Goal: Task Accomplishment & Management: Use online tool/utility

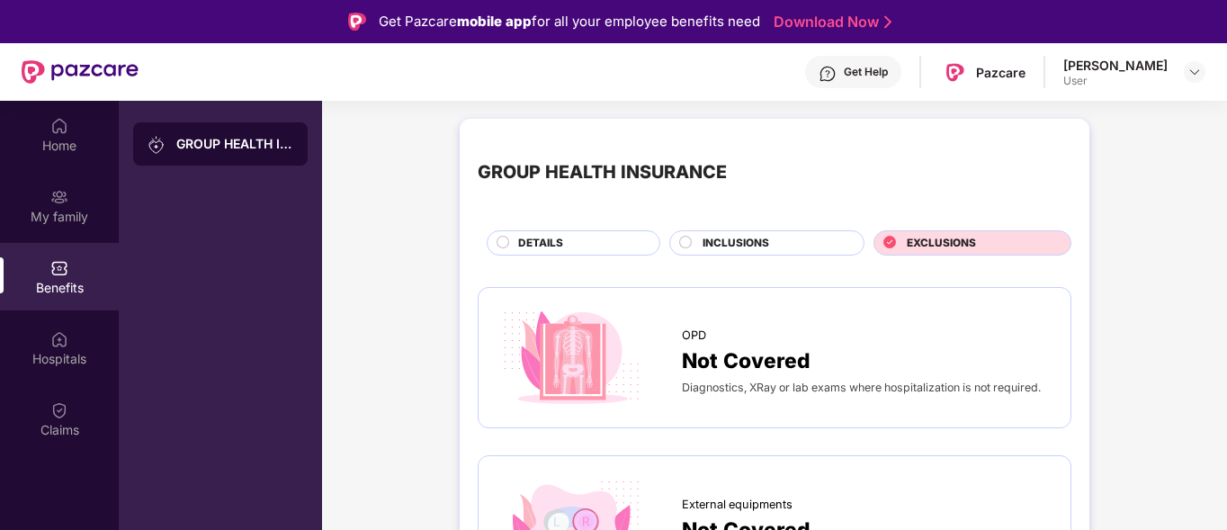
click at [1138, 85] on div "User" at bounding box center [1116, 81] width 104 height 14
click at [1200, 67] on img at bounding box center [1195, 72] width 14 height 14
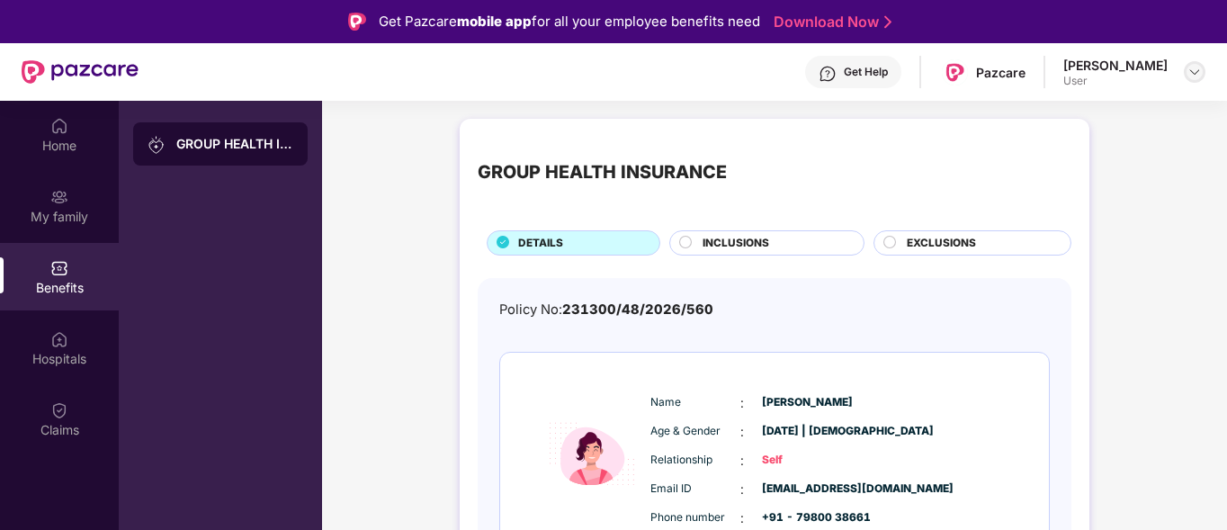
click at [1192, 78] on img at bounding box center [1195, 72] width 14 height 14
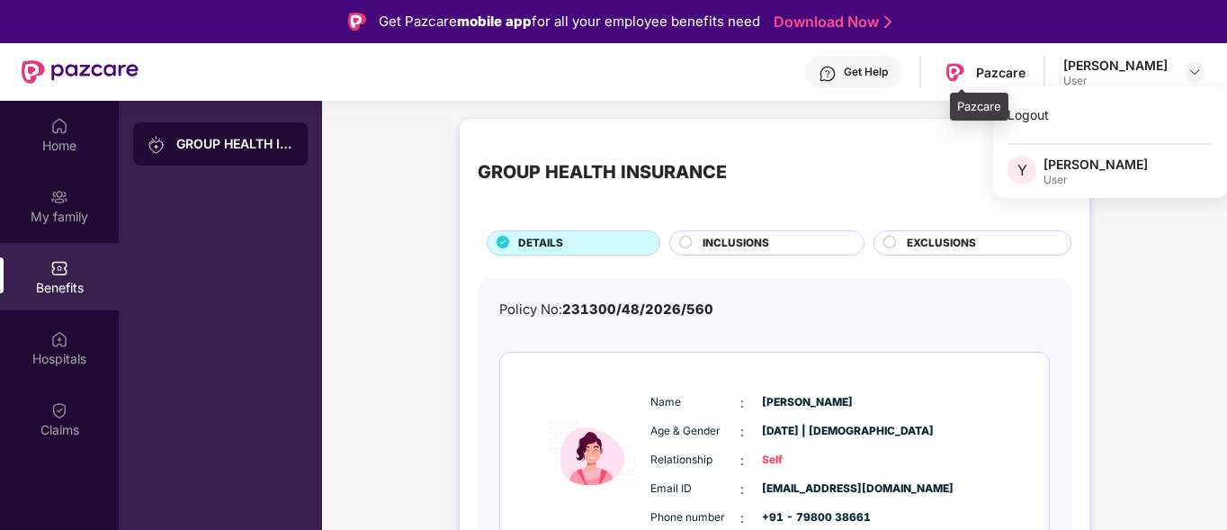
click at [997, 64] on div "Pazcare" at bounding box center [1000, 72] width 49 height 17
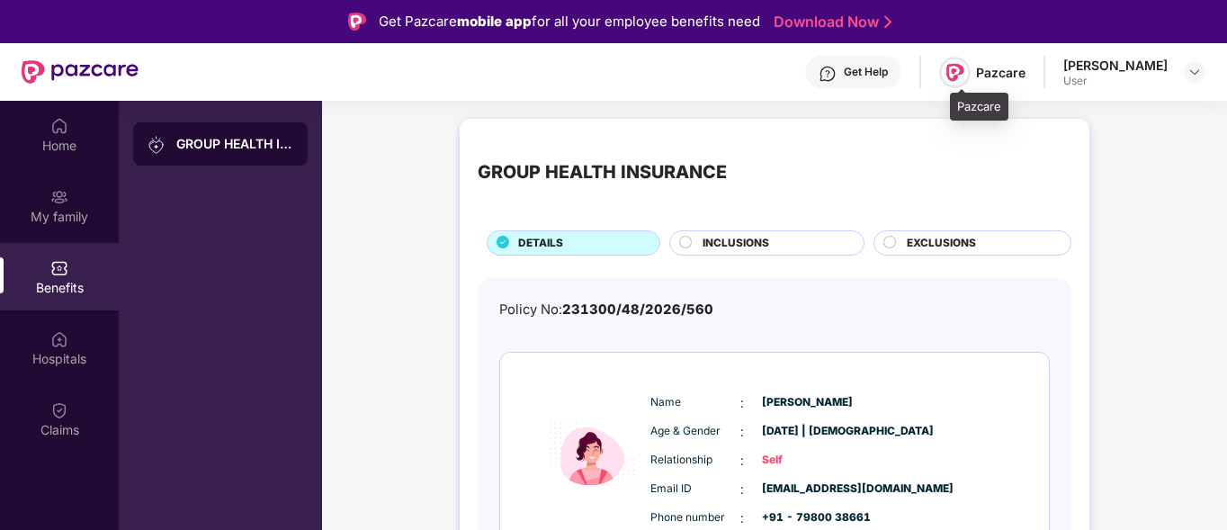
click at [956, 64] on img at bounding box center [955, 72] width 26 height 26
click at [965, 74] on img at bounding box center [955, 72] width 26 height 26
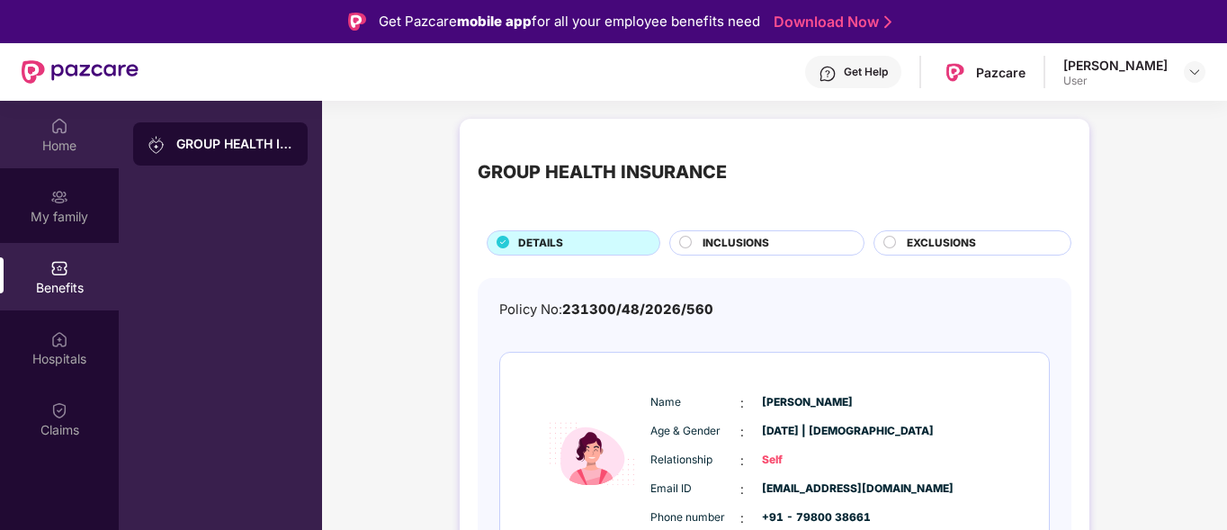
click at [69, 147] on div "Home" at bounding box center [59, 146] width 119 height 18
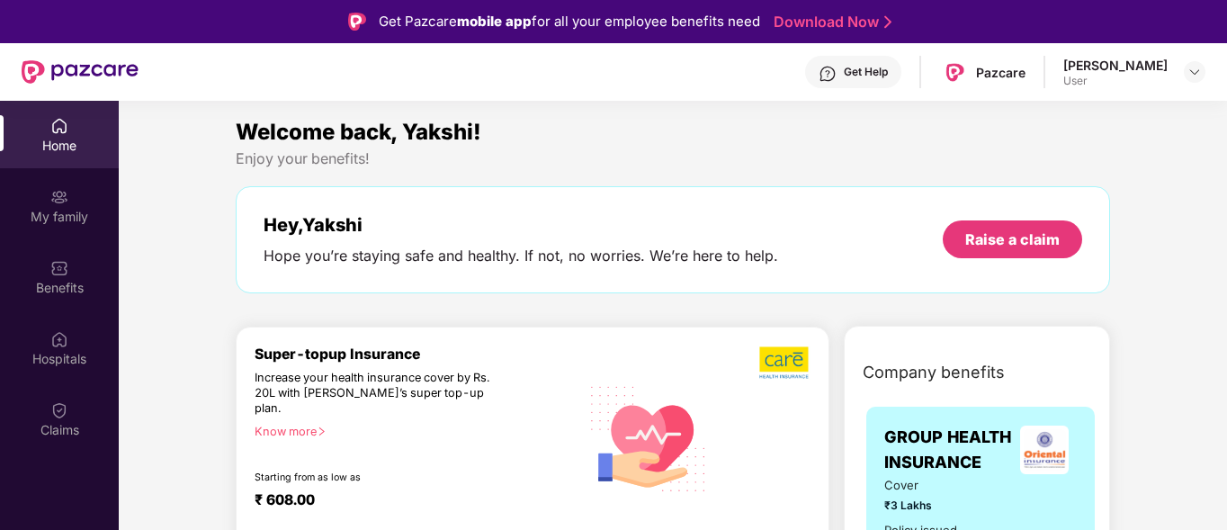
click at [1186, 80] on div at bounding box center [1195, 72] width 22 height 22
click at [1198, 71] on img at bounding box center [1195, 72] width 14 height 14
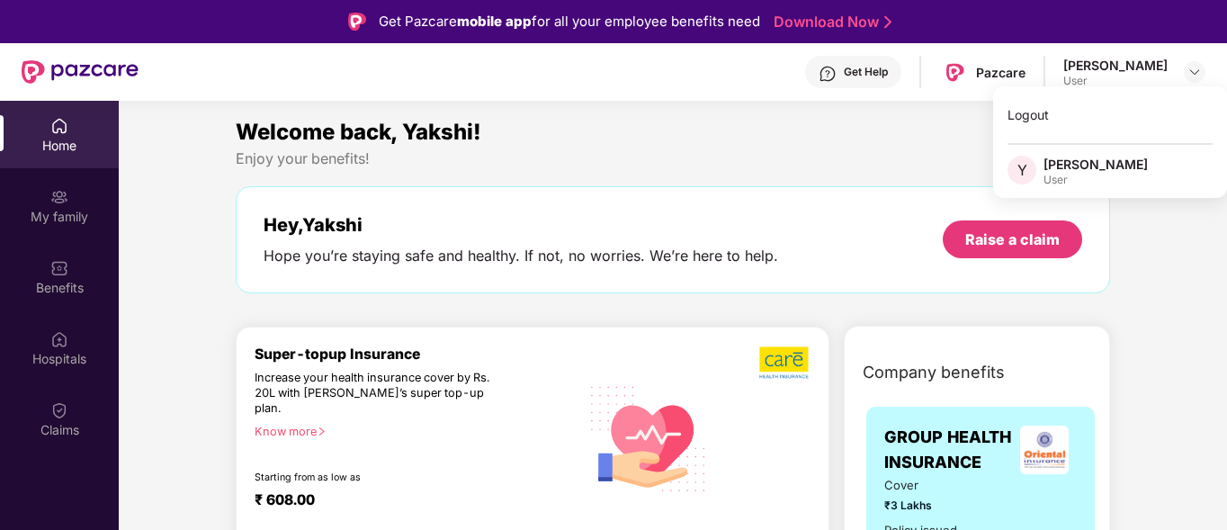
click at [894, 146] on div "Welcome back, Yakshi!" at bounding box center [673, 132] width 875 height 34
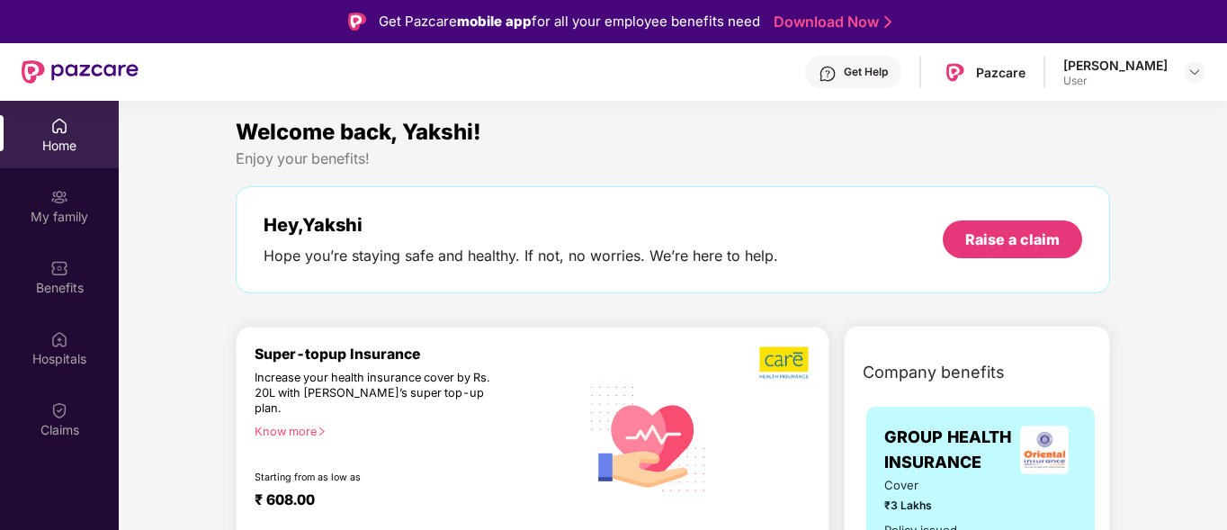
click at [10, 471] on div "Home My family Benefits Hospitals Claims" at bounding box center [59, 366] width 119 height 530
click at [1192, 72] on img at bounding box center [1195, 72] width 14 height 14
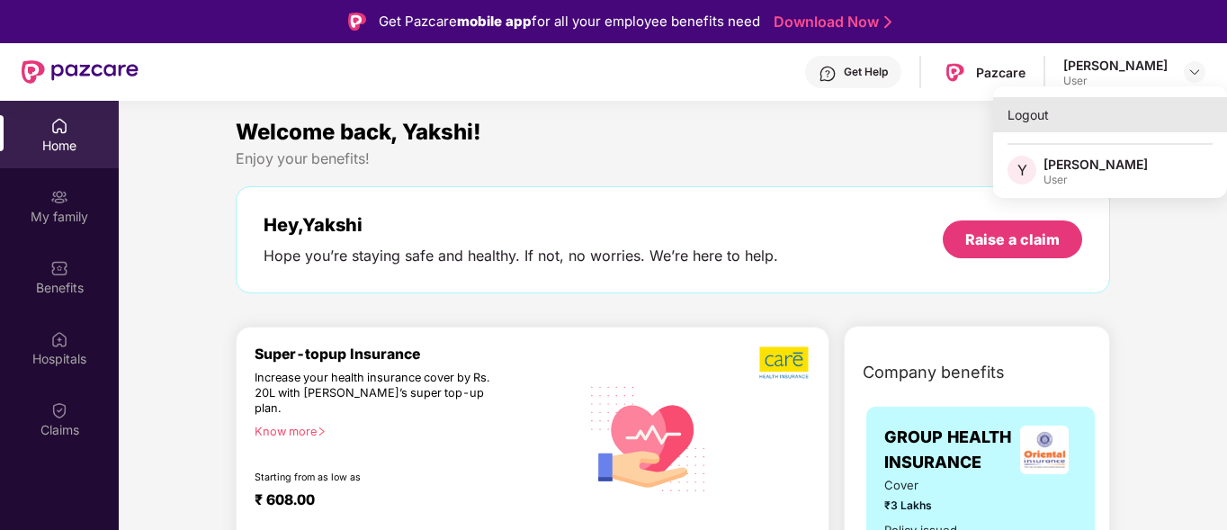
click at [1046, 119] on div "Logout" at bounding box center [1110, 114] width 234 height 35
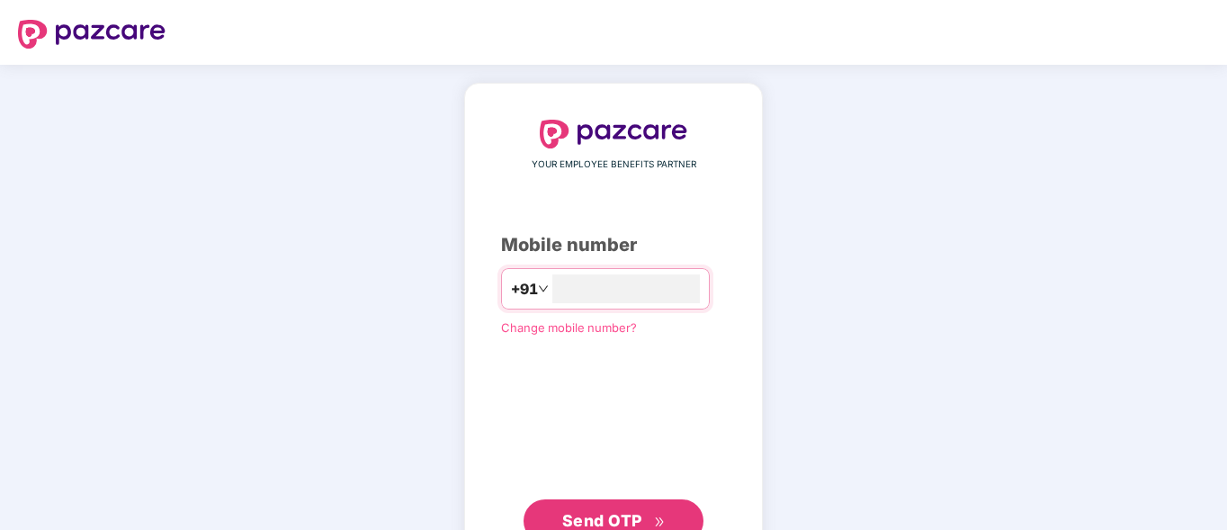
type input "**********"
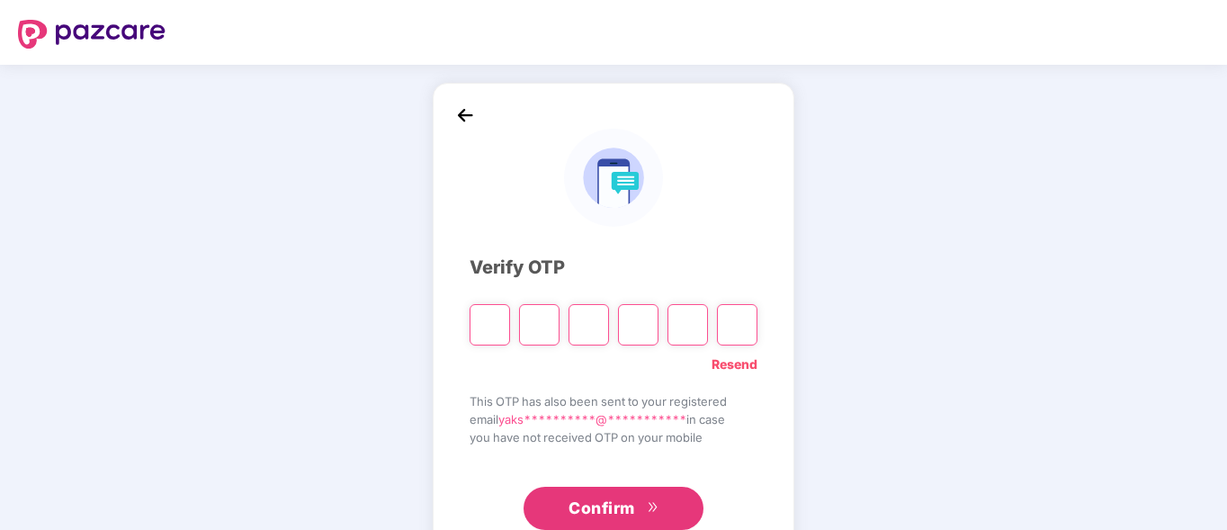
type input "*"
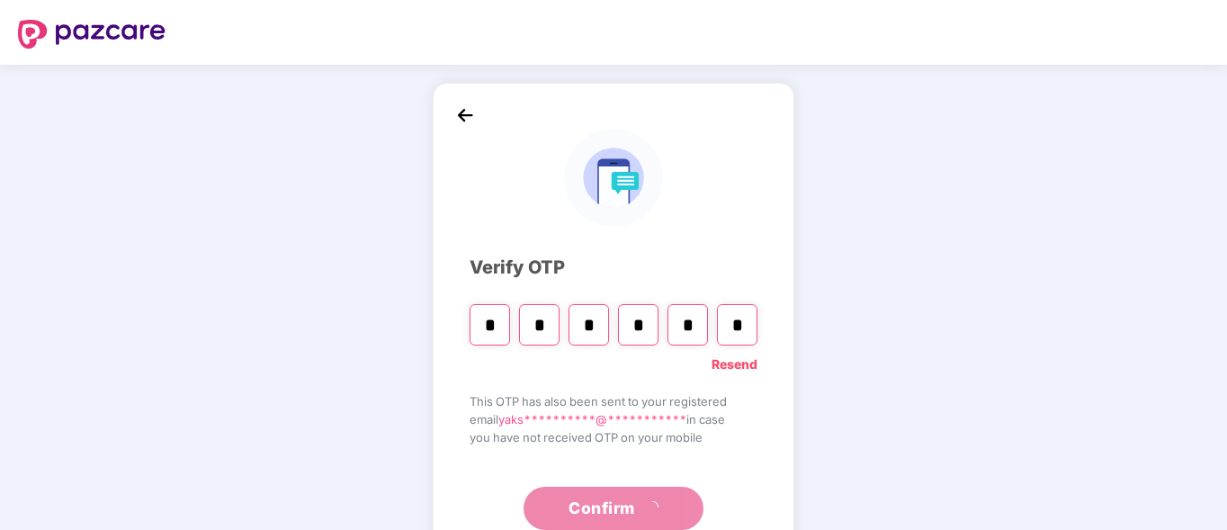
type input "*"
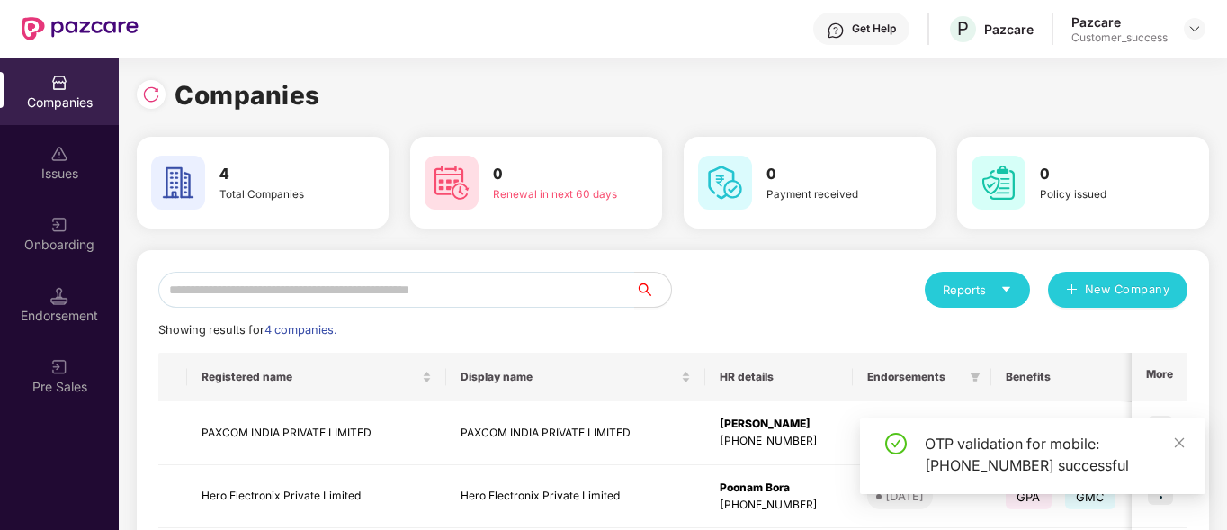
click at [1183, 27] on div "Pazcare Customer_success" at bounding box center [1139, 28] width 134 height 31
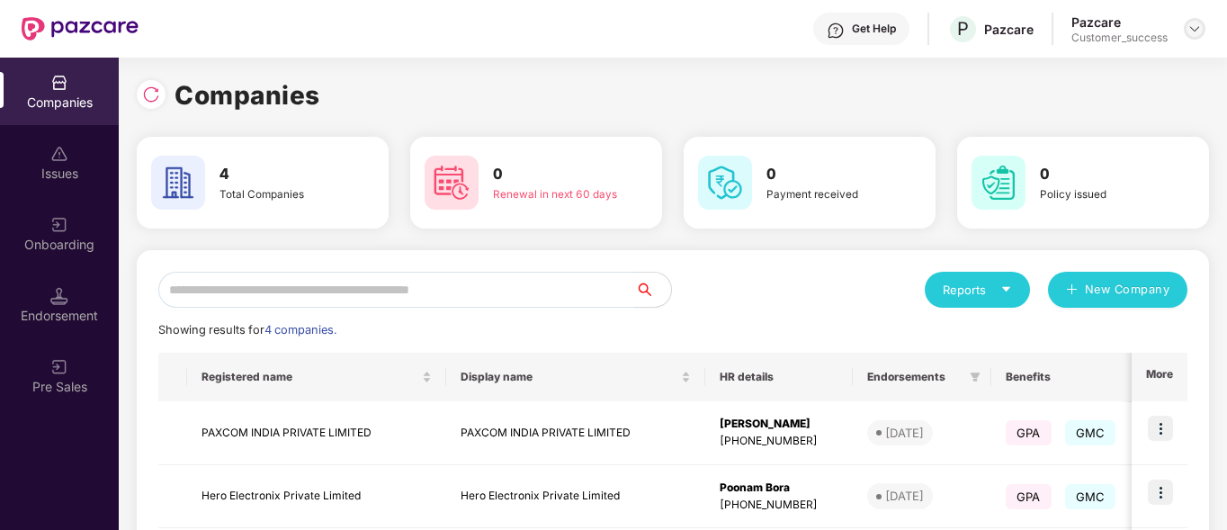
click at [1201, 27] on img at bounding box center [1195, 29] width 14 height 14
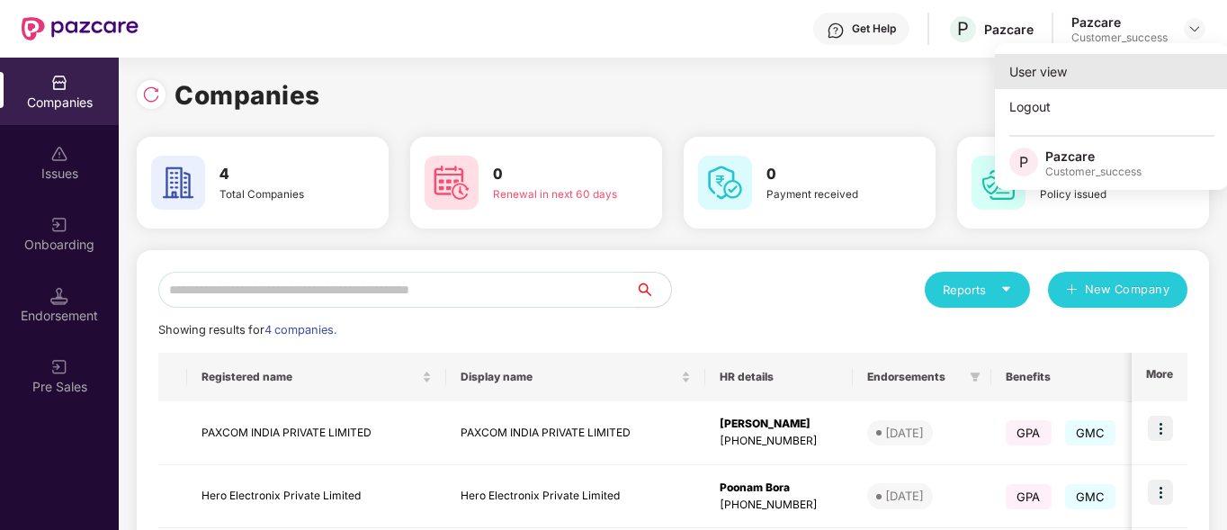
click at [1122, 71] on div "User view" at bounding box center [1112, 71] width 234 height 35
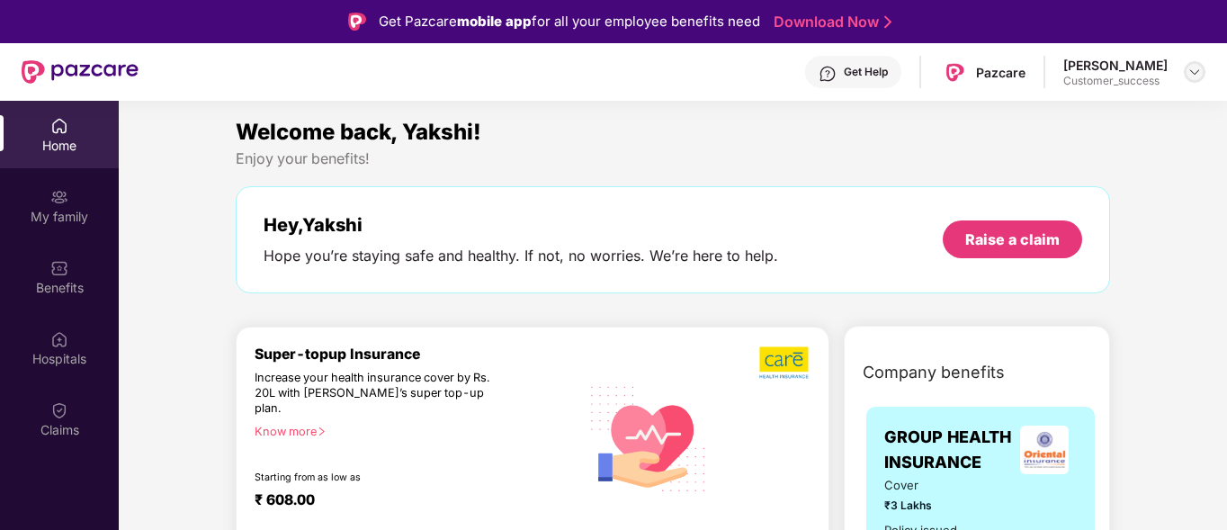
click at [1191, 70] on img at bounding box center [1195, 72] width 14 height 14
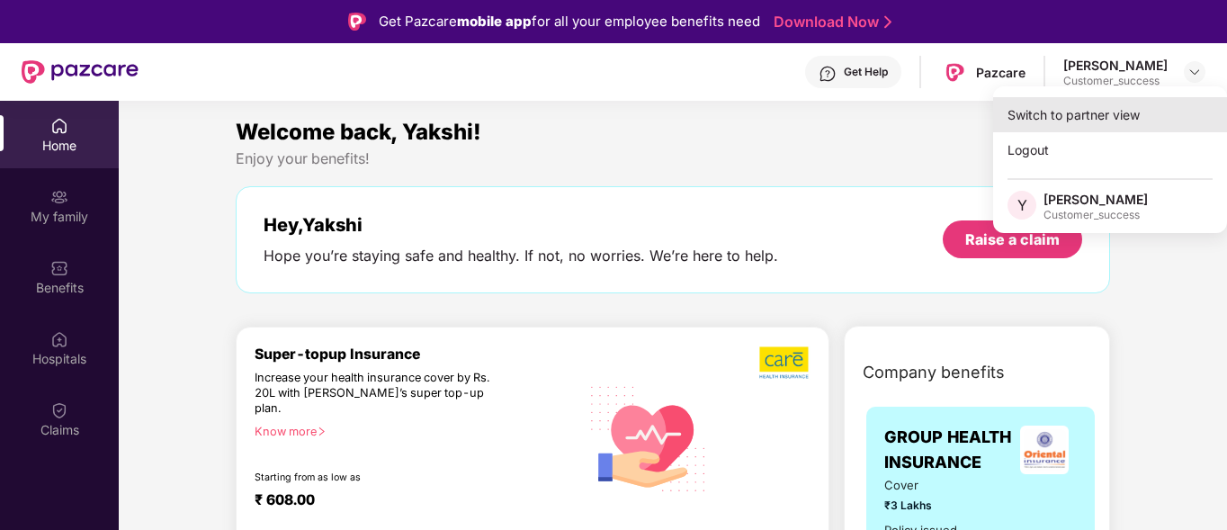
click at [1119, 127] on div "Switch to partner view" at bounding box center [1110, 114] width 234 height 35
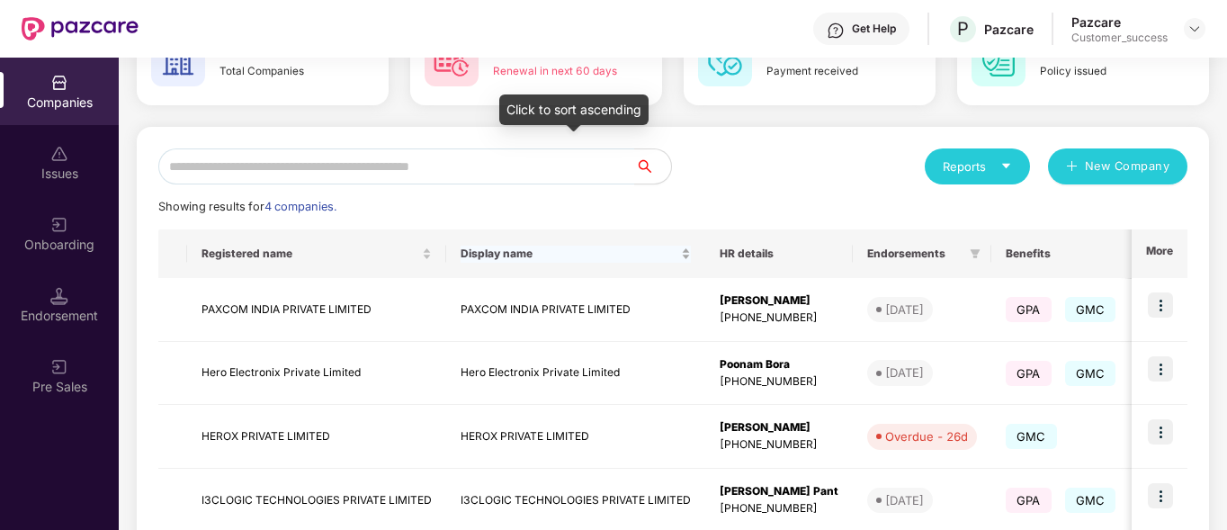
scroll to position [109, 0]
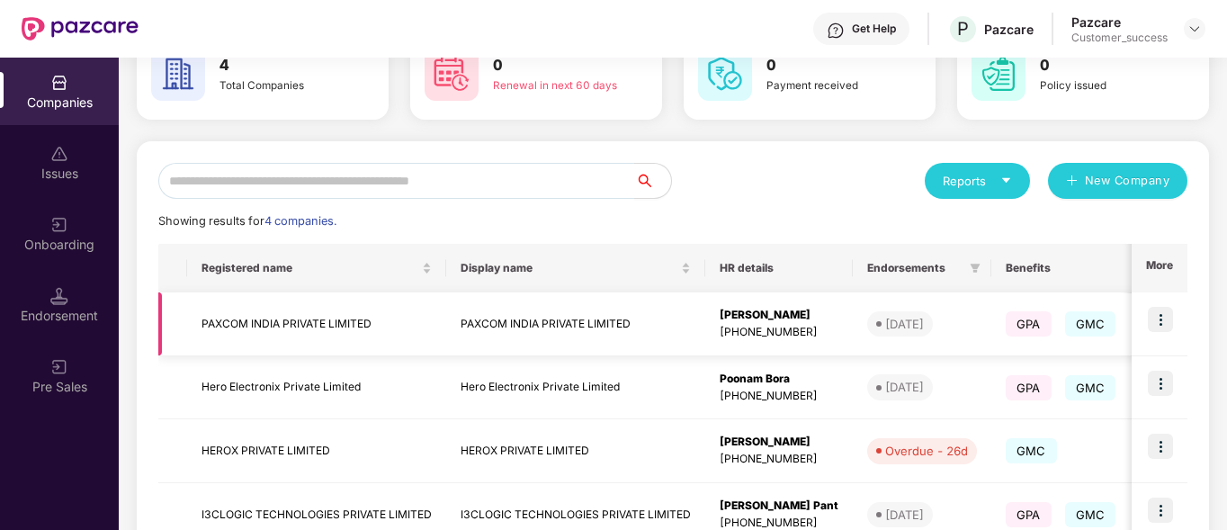
click at [248, 316] on td "PAXCOM INDIA PRIVATE LIMITED" at bounding box center [316, 324] width 259 height 64
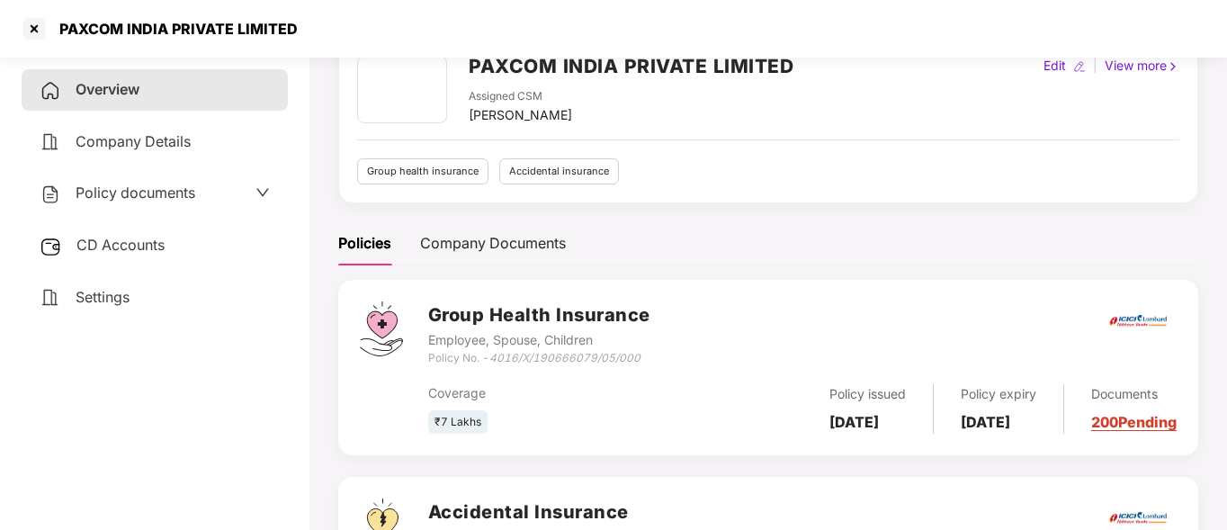
scroll to position [0, 0]
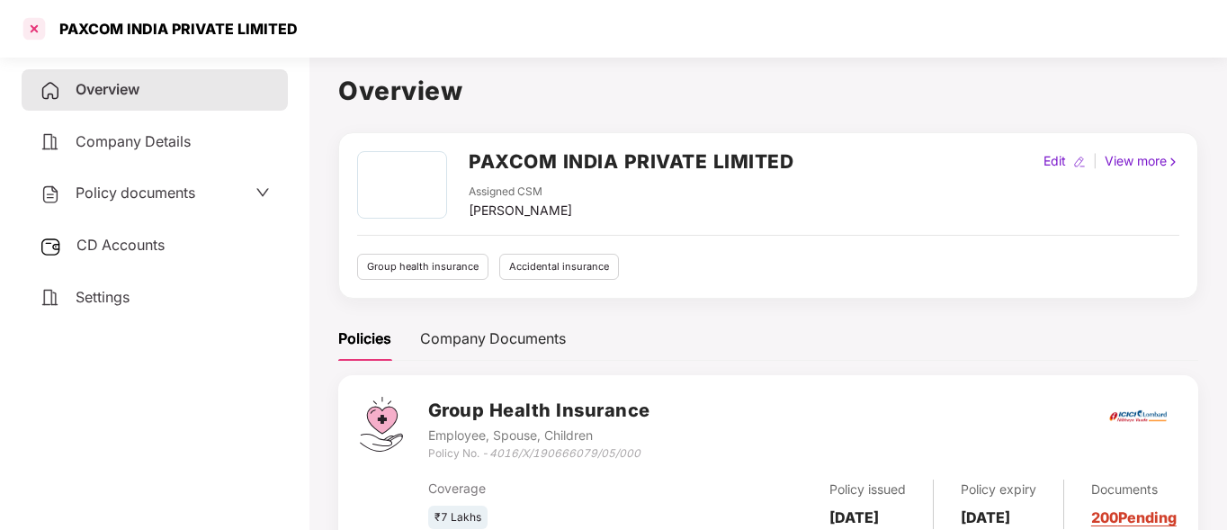
click at [34, 25] on div at bounding box center [34, 28] width 29 height 29
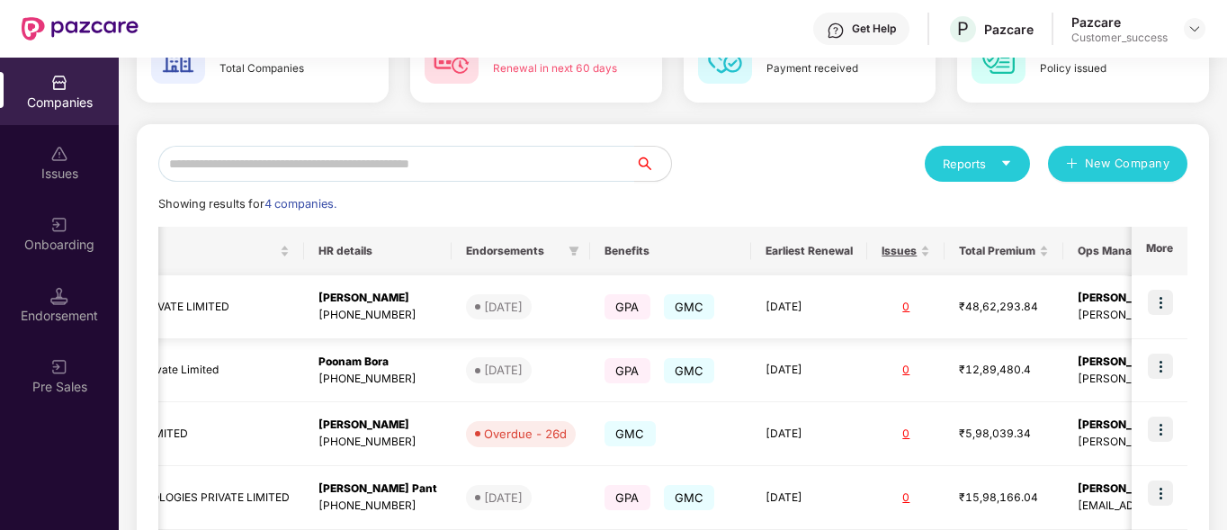
scroll to position [0, 534]
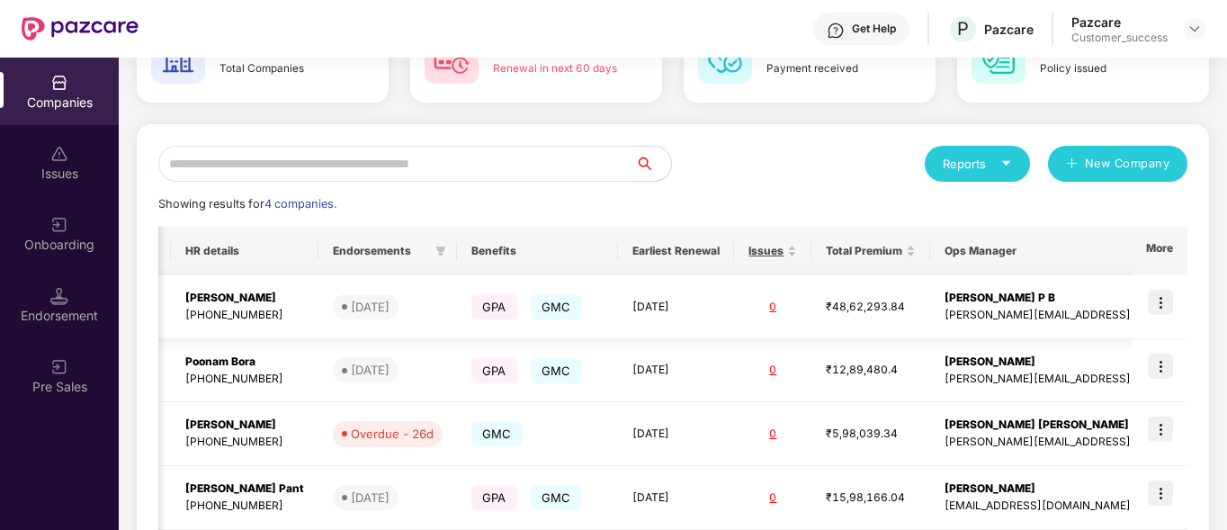
click at [1166, 297] on img at bounding box center [1160, 302] width 25 height 25
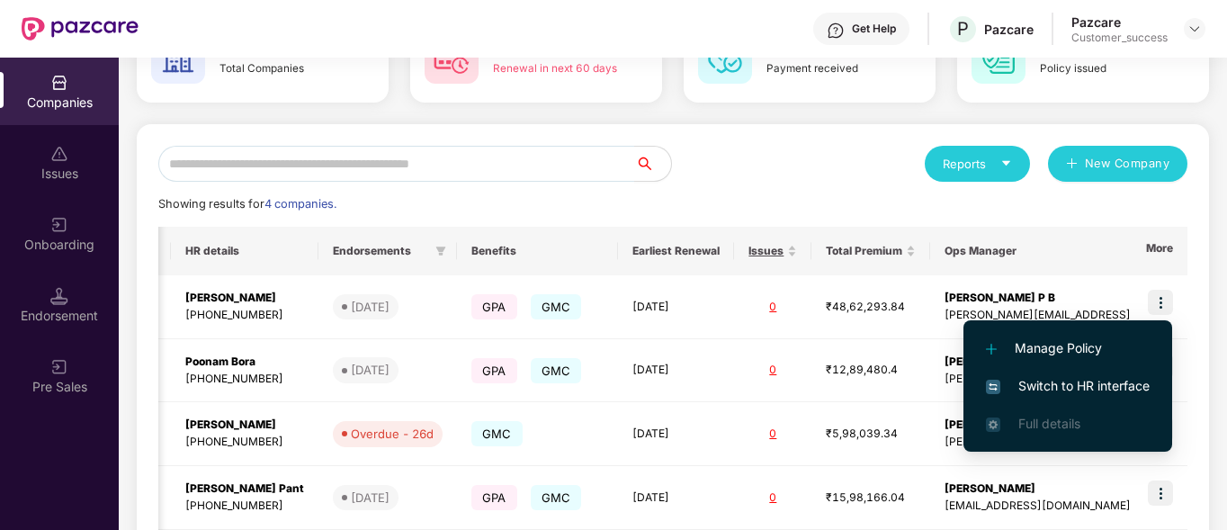
click at [1080, 382] on span "Switch to HR interface" at bounding box center [1068, 386] width 164 height 20
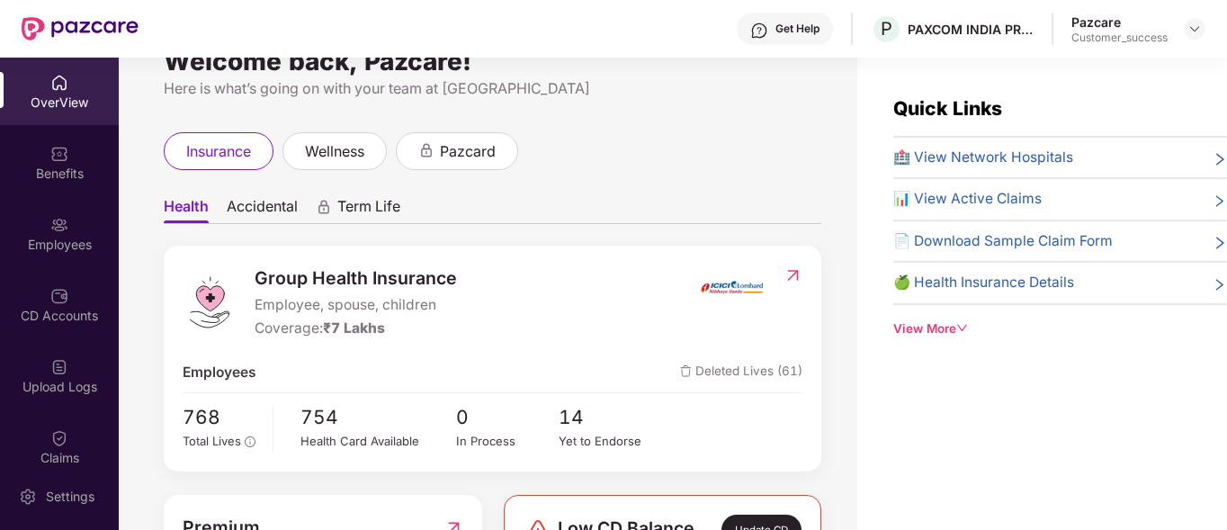
scroll to position [40, 0]
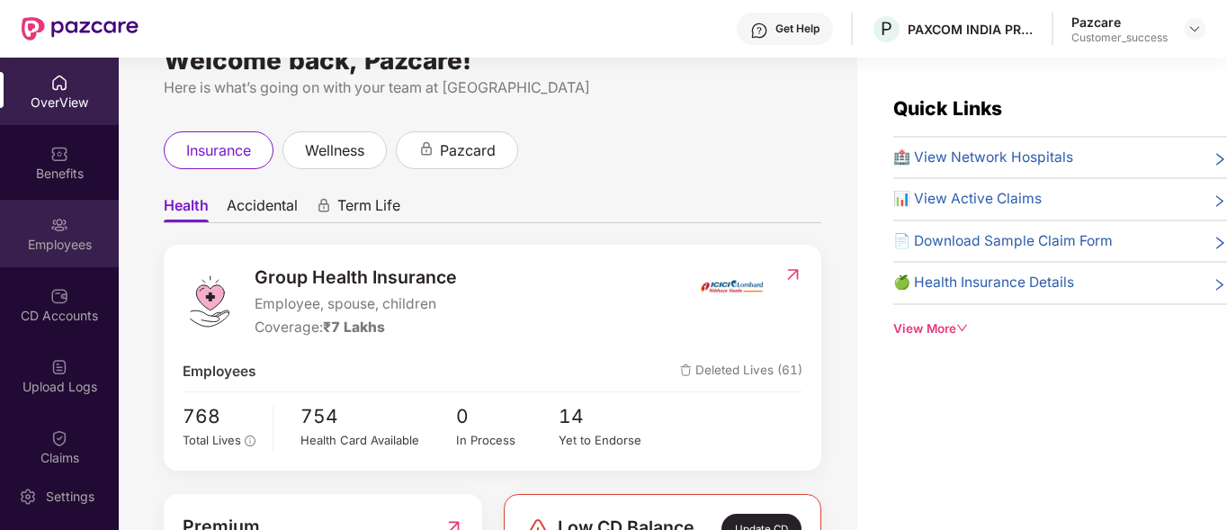
click at [56, 223] on img at bounding box center [59, 225] width 18 height 18
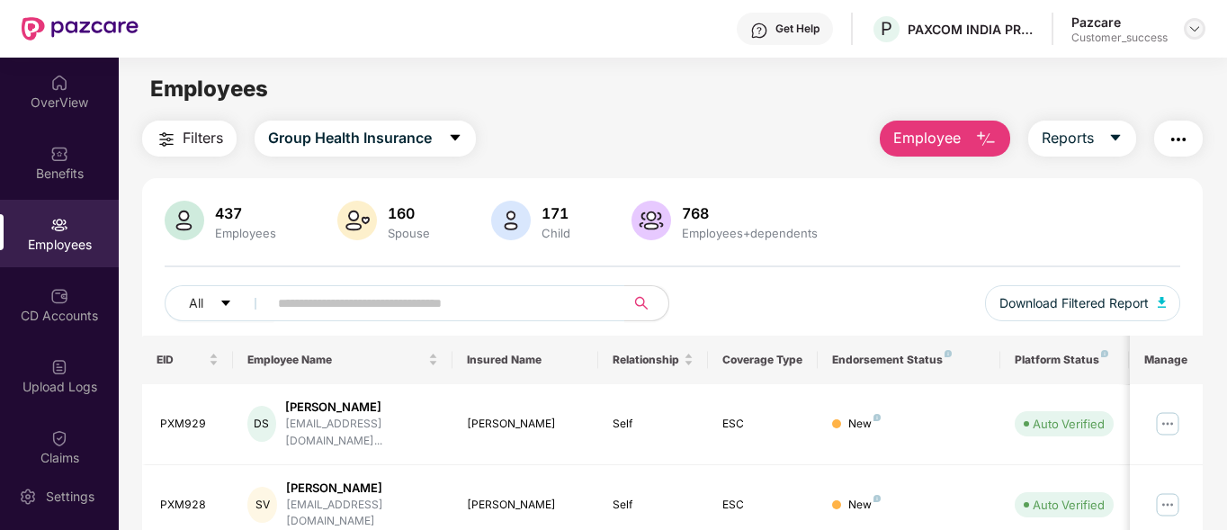
click at [1191, 24] on img at bounding box center [1195, 29] width 14 height 14
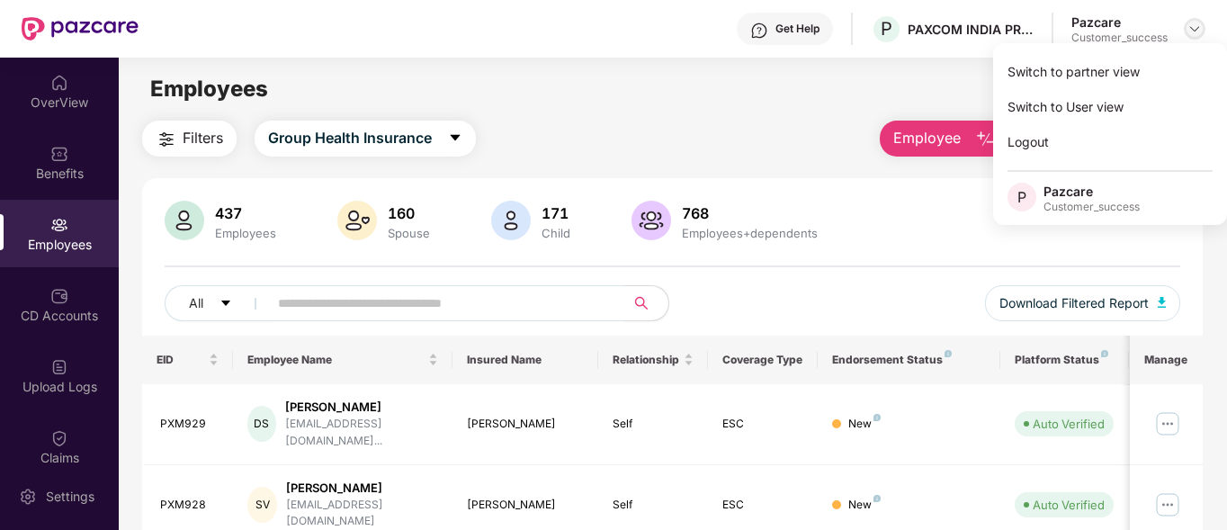
click at [1191, 24] on img at bounding box center [1195, 29] width 14 height 14
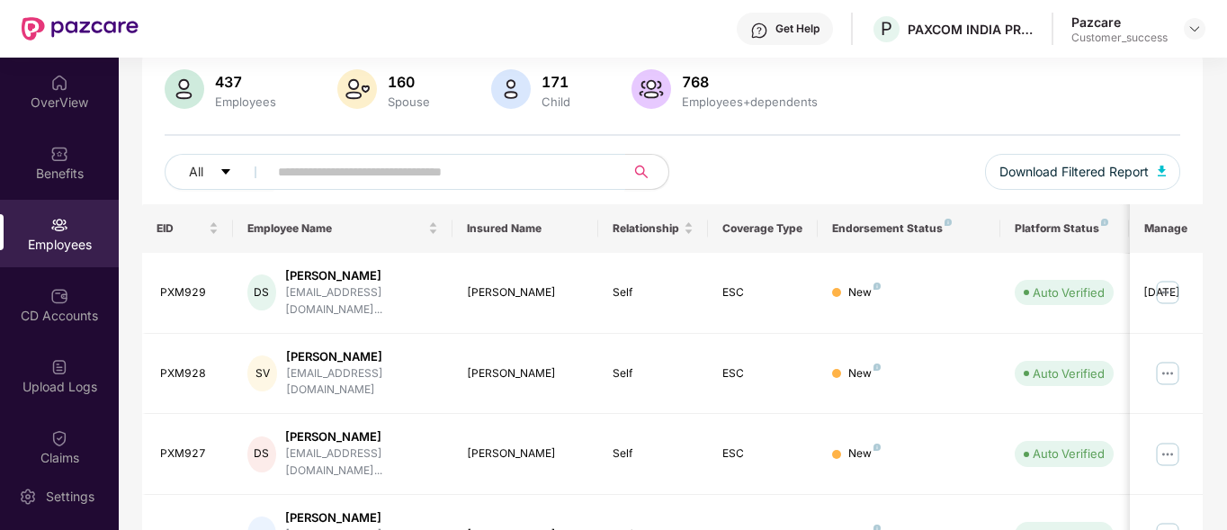
scroll to position [132, 0]
click at [767, 14] on div "Get Help" at bounding box center [785, 29] width 96 height 32
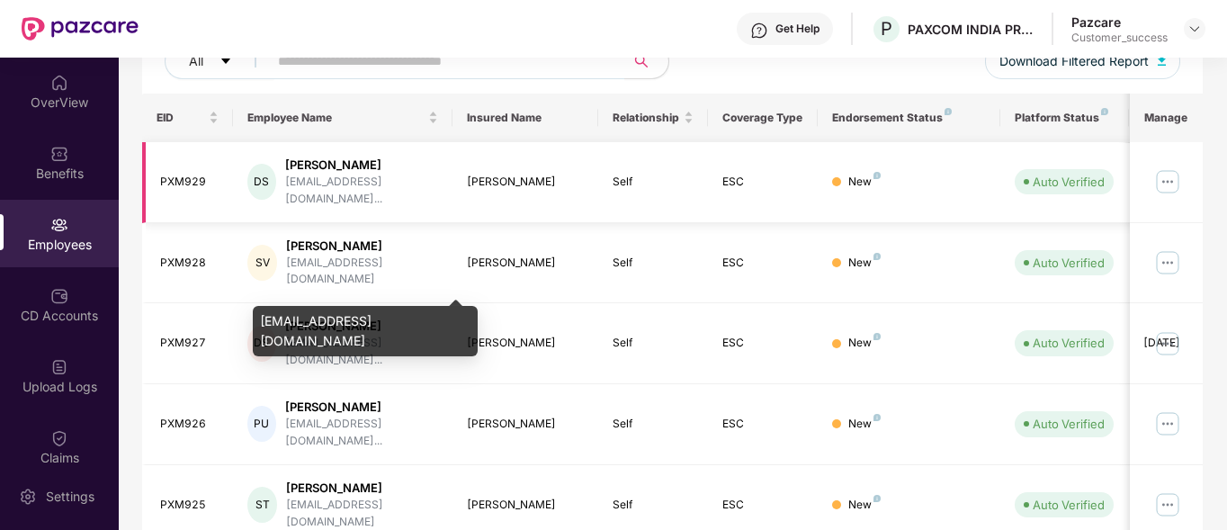
scroll to position [244, 0]
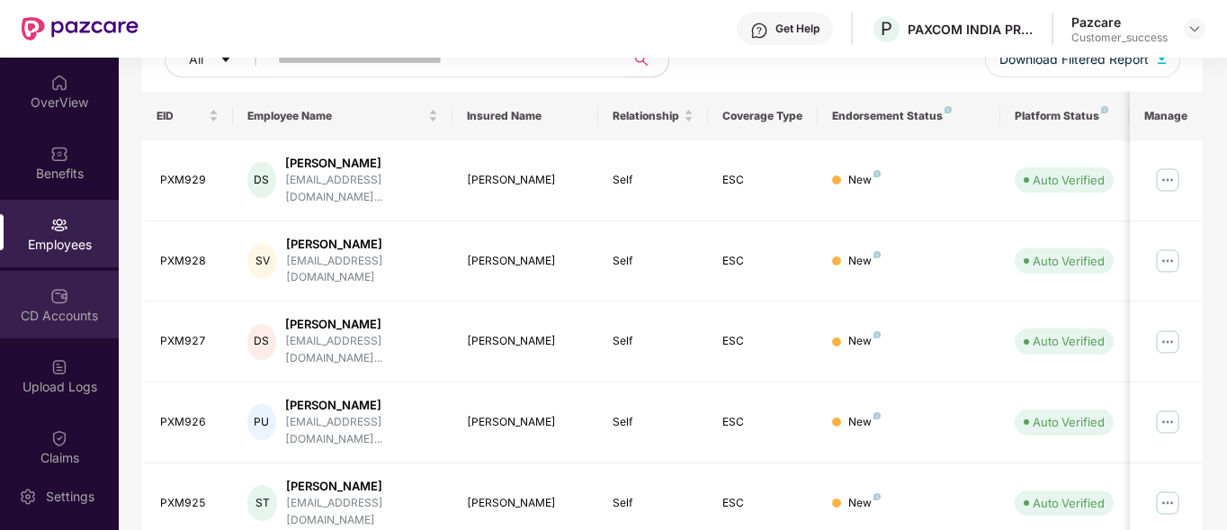
click at [41, 286] on div "CD Accounts" at bounding box center [59, 304] width 119 height 67
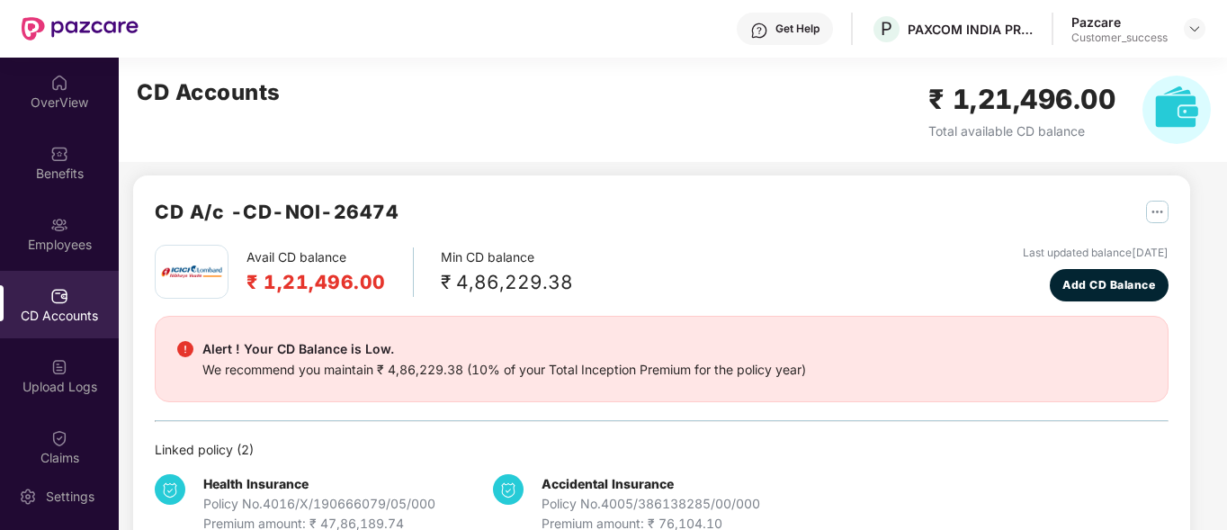
scroll to position [0, 0]
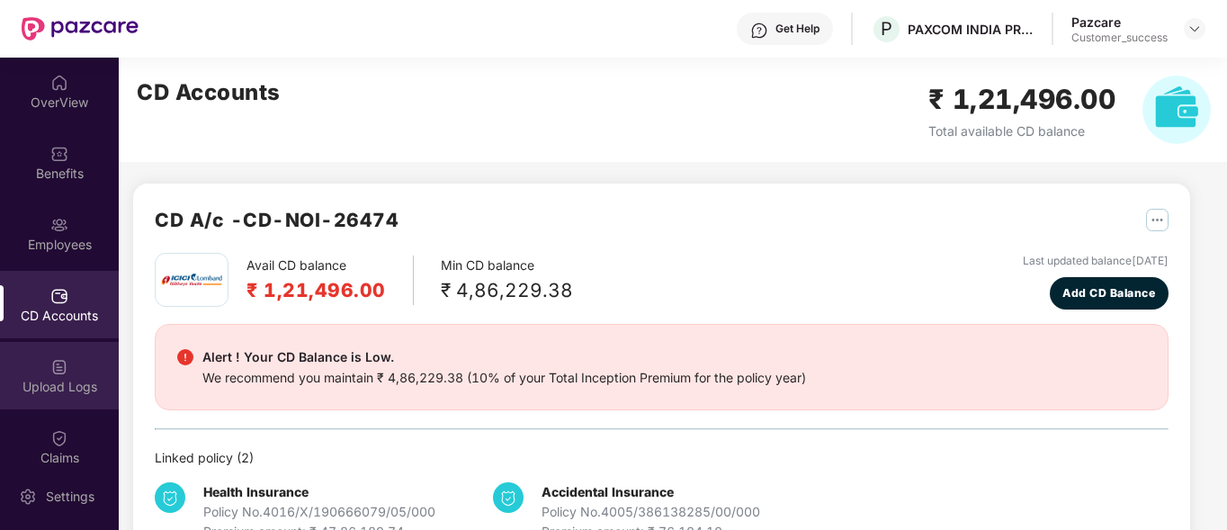
click at [72, 395] on div "Upload Logs" at bounding box center [59, 387] width 119 height 18
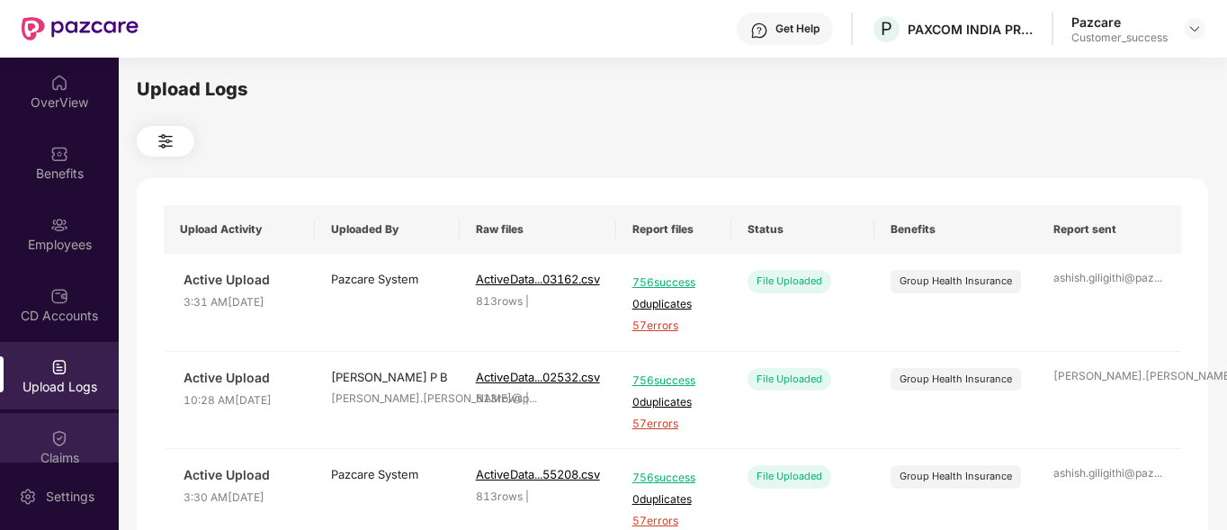
click at [41, 454] on div "Claims" at bounding box center [59, 458] width 119 height 18
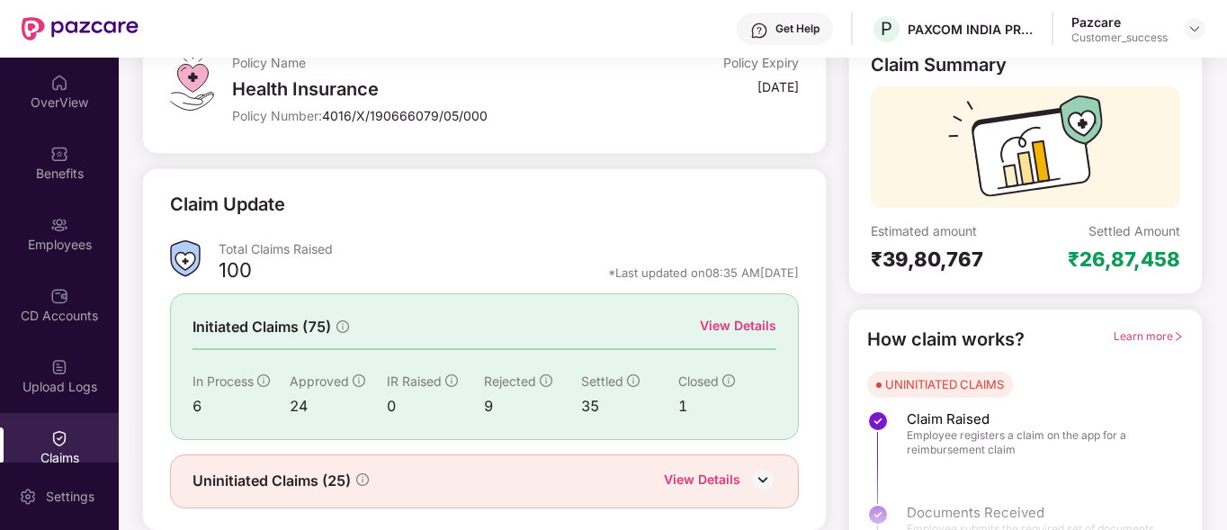
scroll to position [175, 0]
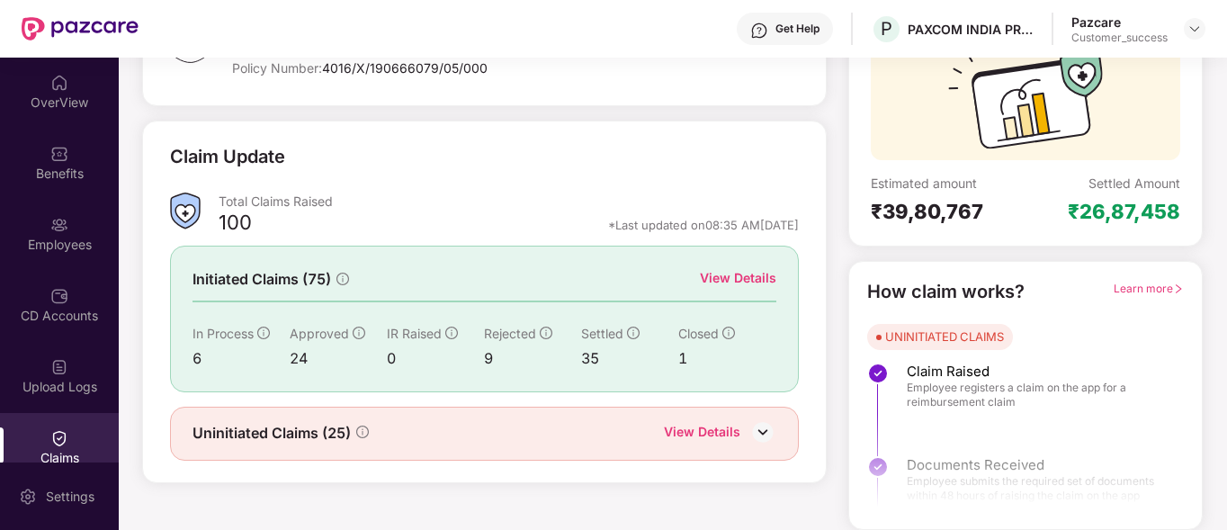
click at [62, 450] on div "Claims" at bounding box center [59, 458] width 119 height 18
click at [757, 431] on img at bounding box center [763, 431] width 27 height 27
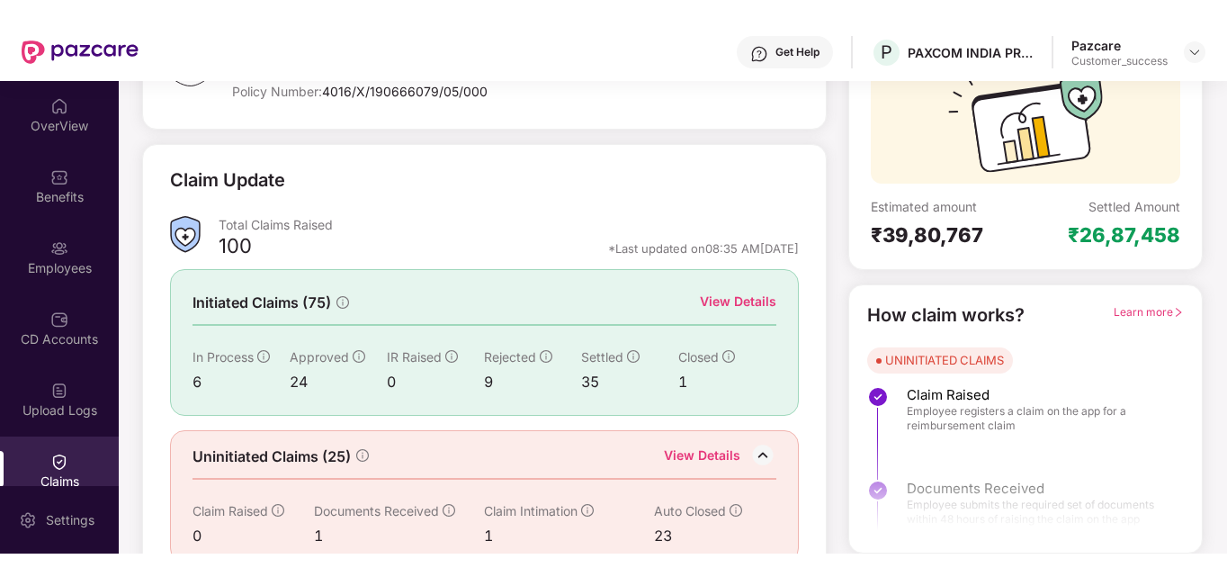
scroll to position [206, 0]
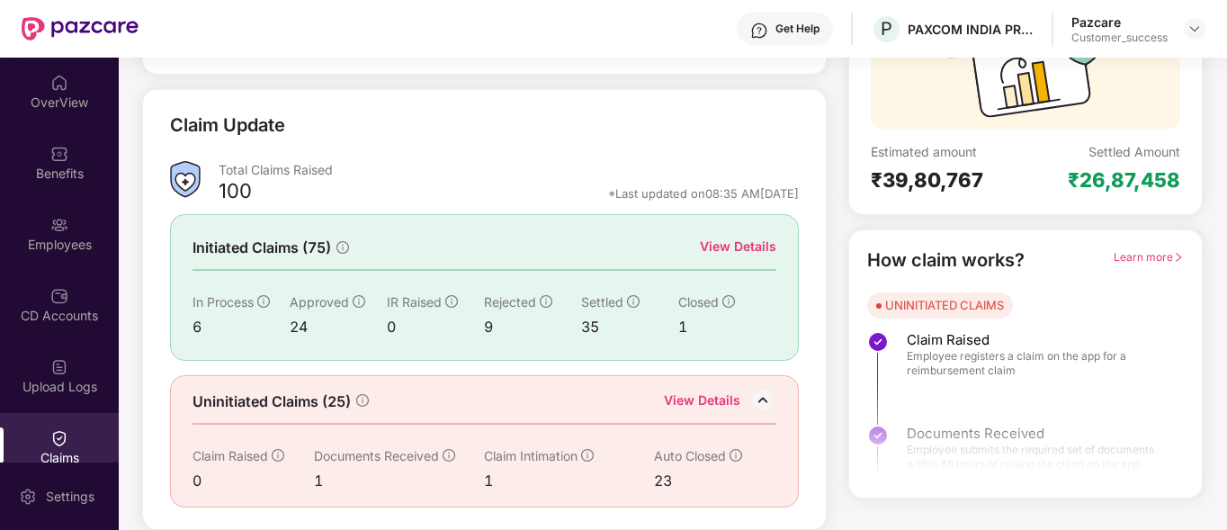
click at [1129, 256] on span "Learn more" at bounding box center [1149, 256] width 70 height 13
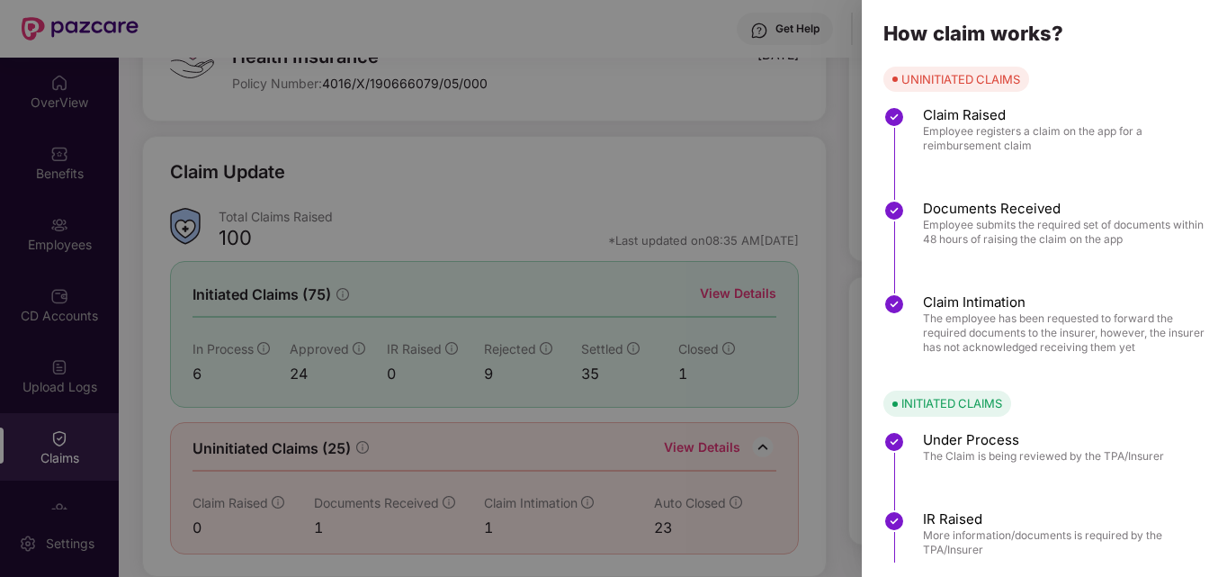
scroll to position [159, 0]
click at [110, 388] on div at bounding box center [613, 288] width 1227 height 577
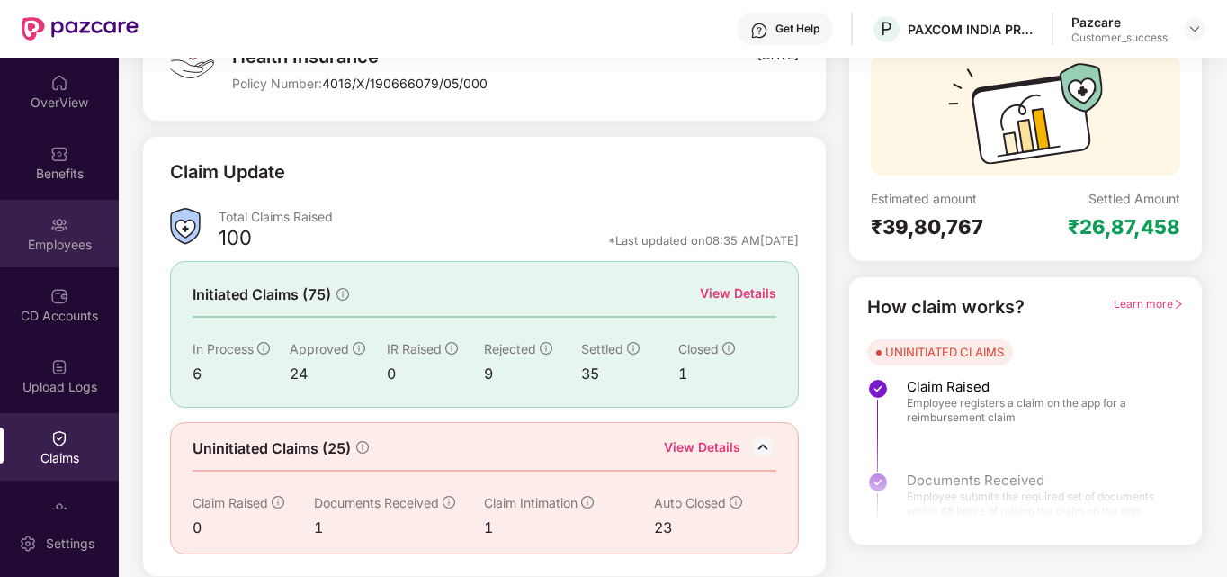
click at [60, 245] on div "Employees" at bounding box center [59, 244] width 119 height 18
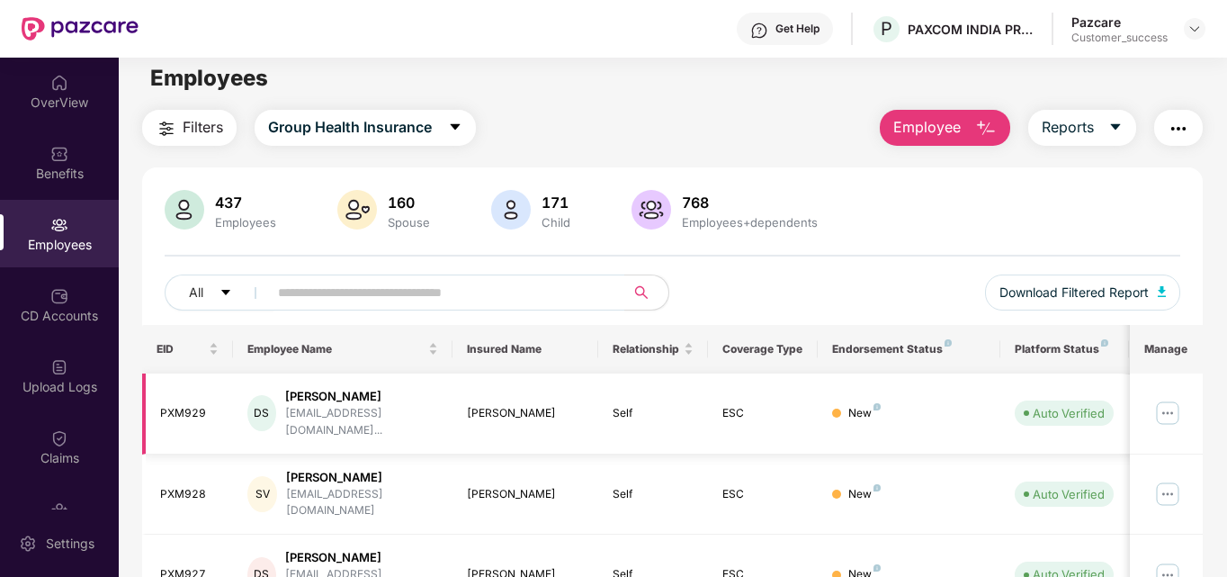
scroll to position [10, 0]
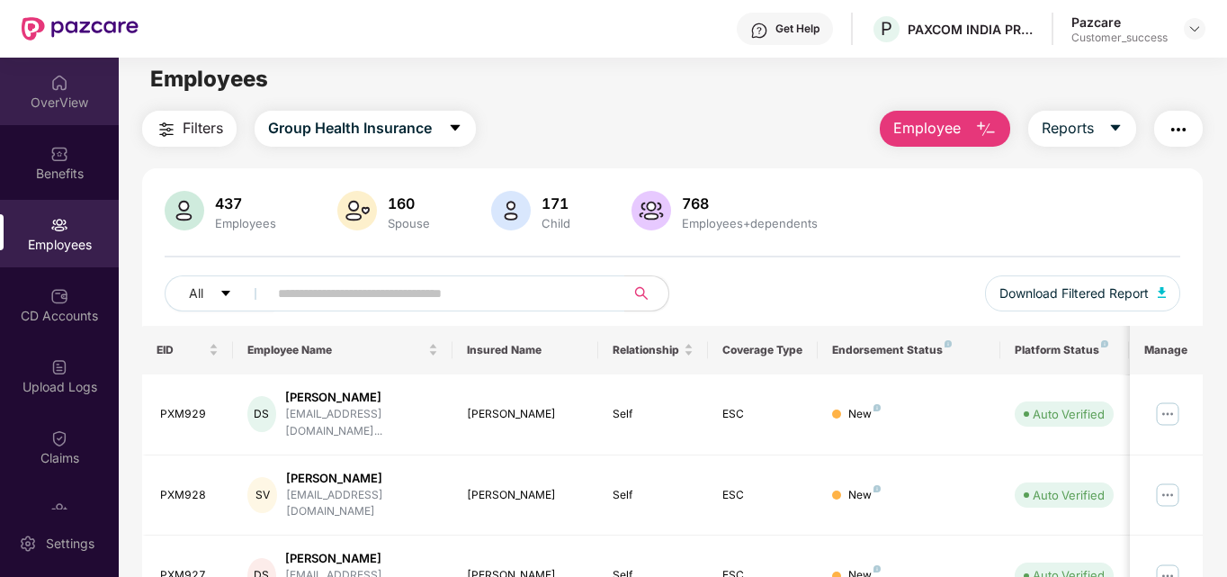
click at [65, 94] on div "OverView" at bounding box center [59, 103] width 119 height 18
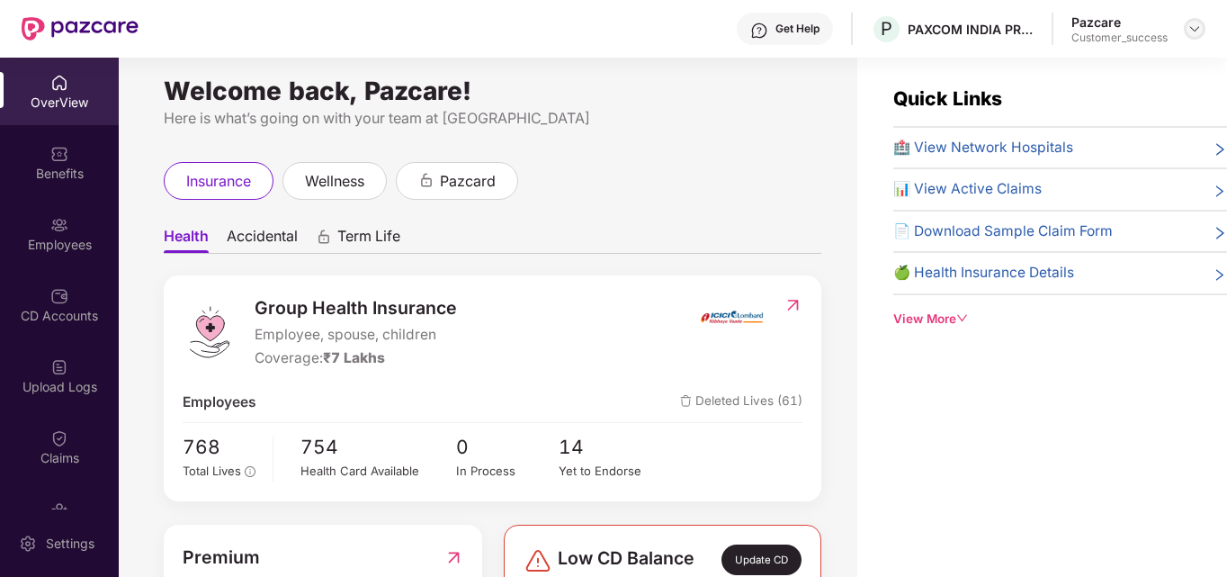
click at [1191, 28] on img at bounding box center [1195, 29] width 14 height 14
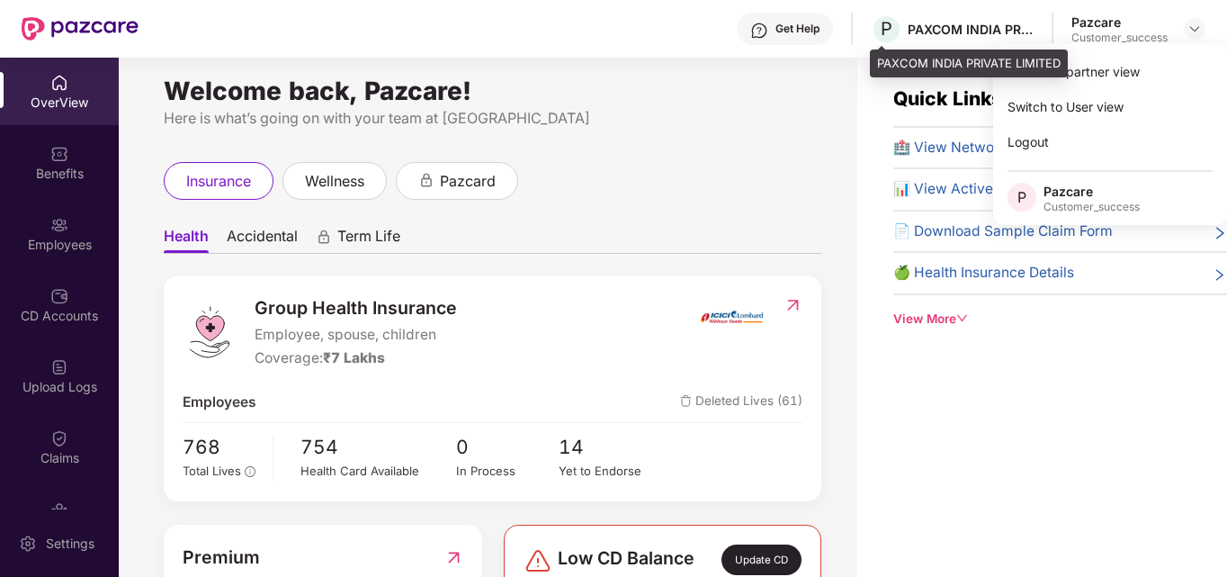
click at [919, 24] on div "PAXCOM INDIA PRIVATE LIMITED" at bounding box center [971, 29] width 126 height 17
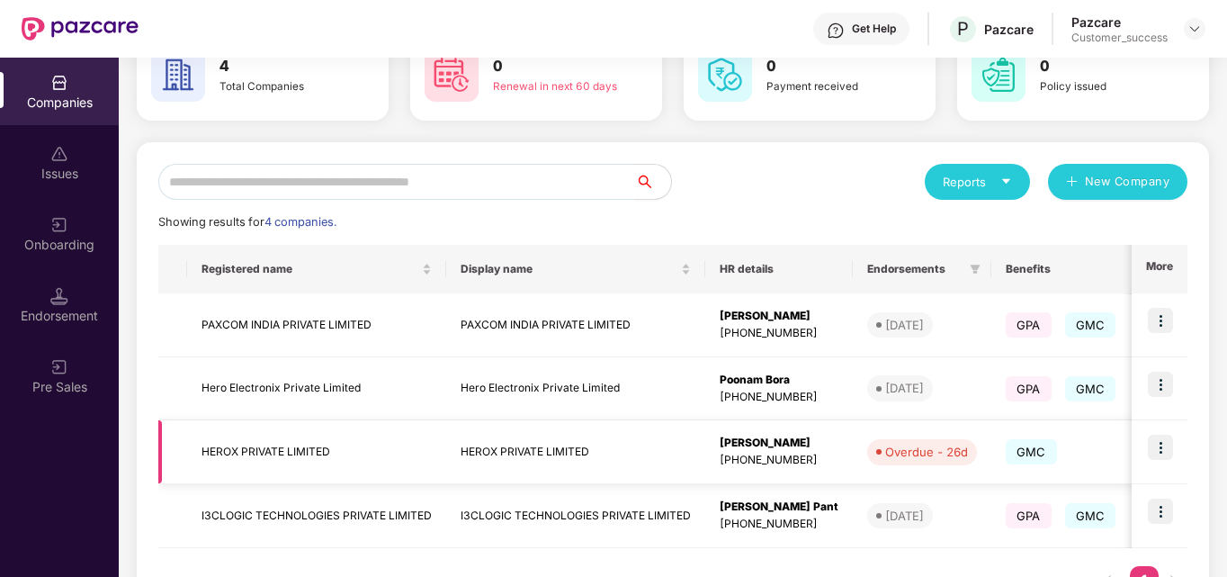
scroll to position [114, 0]
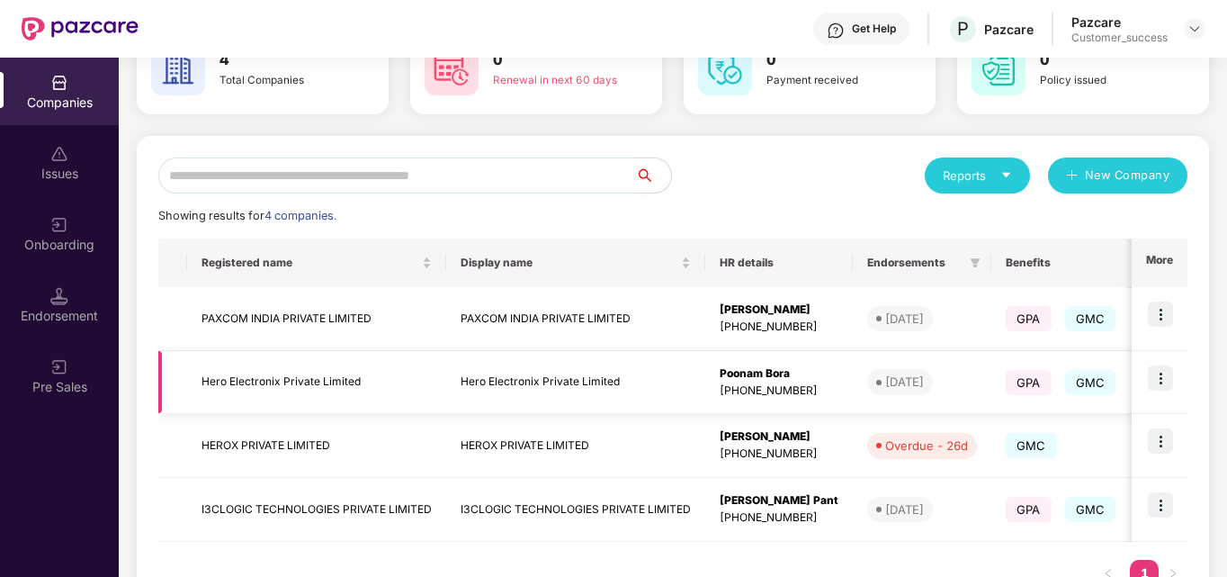
click at [1159, 382] on img at bounding box center [1160, 377] width 25 height 25
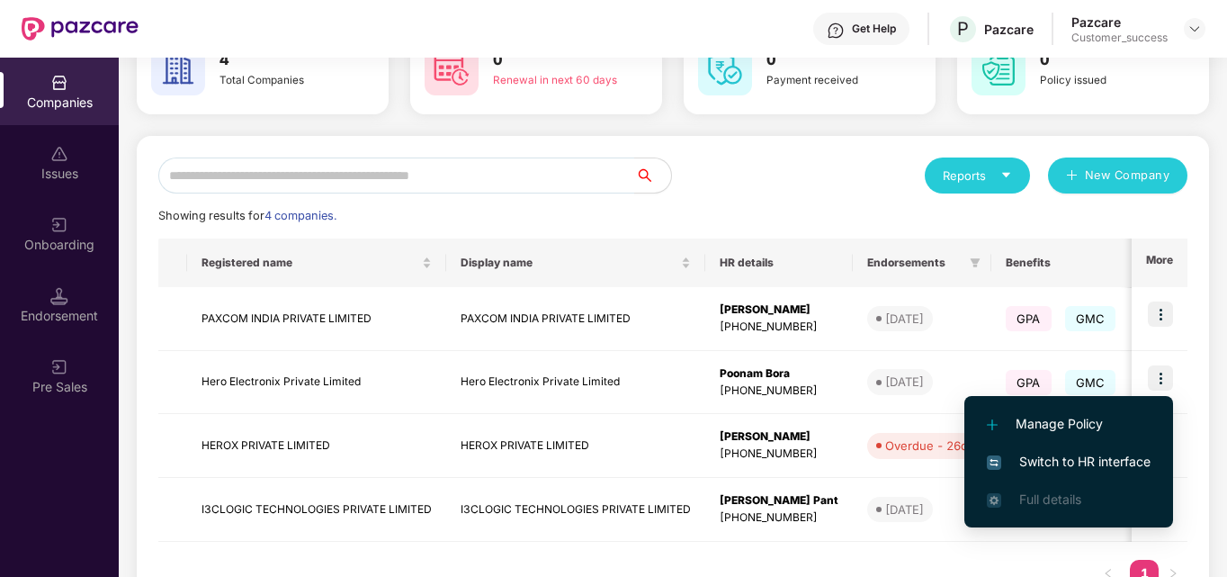
click at [1049, 456] on span "Switch to HR interface" at bounding box center [1069, 462] width 164 height 20
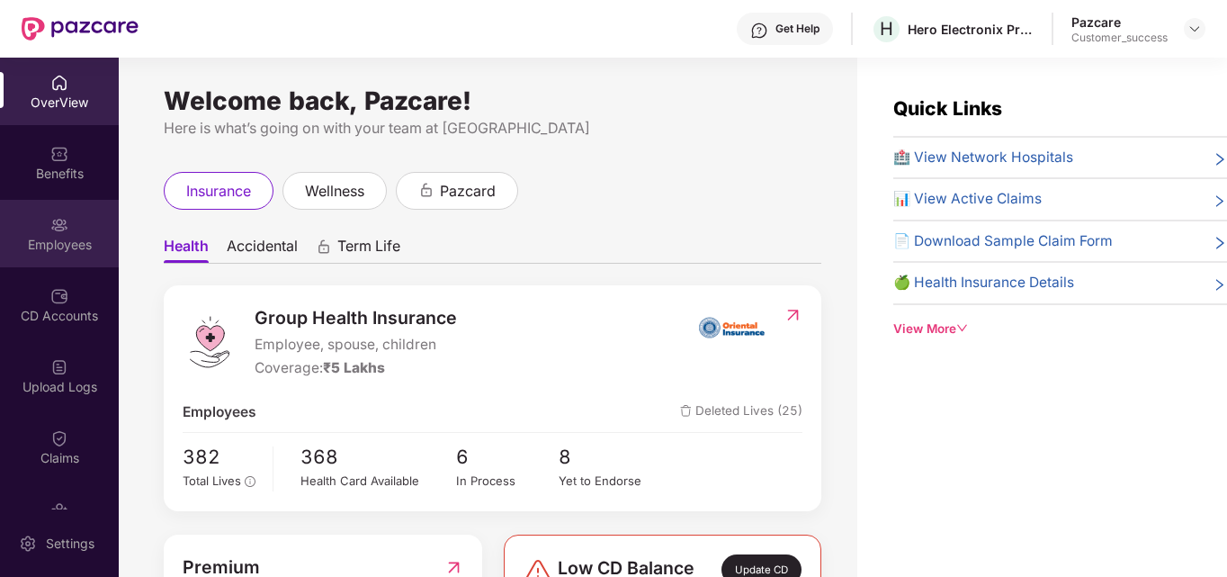
click at [61, 227] on img at bounding box center [59, 225] width 18 height 18
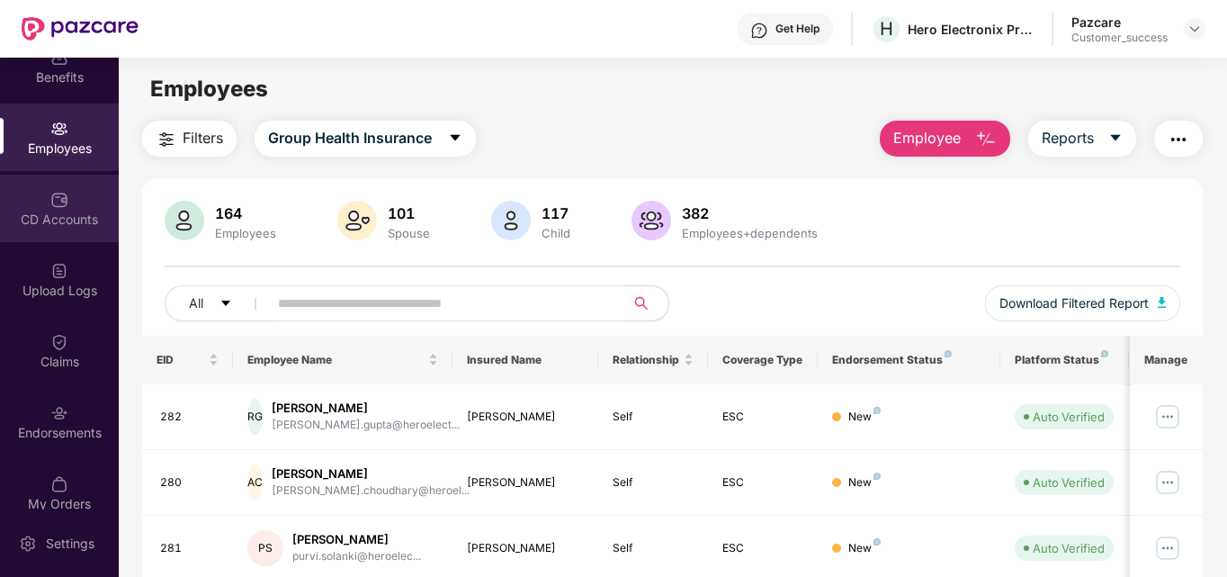
scroll to position [92, 0]
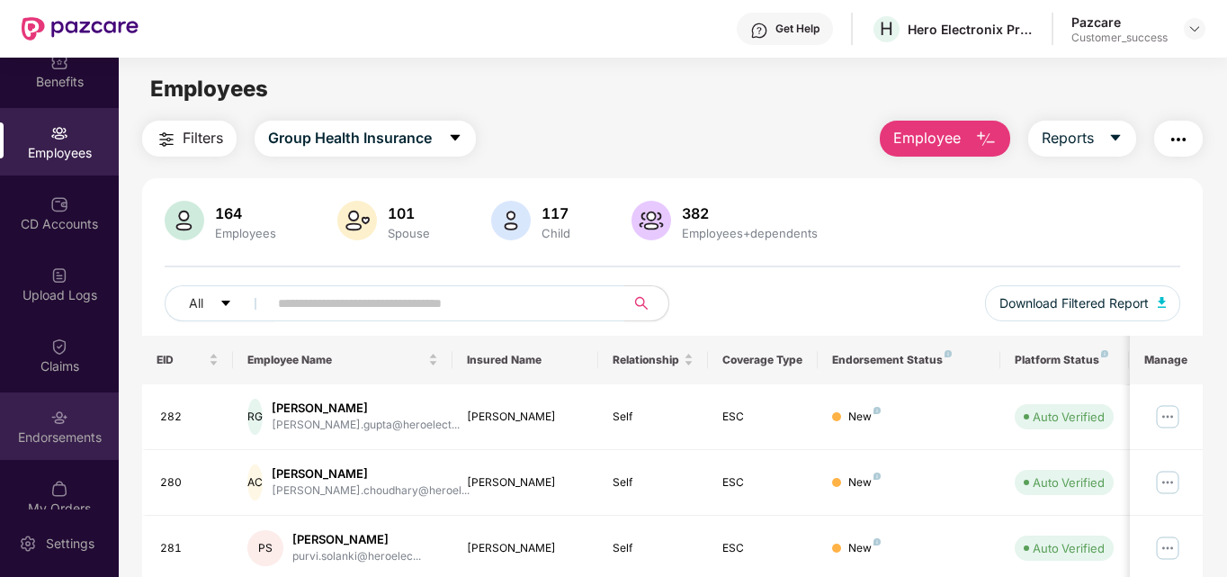
click at [52, 414] on img at bounding box center [59, 418] width 18 height 18
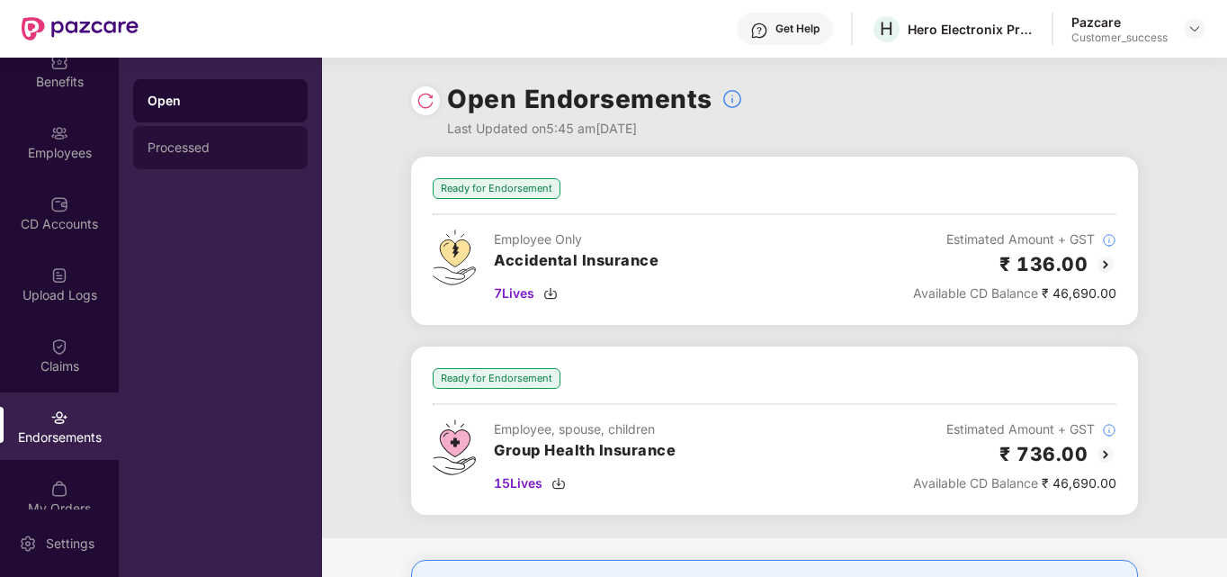
click at [209, 142] on div "Processed" at bounding box center [221, 147] width 146 height 14
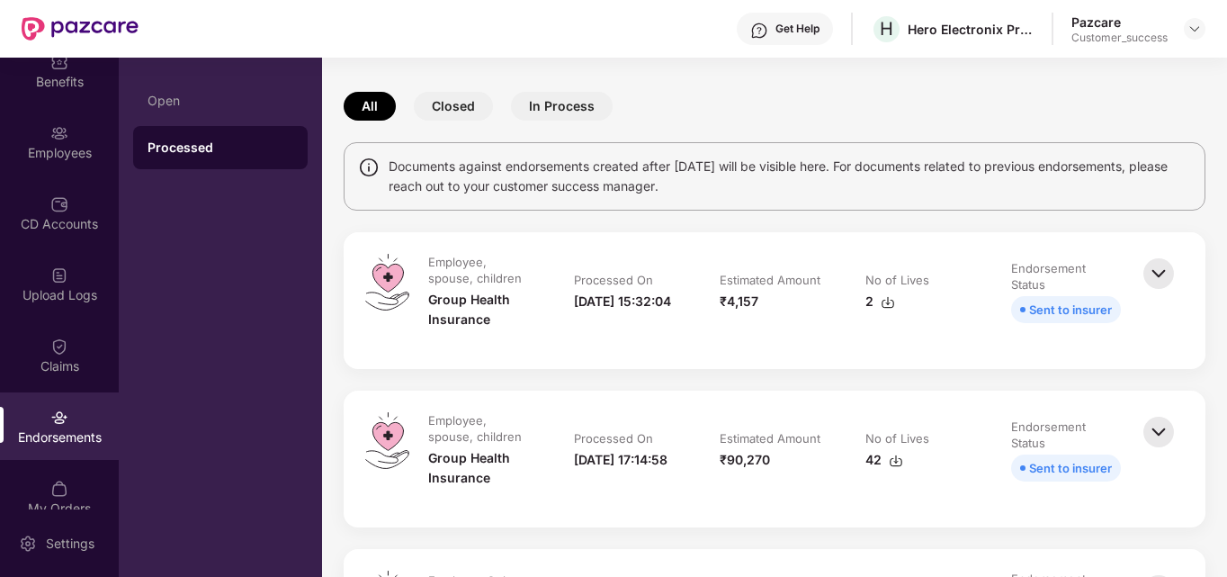
scroll to position [59, 0]
click at [540, 101] on button "In Process" at bounding box center [562, 105] width 102 height 29
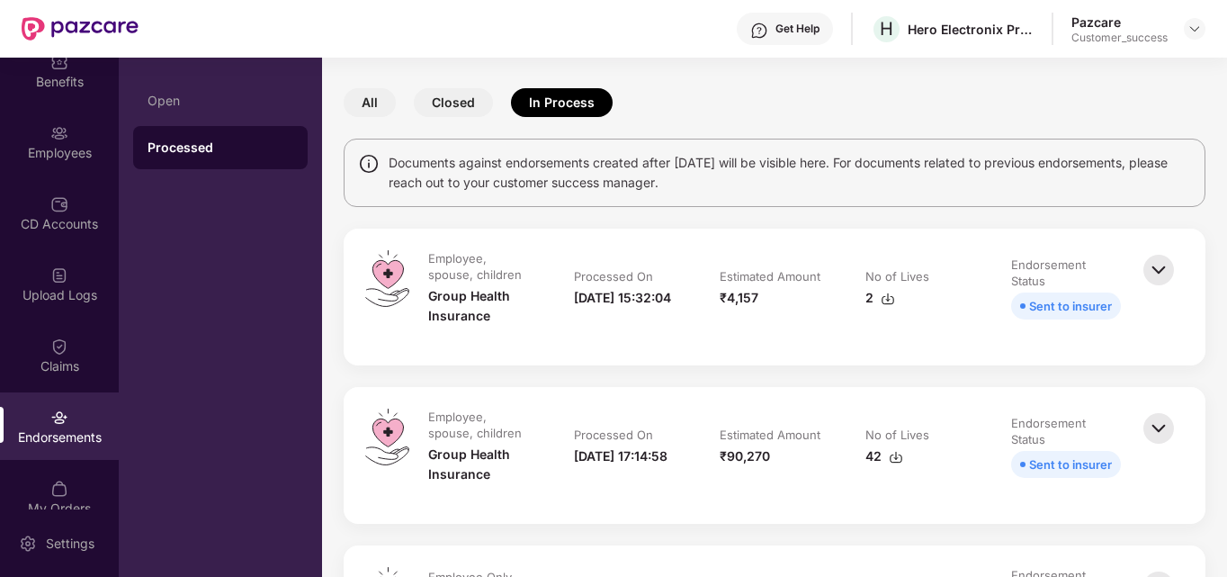
scroll to position [0, 0]
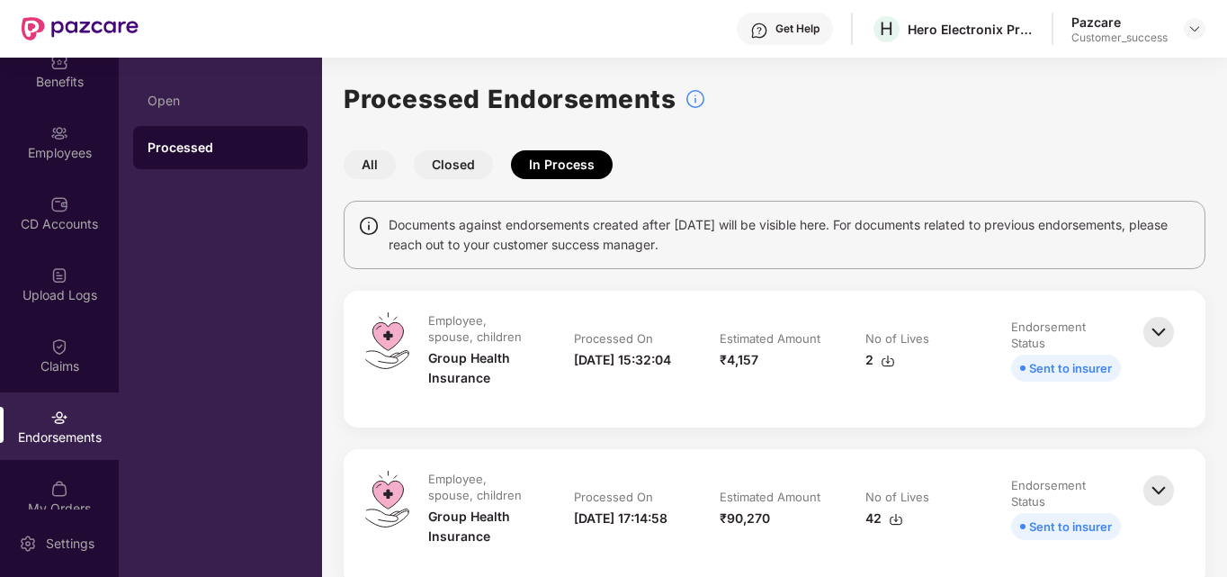
click at [1157, 336] on img at bounding box center [1159, 332] width 40 height 40
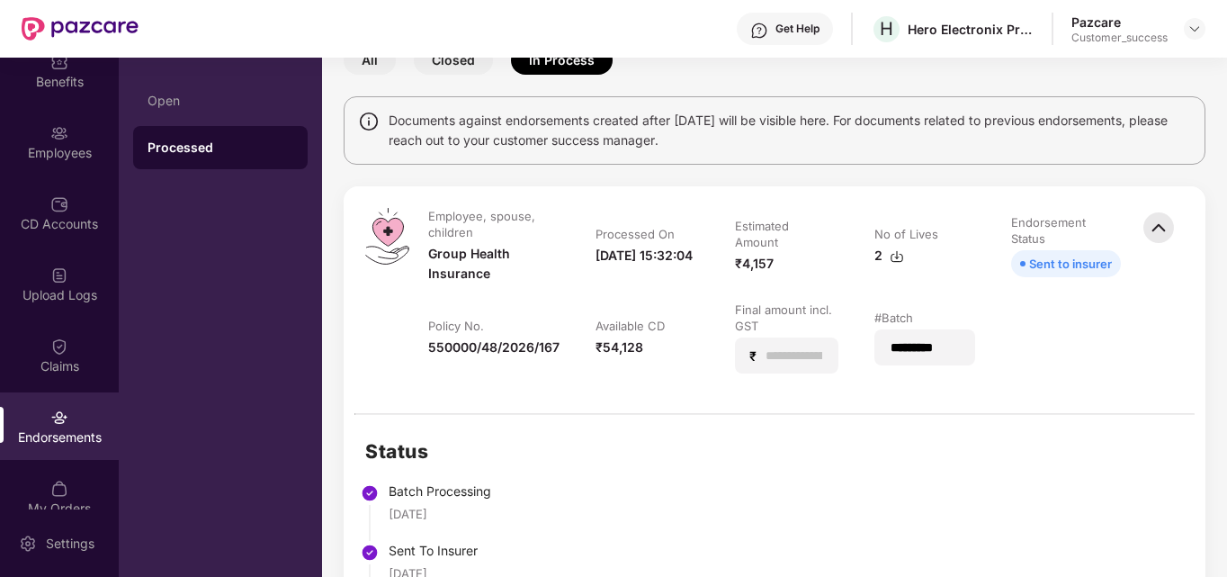
scroll to position [102, 0]
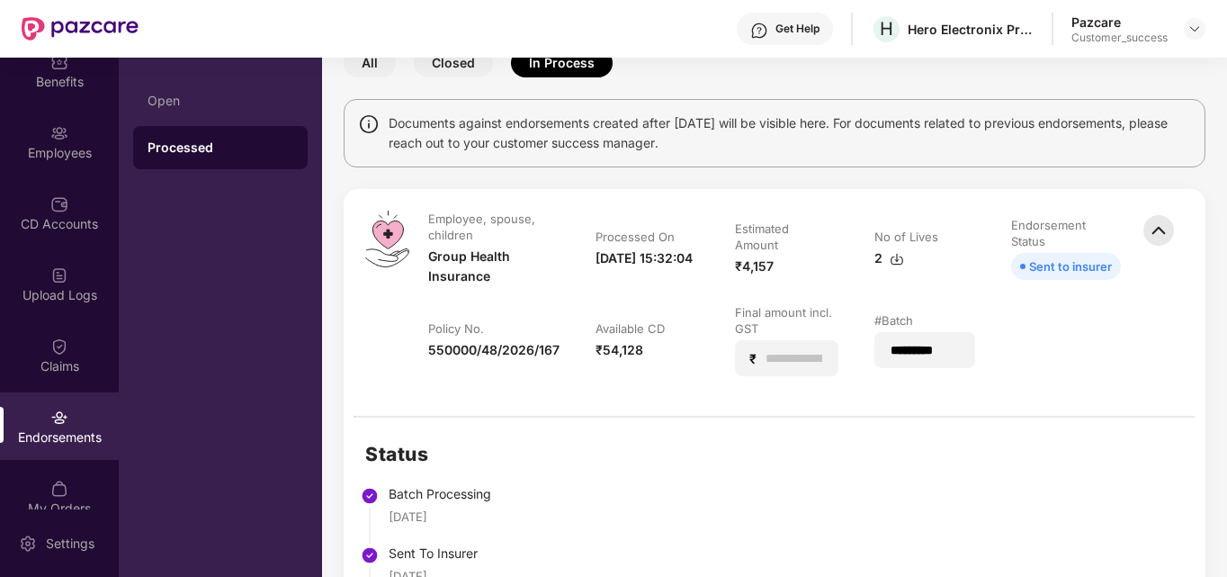
click at [894, 251] on div "2" at bounding box center [890, 258] width 30 height 20
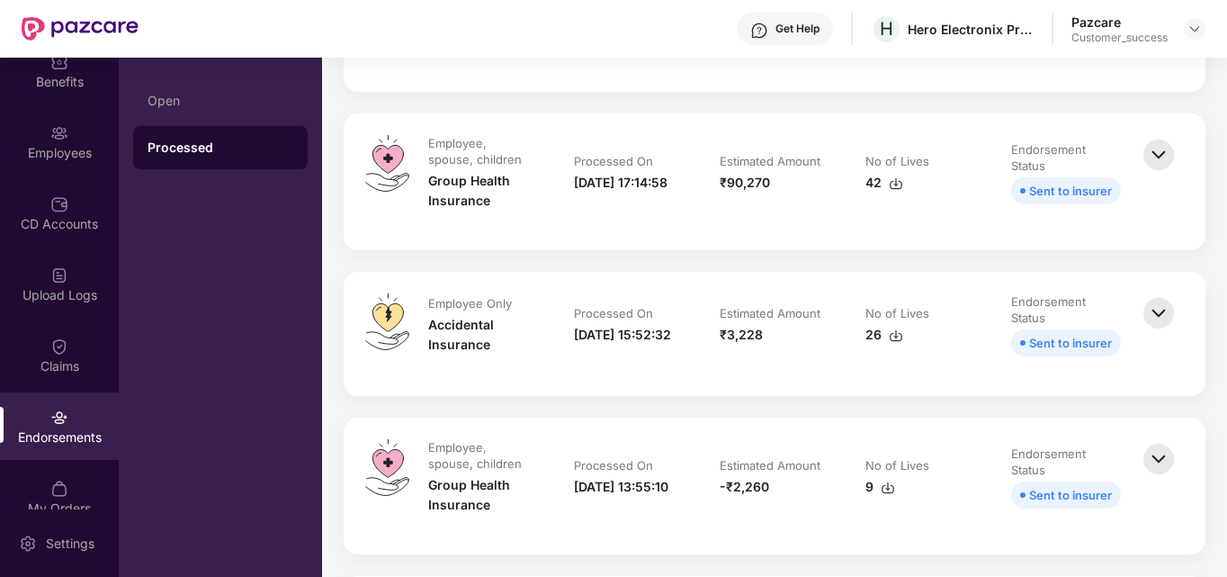
scroll to position [892, 0]
click at [222, 114] on div "Open" at bounding box center [220, 100] width 175 height 43
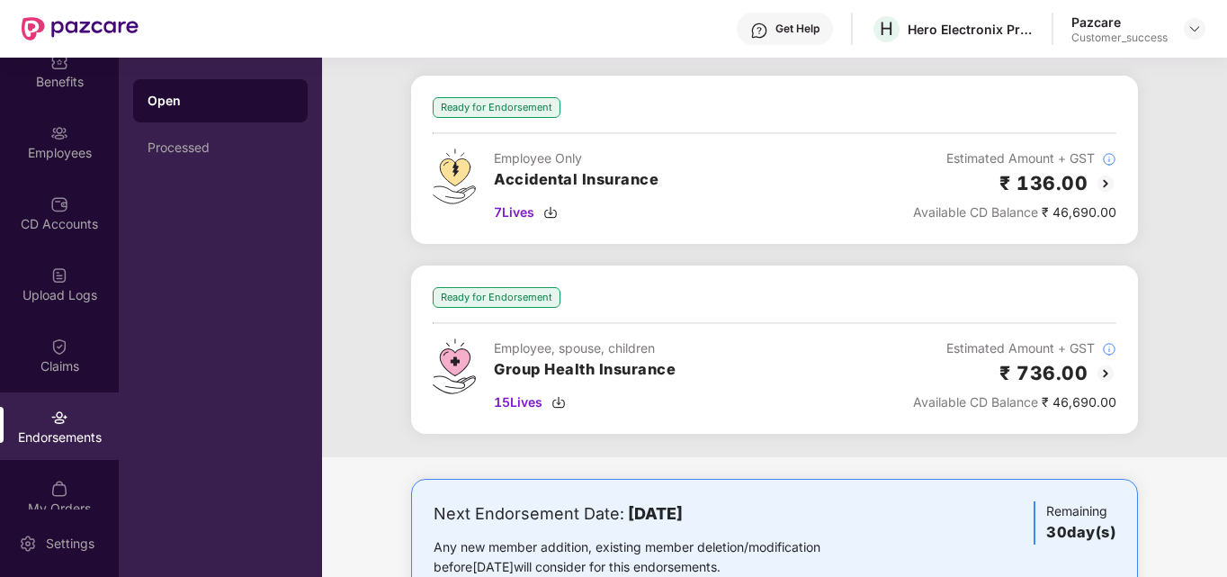
scroll to position [0, 0]
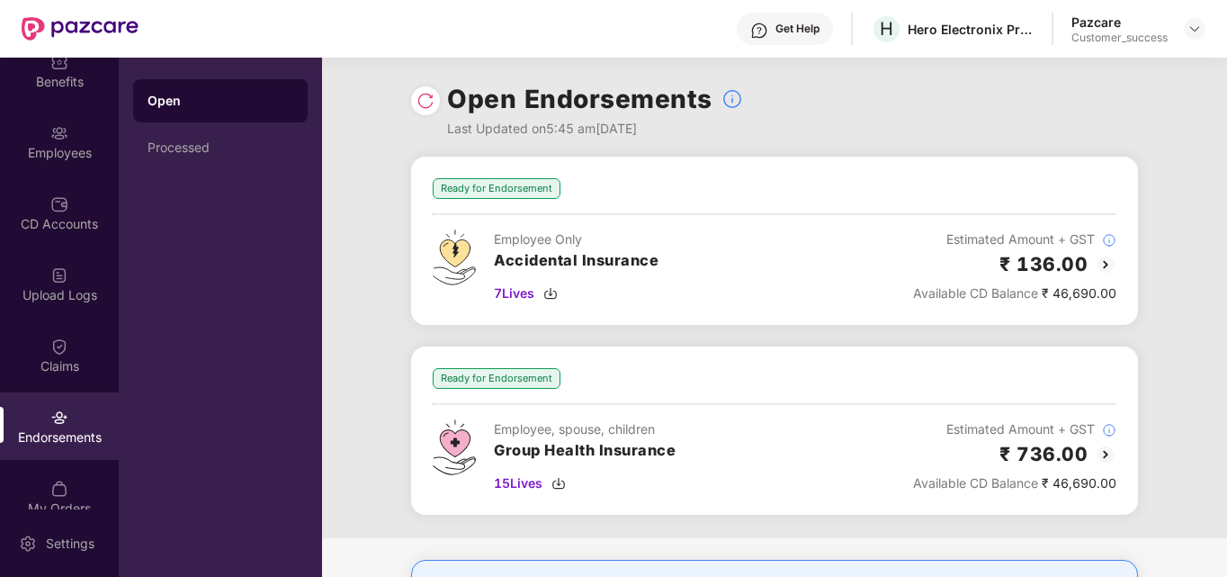
click at [1109, 448] on img at bounding box center [1106, 455] width 22 height 22
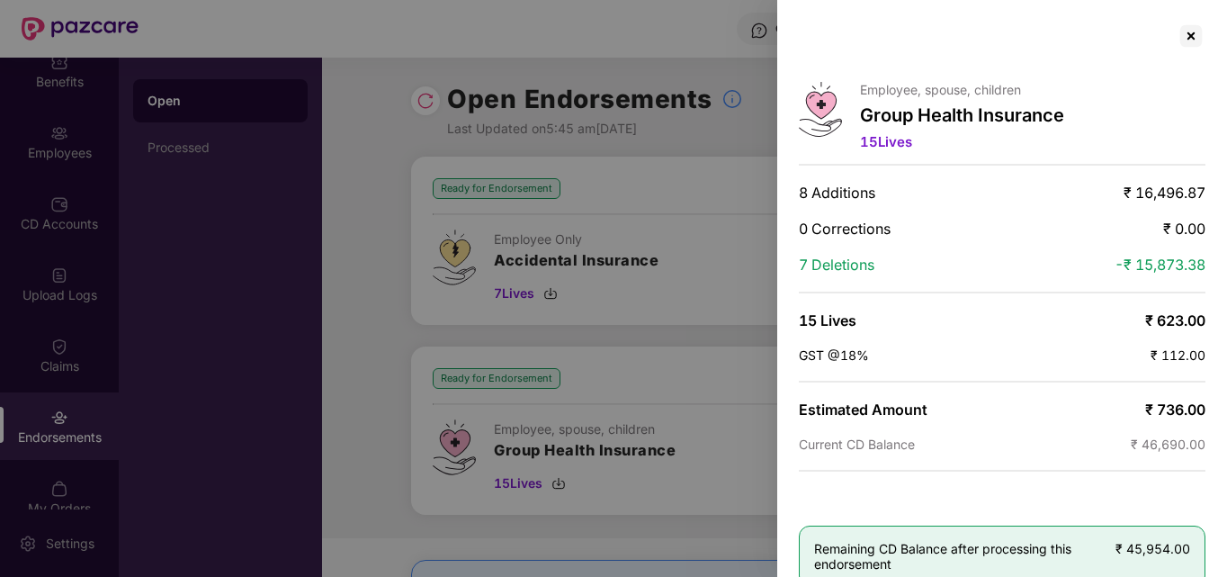
scroll to position [31, 0]
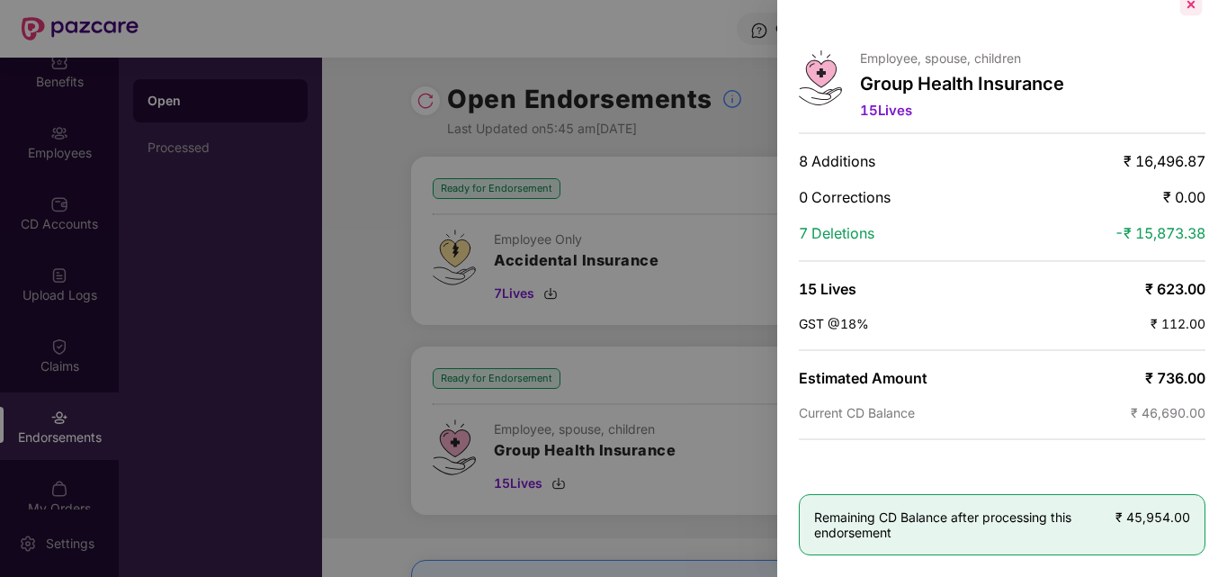
click at [1188, 13] on div at bounding box center [1191, 4] width 29 height 29
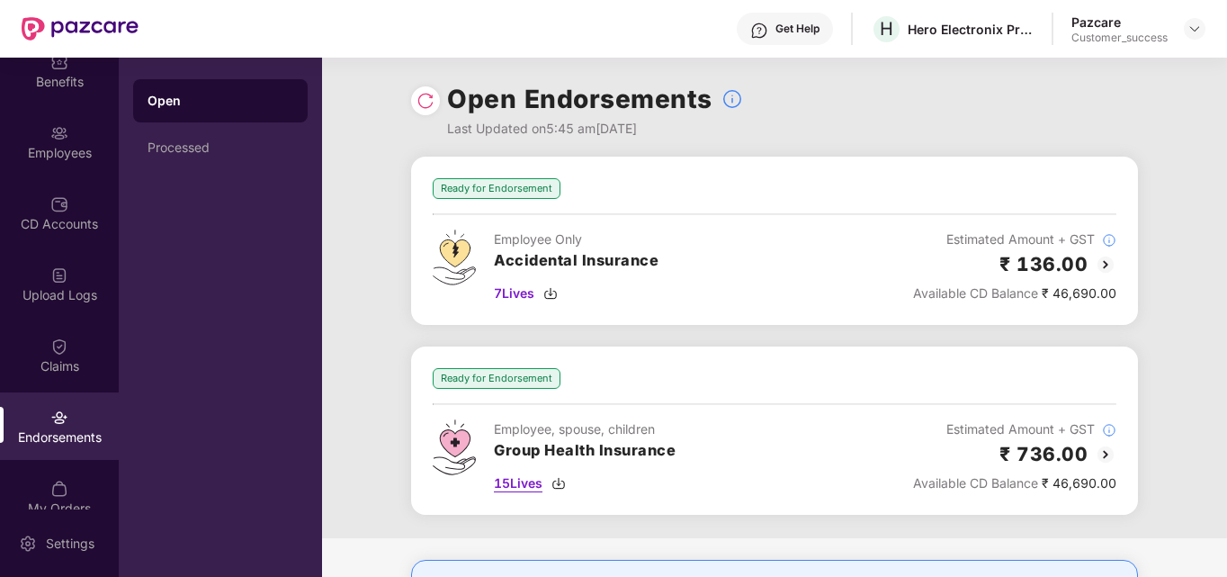
click at [517, 480] on span "15 Lives" at bounding box center [518, 483] width 49 height 20
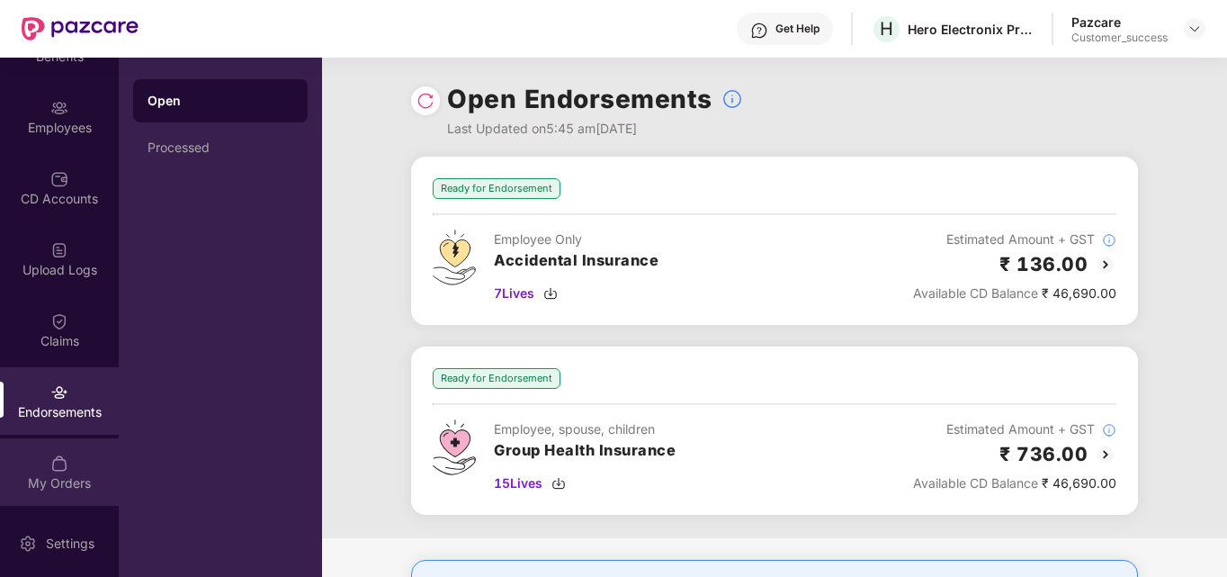
click at [67, 469] on div "My Orders" at bounding box center [59, 471] width 119 height 67
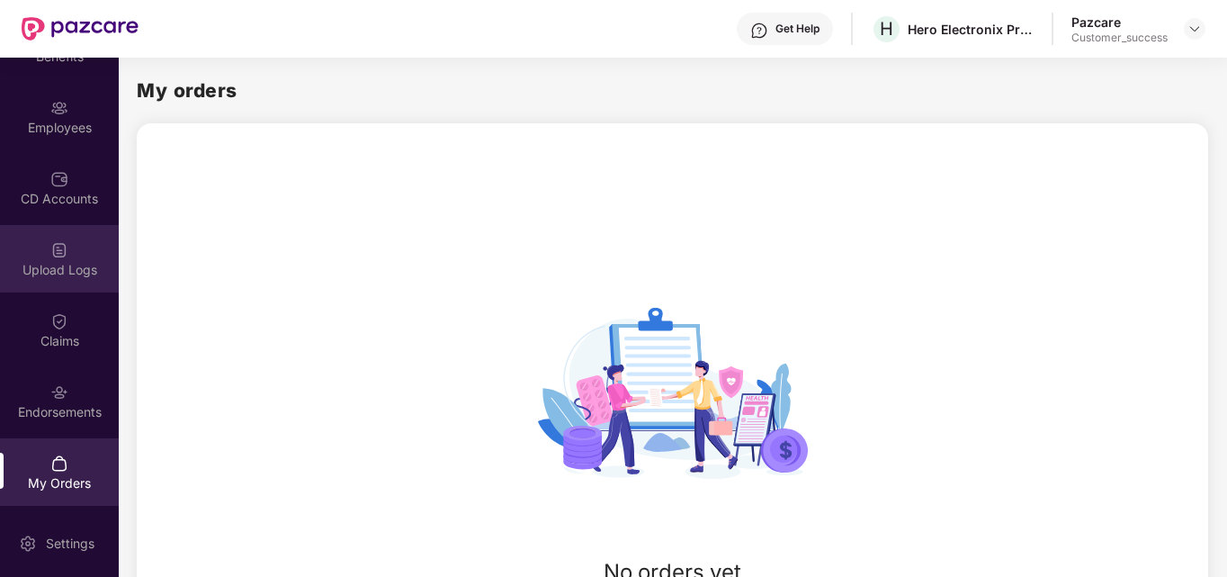
click at [70, 256] on div "Upload Logs" at bounding box center [59, 258] width 119 height 67
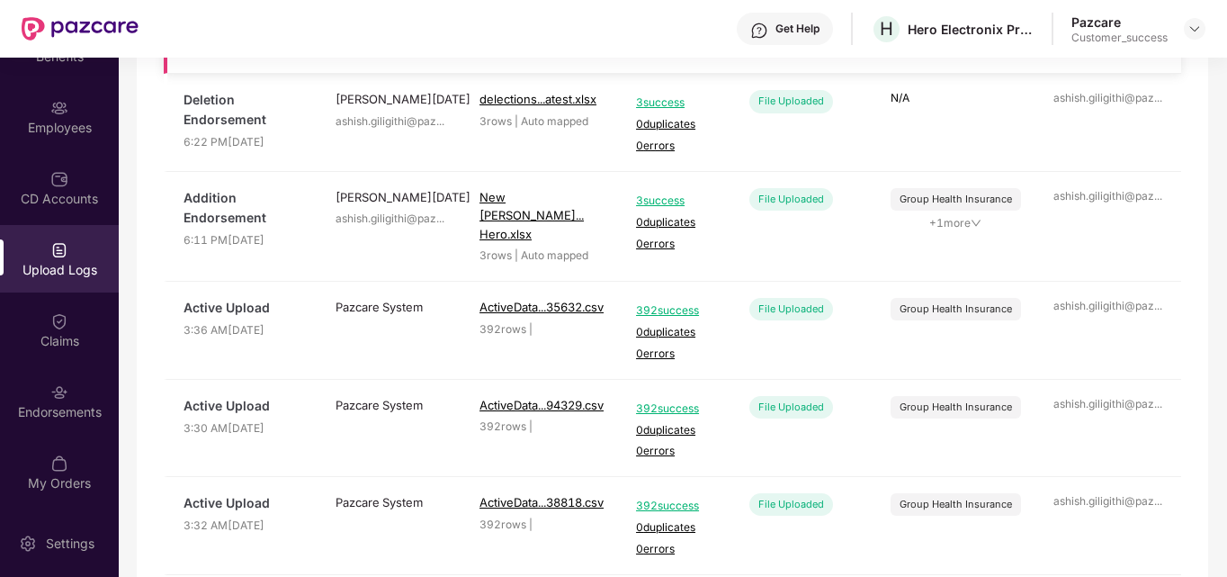
scroll to position [373, 0]
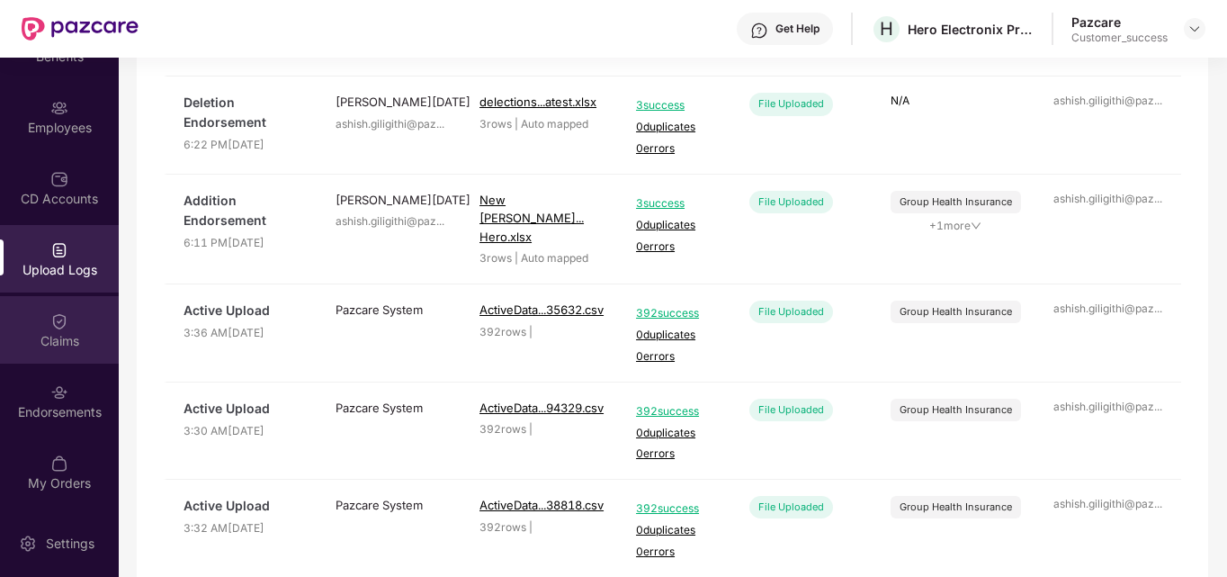
click at [64, 324] on img at bounding box center [59, 321] width 18 height 18
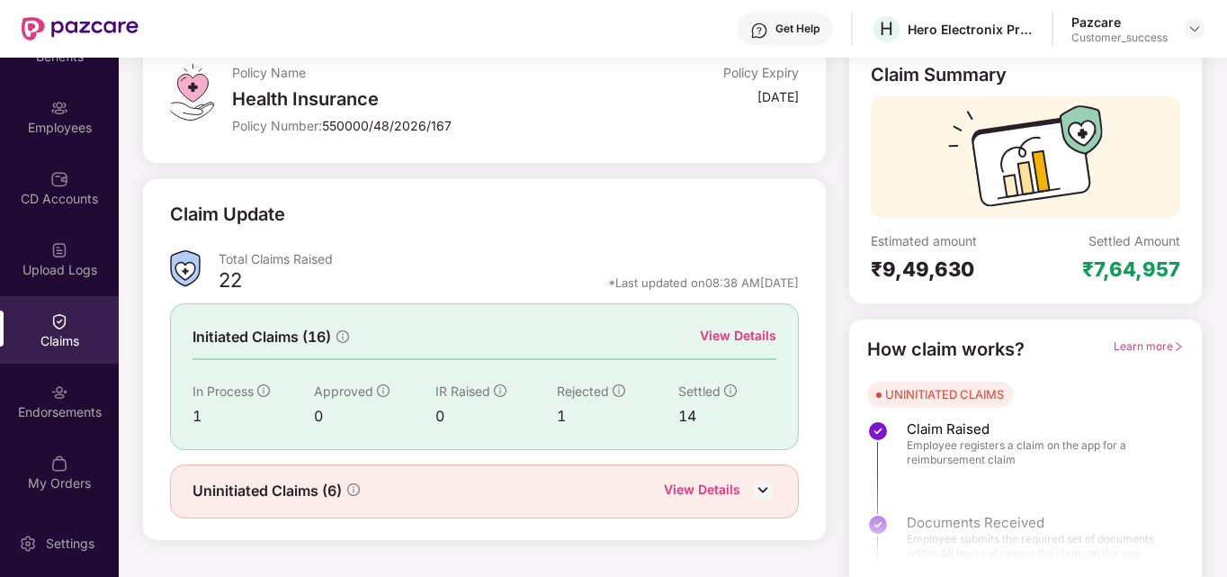
scroll to position [128, 0]
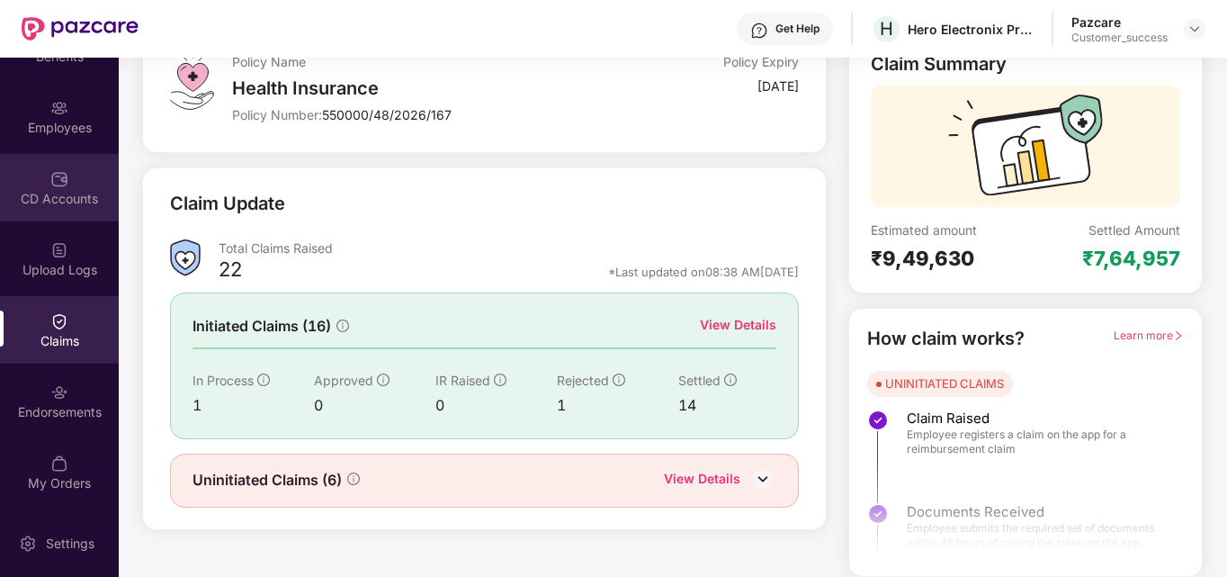
click at [70, 170] on div "CD Accounts" at bounding box center [59, 187] width 119 height 67
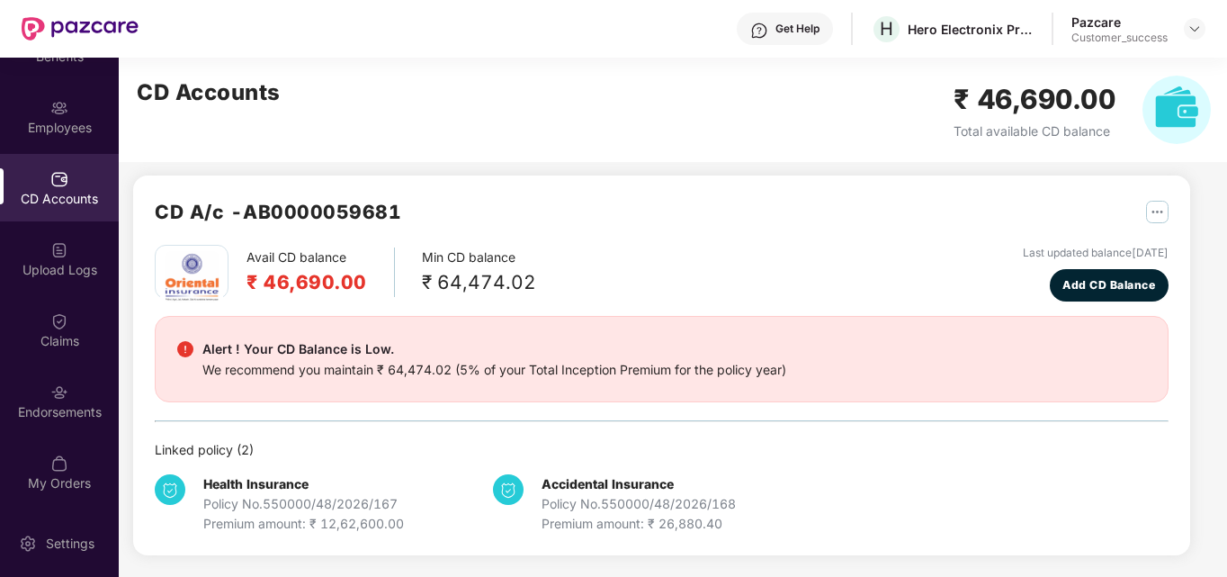
scroll to position [8, 0]
click at [57, 131] on div "Employees" at bounding box center [59, 128] width 119 height 18
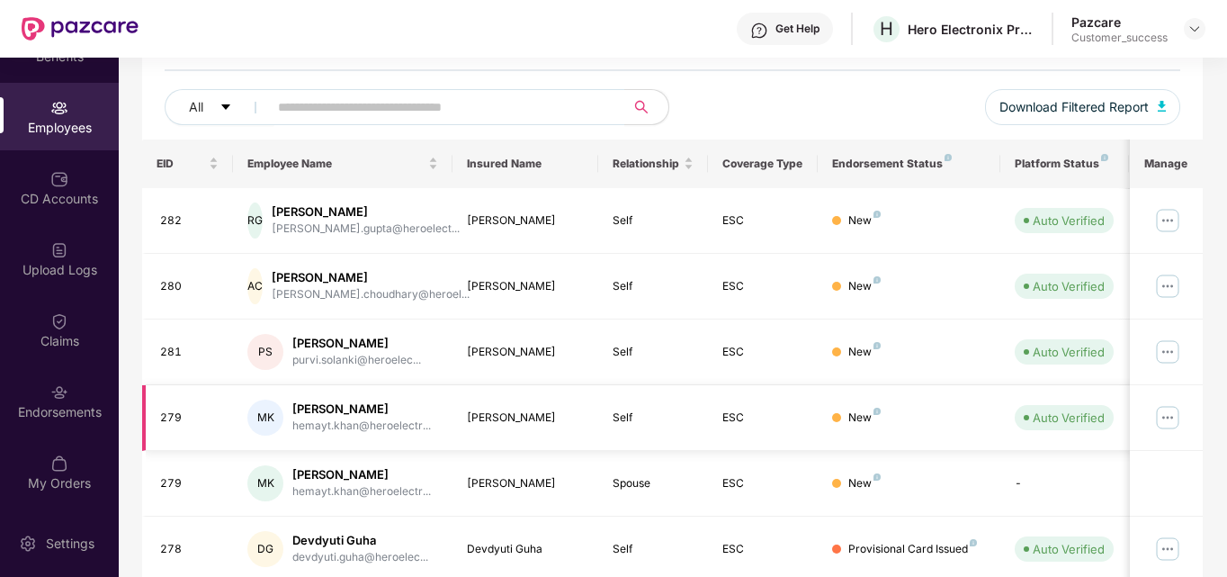
scroll to position [195, 0]
click at [464, 106] on input "text" at bounding box center [439, 107] width 323 height 27
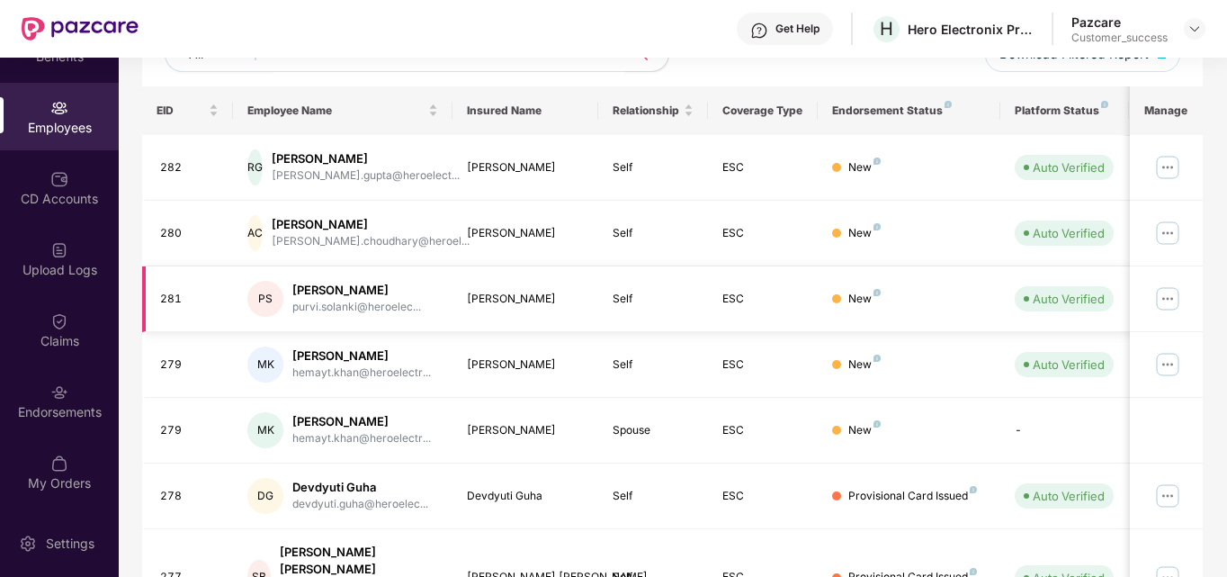
scroll to position [169, 0]
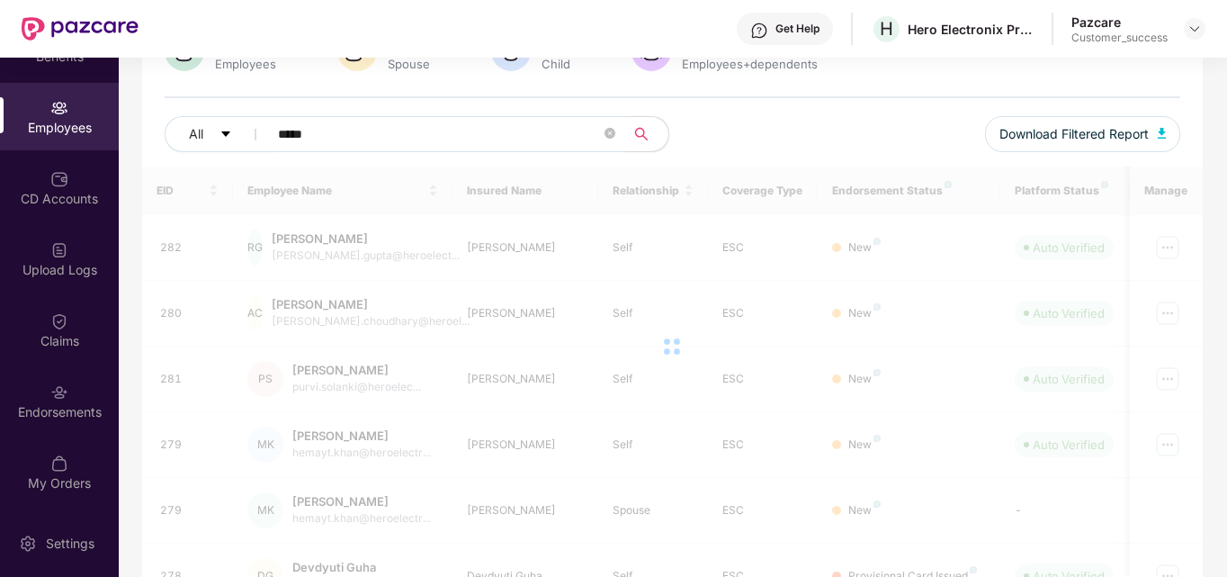
type input "*****"
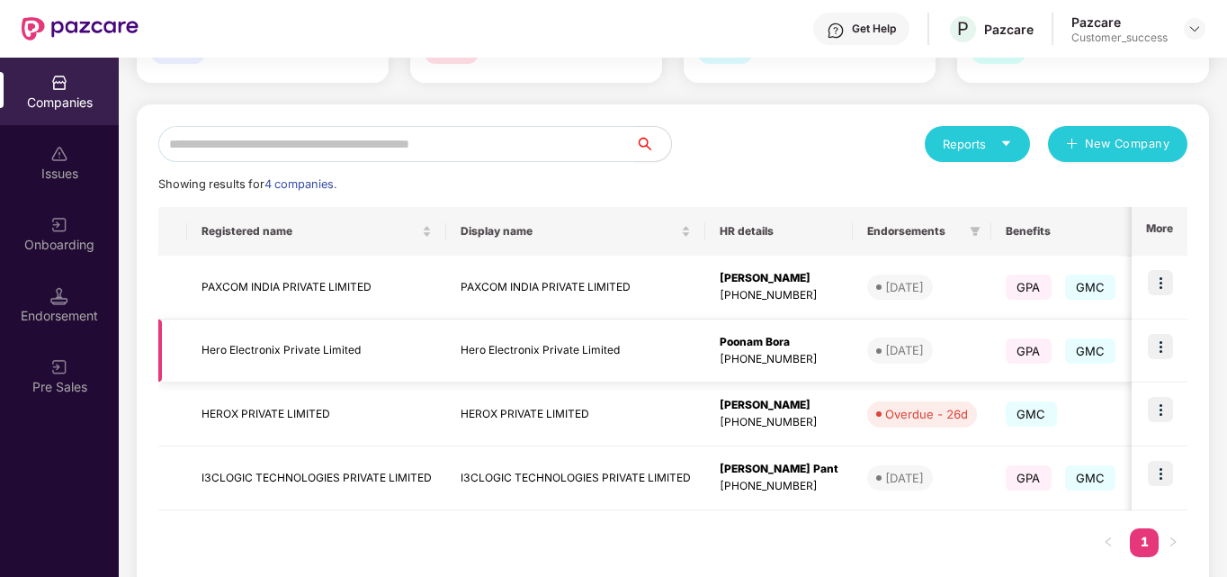
scroll to position [150, 0]
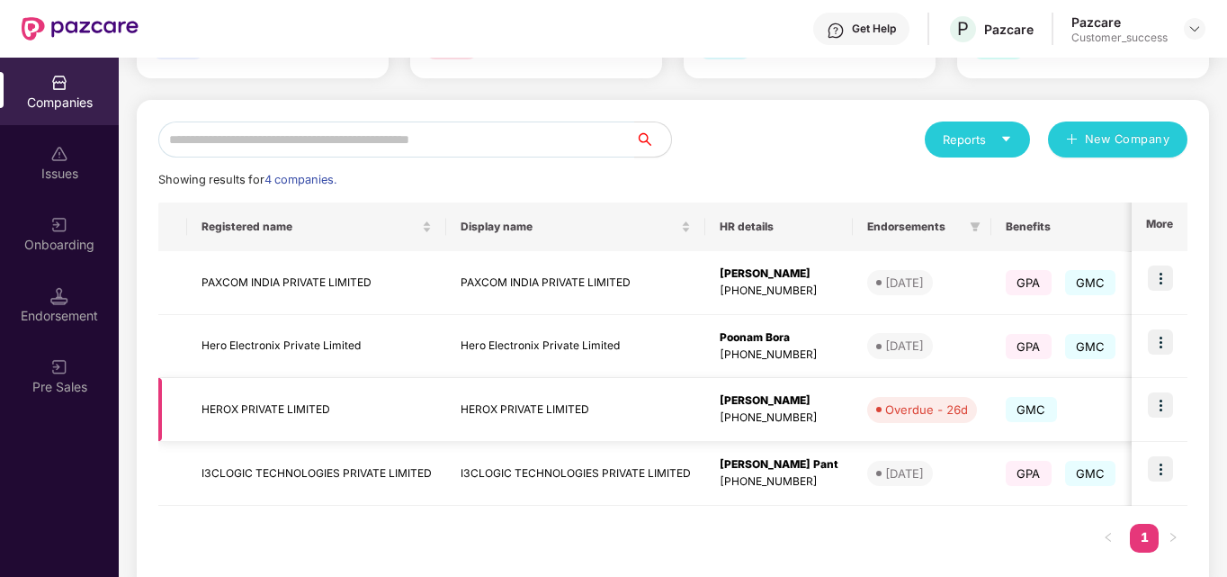
click at [1159, 392] on img at bounding box center [1160, 404] width 25 height 25
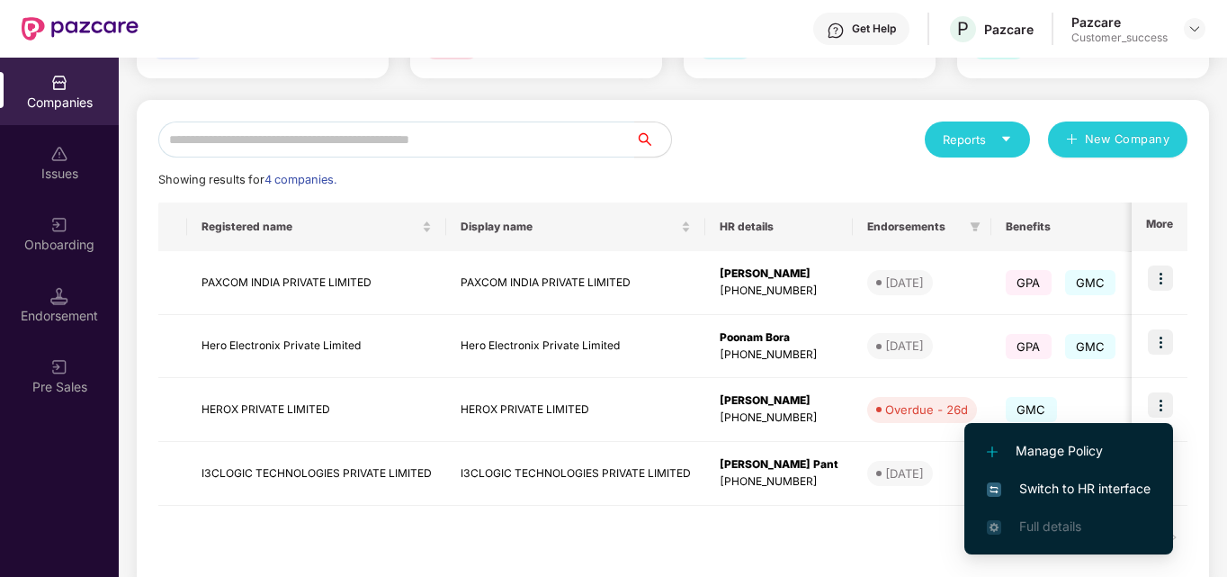
click at [1034, 491] on span "Switch to HR interface" at bounding box center [1069, 489] width 164 height 20
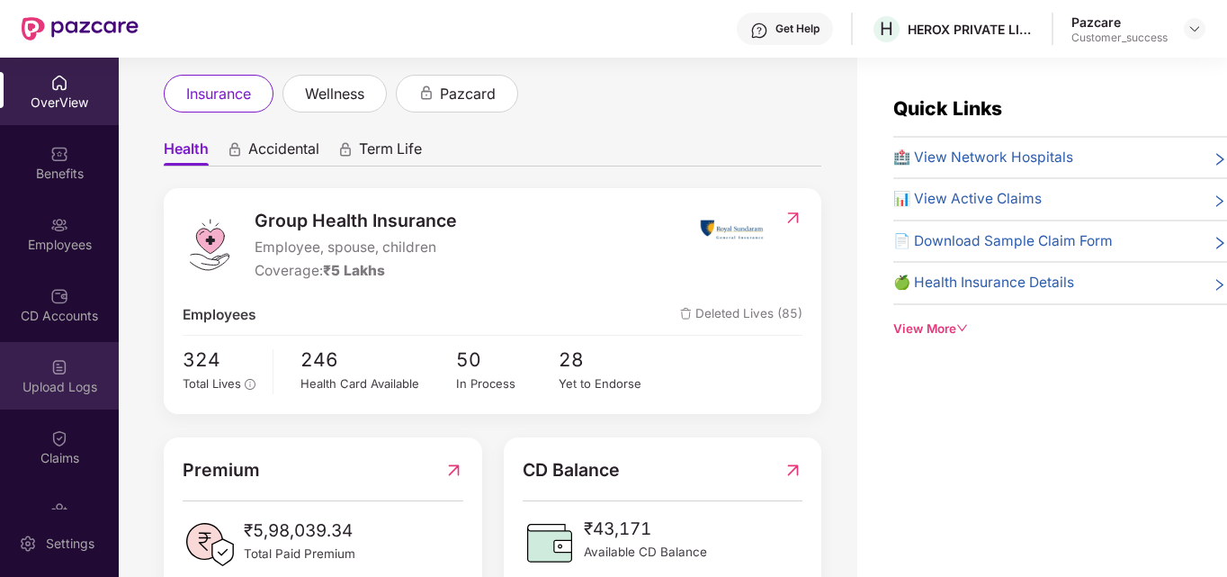
scroll to position [117, 0]
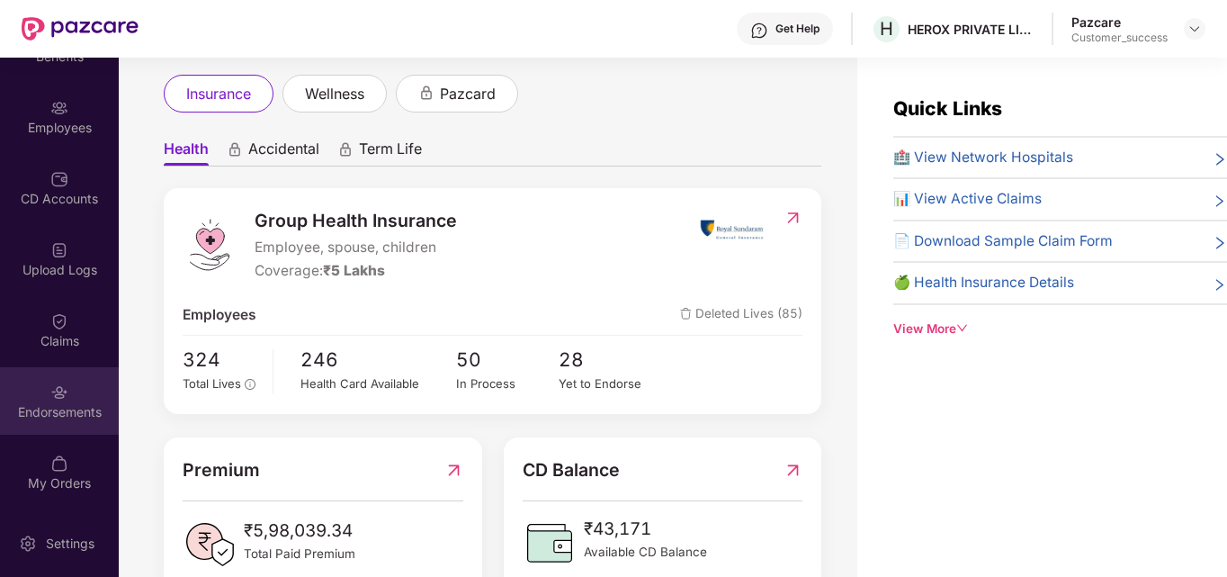
click at [63, 389] on img at bounding box center [59, 392] width 18 height 18
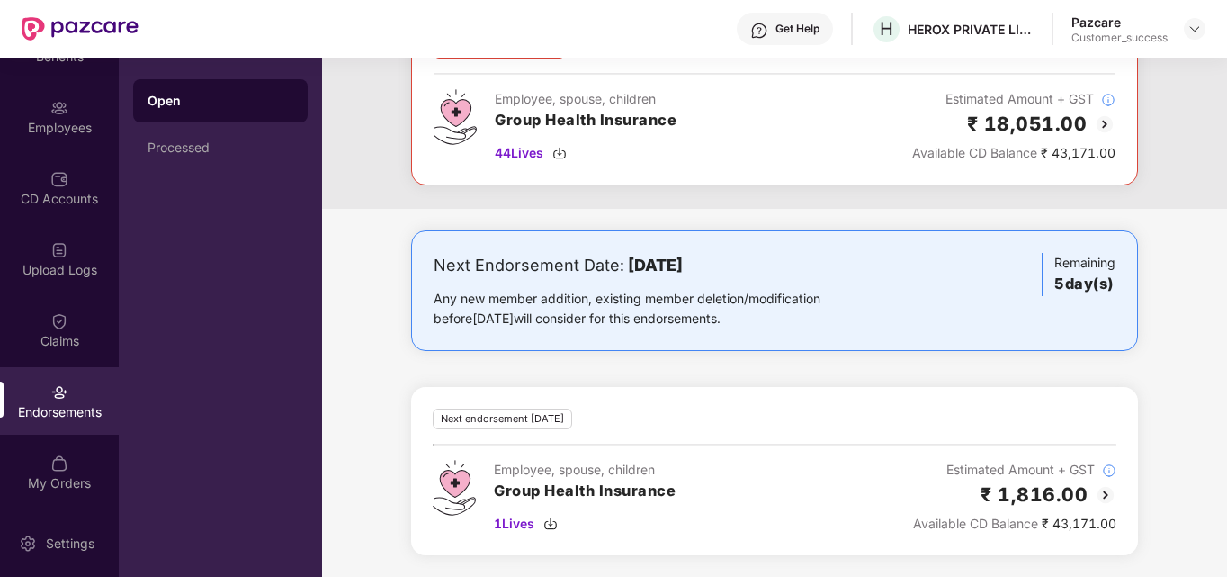
scroll to position [0, 0]
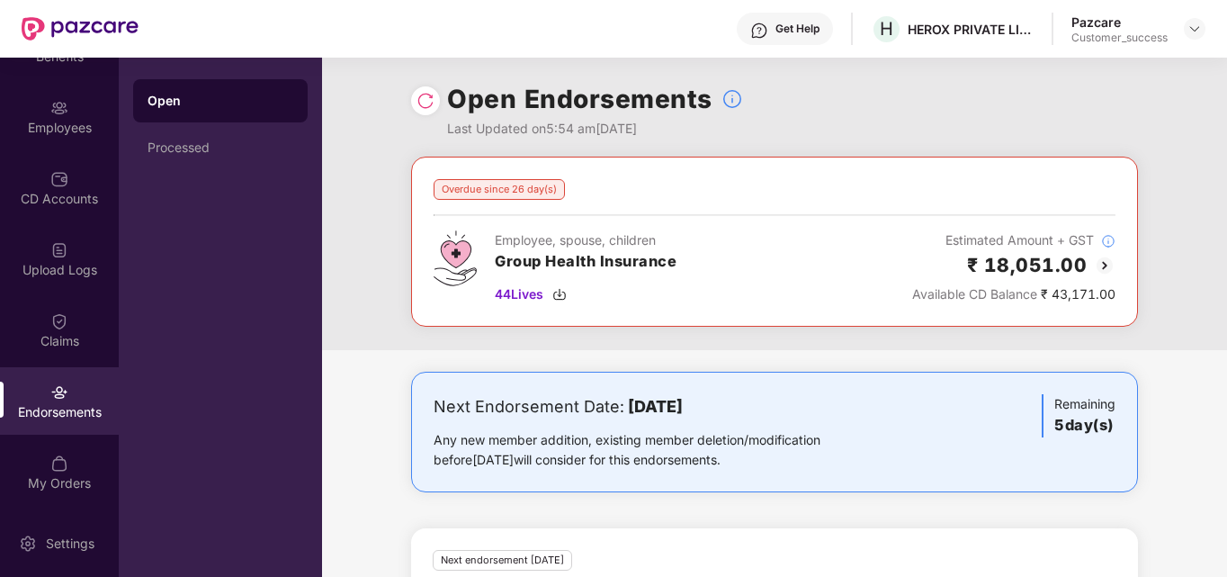
click at [1103, 267] on img at bounding box center [1105, 266] width 22 height 22
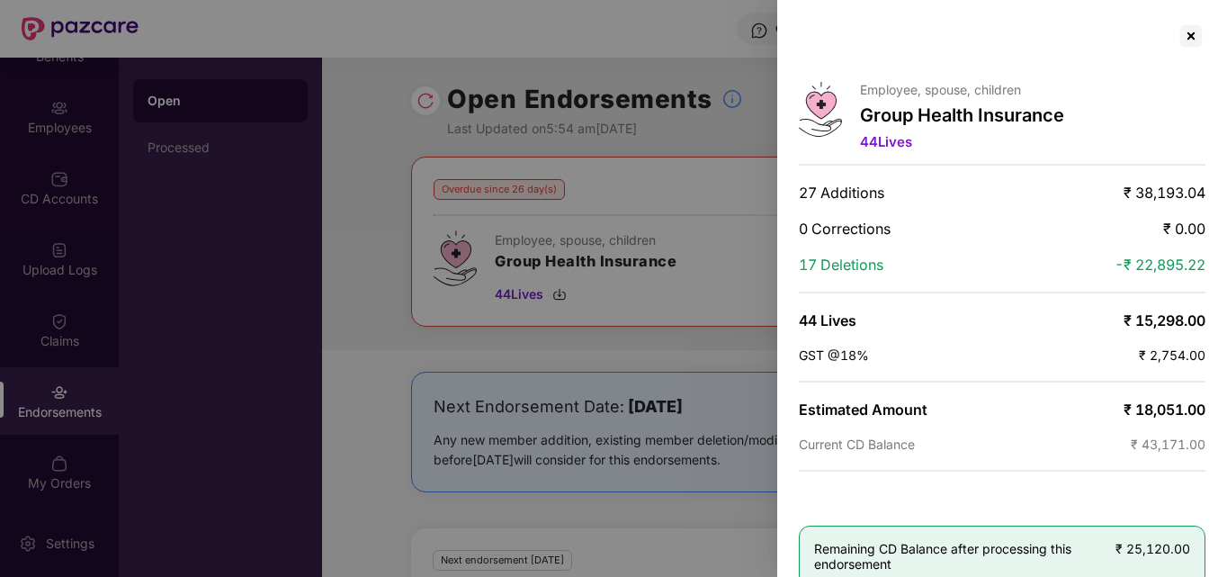
click at [560, 304] on div at bounding box center [613, 288] width 1227 height 577
click at [491, 307] on div at bounding box center [613, 288] width 1227 height 577
click at [1185, 26] on div at bounding box center [1191, 36] width 29 height 29
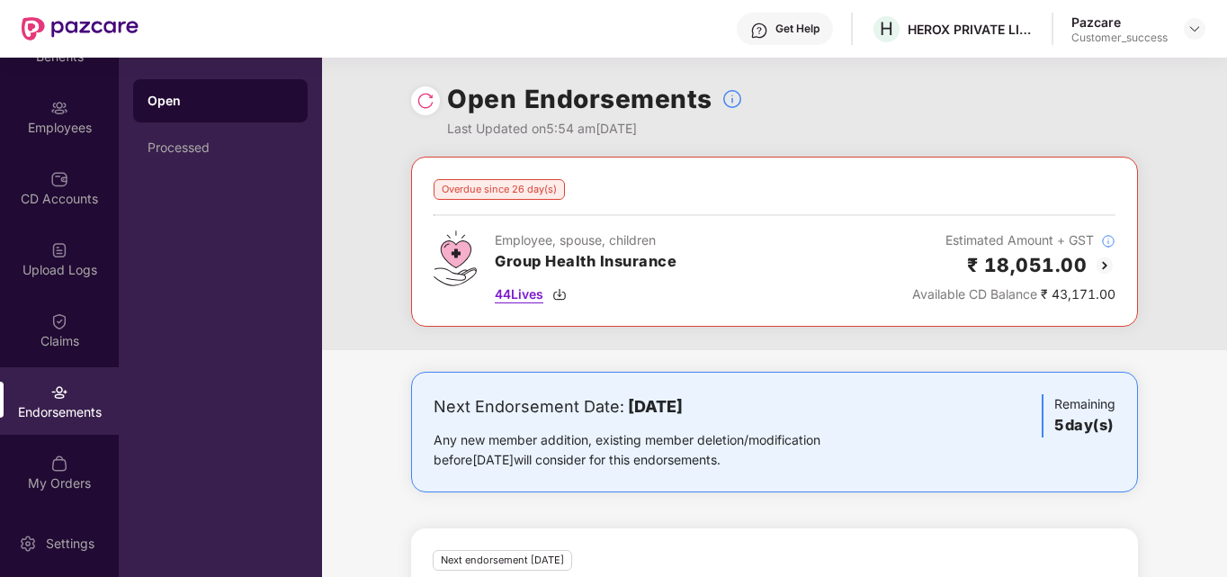
click at [513, 300] on span "44 Lives" at bounding box center [519, 294] width 49 height 20
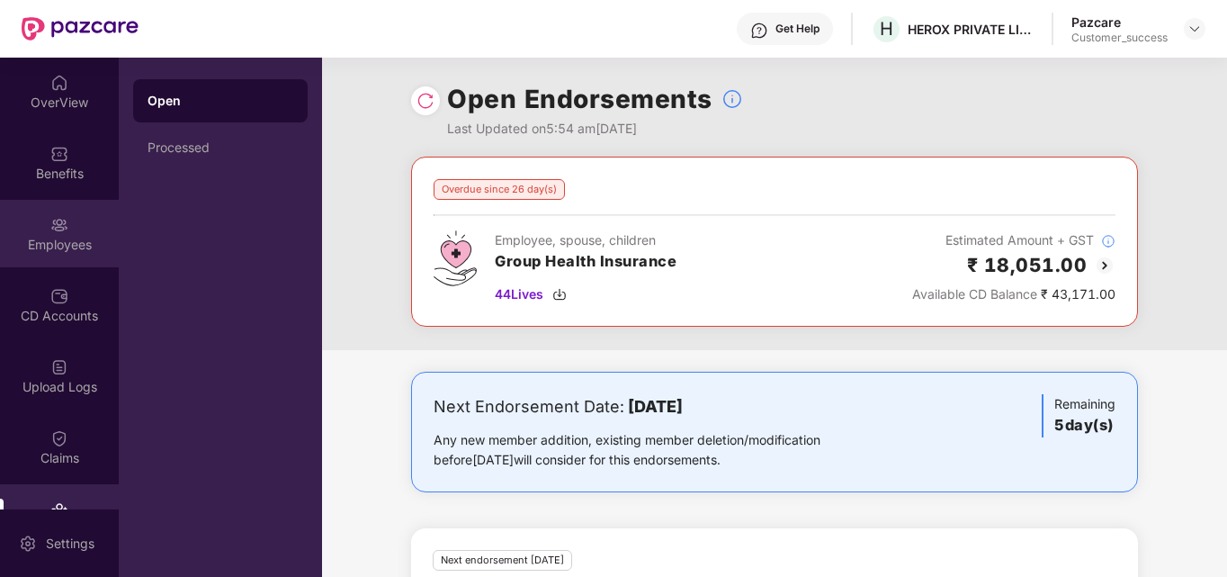
click at [51, 217] on img at bounding box center [59, 225] width 18 height 18
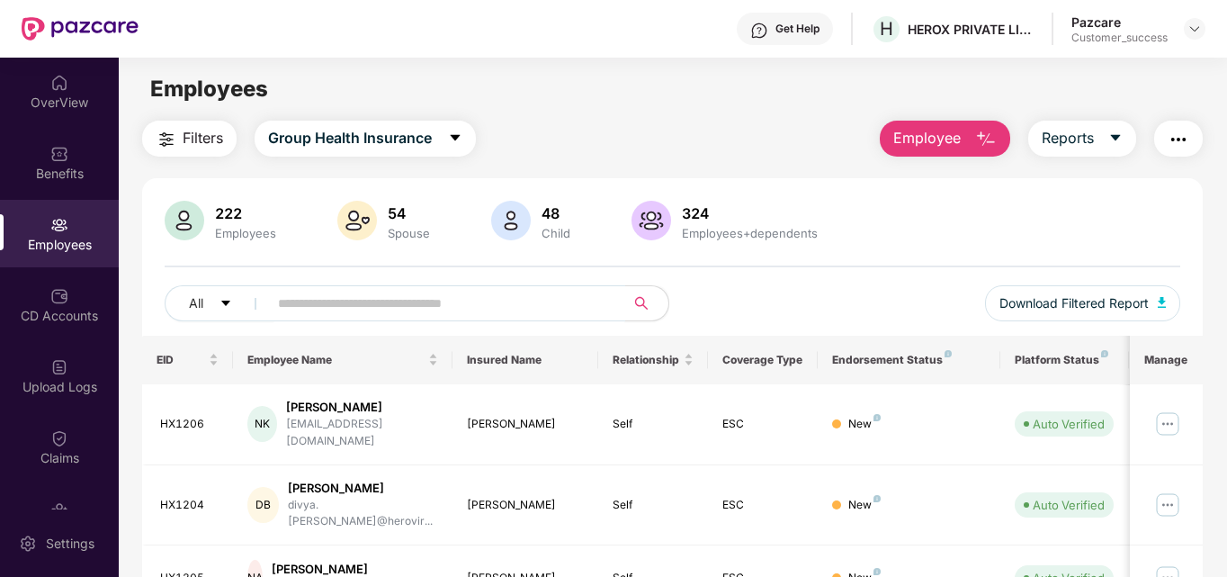
click at [287, 304] on input "text" at bounding box center [439, 303] width 323 height 27
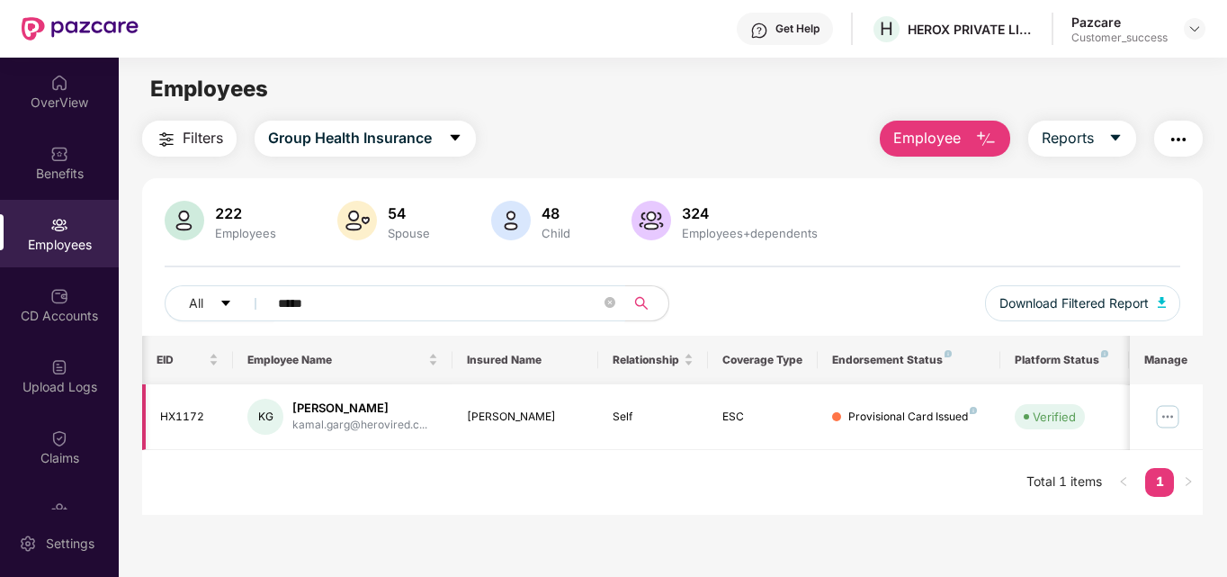
scroll to position [0, 106]
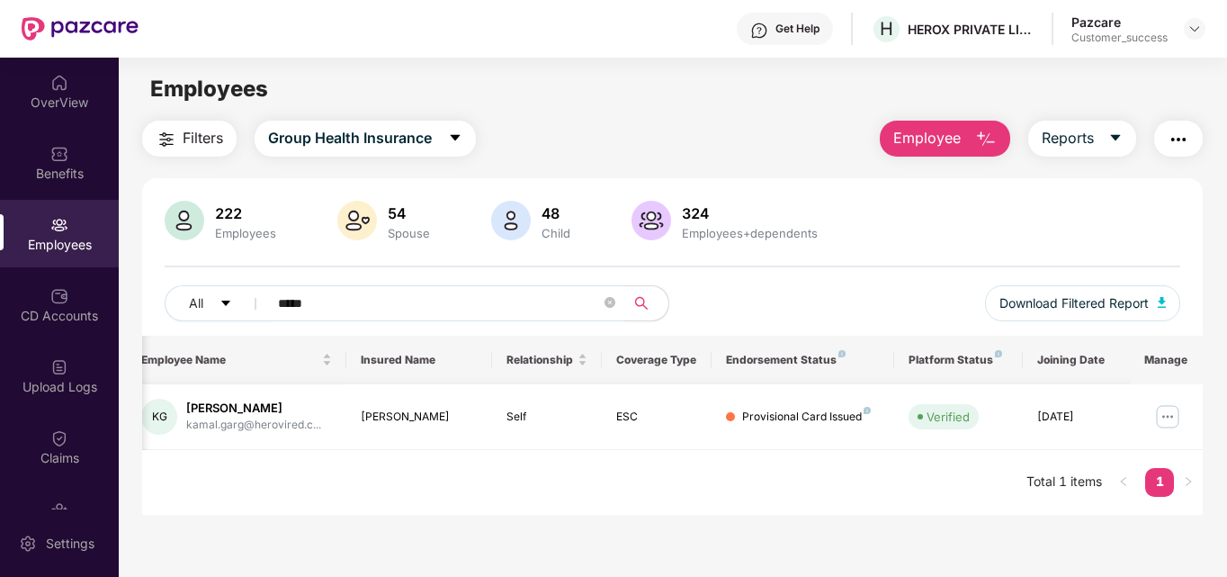
click at [1170, 418] on img at bounding box center [1168, 416] width 29 height 29
click at [761, 520] on main "Employees Filters Group Health Insurance Employee Reports 222 Employees 54 Spou…" at bounding box center [673, 346] width 1108 height 577
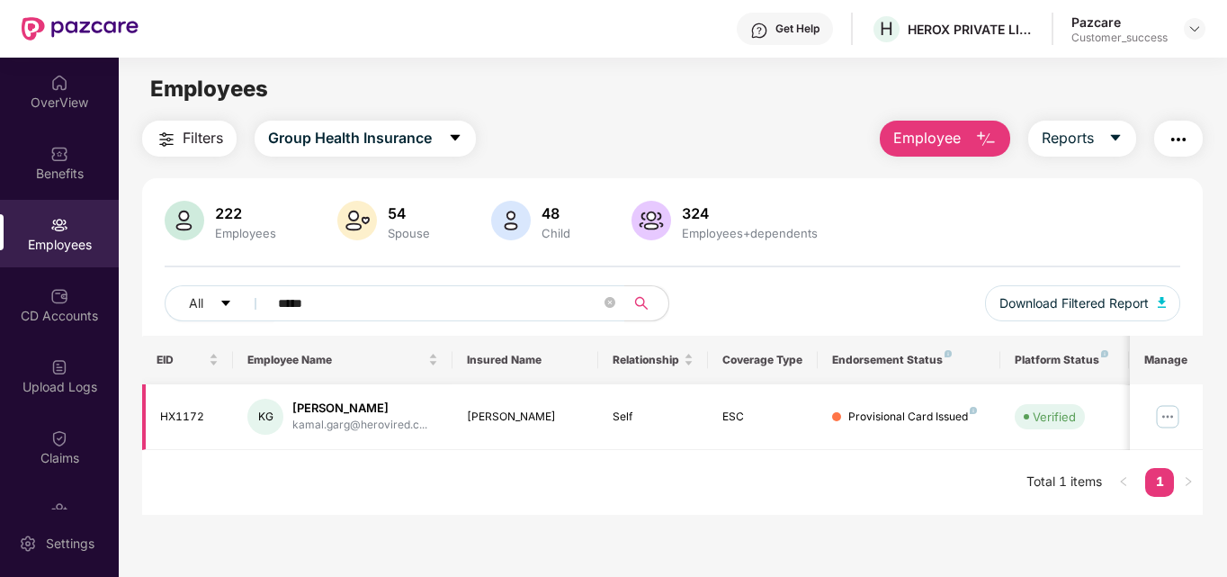
click at [329, 412] on div "Kamal Garg" at bounding box center [359, 408] width 135 height 17
click at [349, 298] on input "*****" at bounding box center [439, 303] width 323 height 27
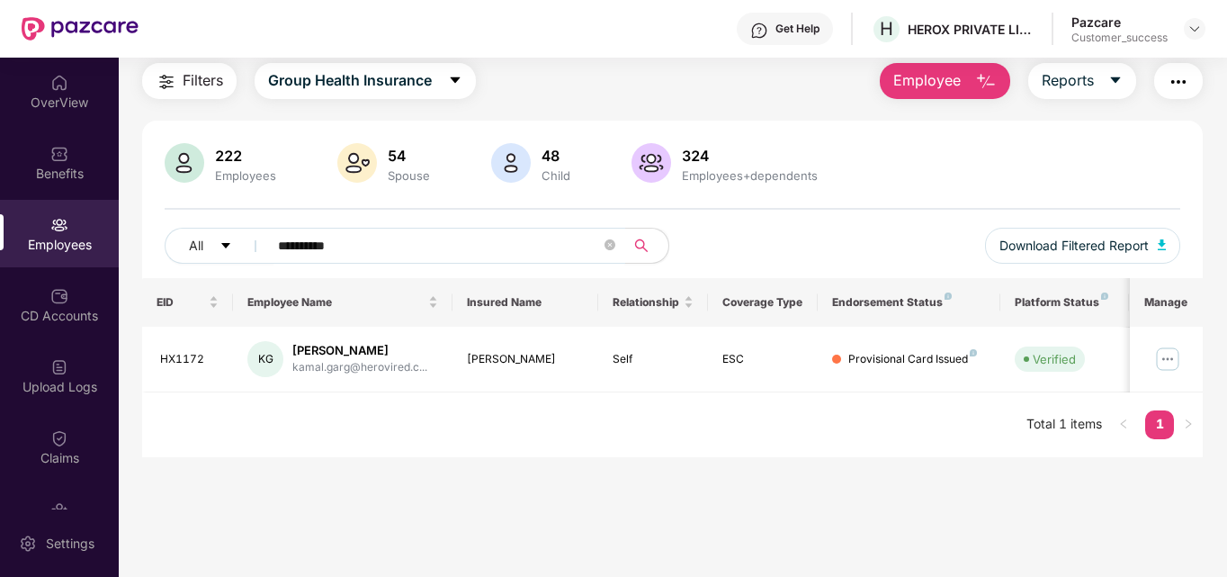
type input "**********"
click at [60, 232] on img at bounding box center [59, 225] width 18 height 18
click at [311, 241] on input "**********" at bounding box center [439, 245] width 323 height 27
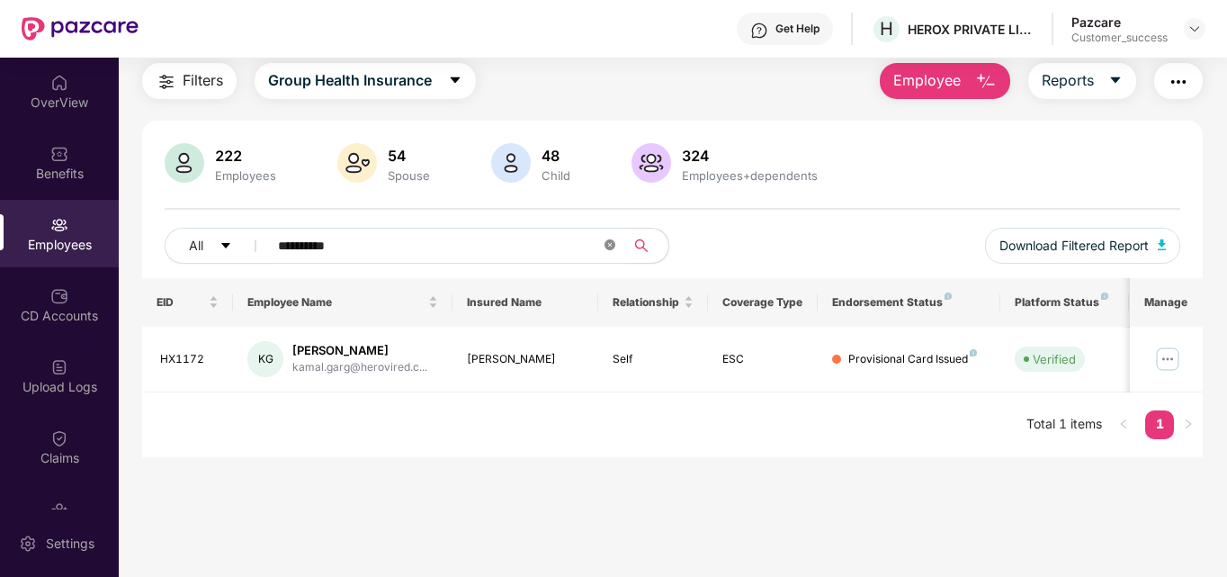
click at [607, 243] on icon "close-circle" at bounding box center [610, 244] width 11 height 11
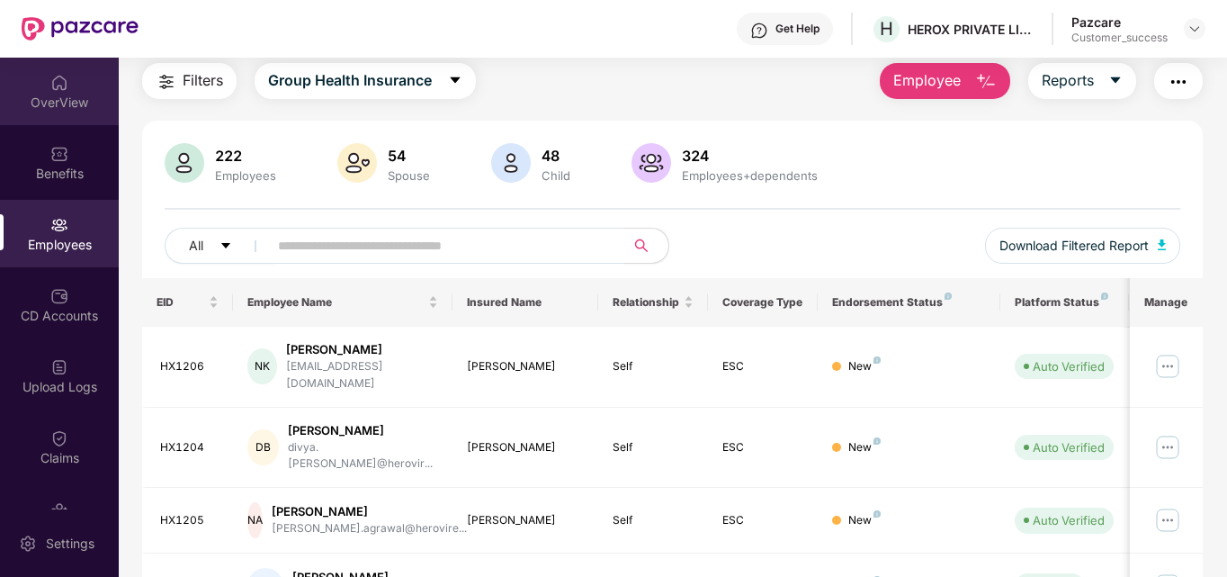
click at [50, 87] on img at bounding box center [59, 83] width 18 height 18
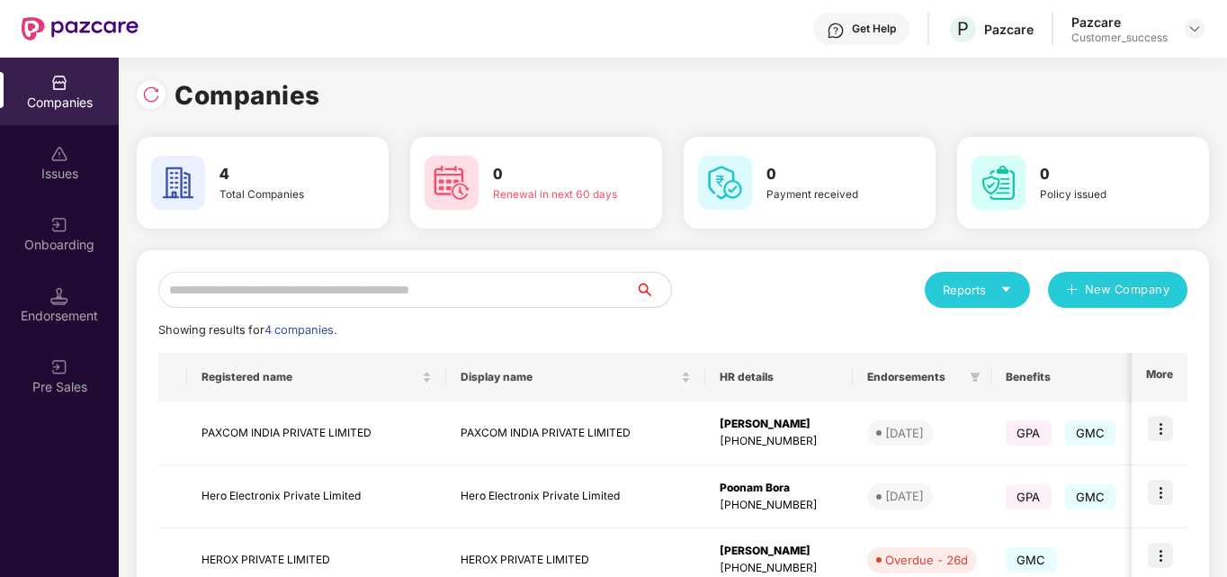
scroll to position [0, 2]
click at [1125, 296] on span "New Company" at bounding box center [1127, 290] width 85 height 18
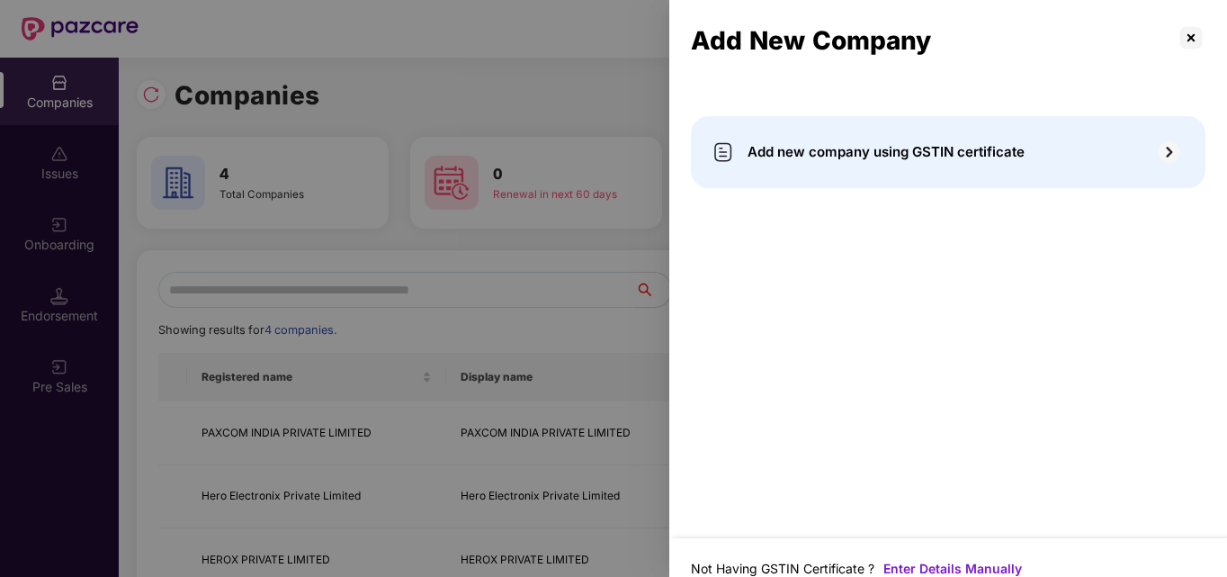
click at [917, 152] on span "Add new company using GSTIN certificate" at bounding box center [886, 152] width 277 height 22
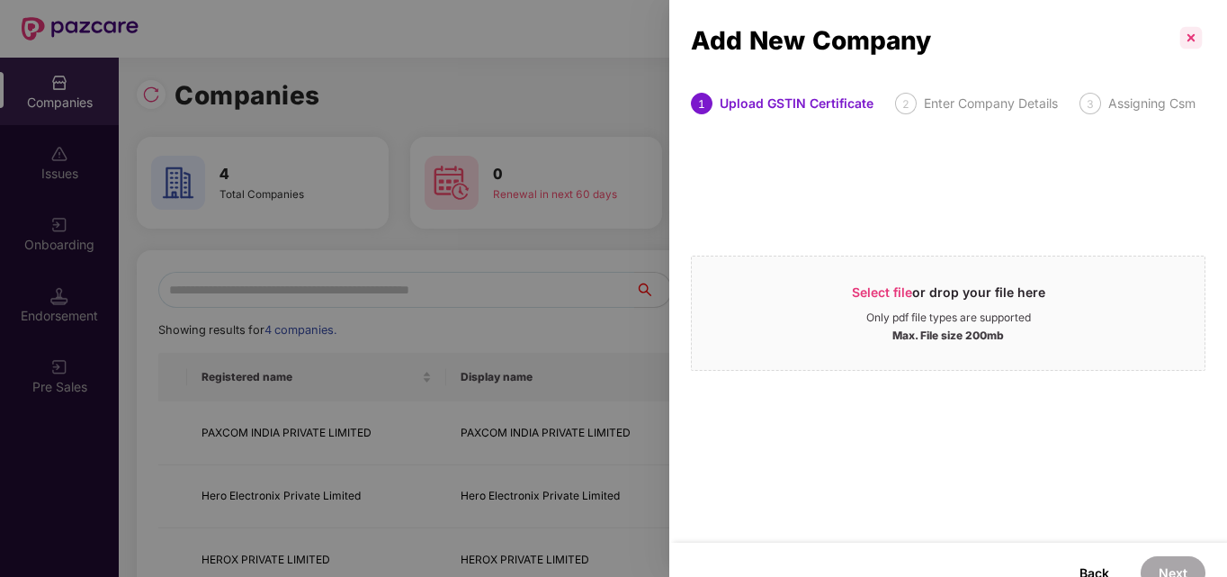
click at [1187, 41] on p at bounding box center [1191, 37] width 29 height 29
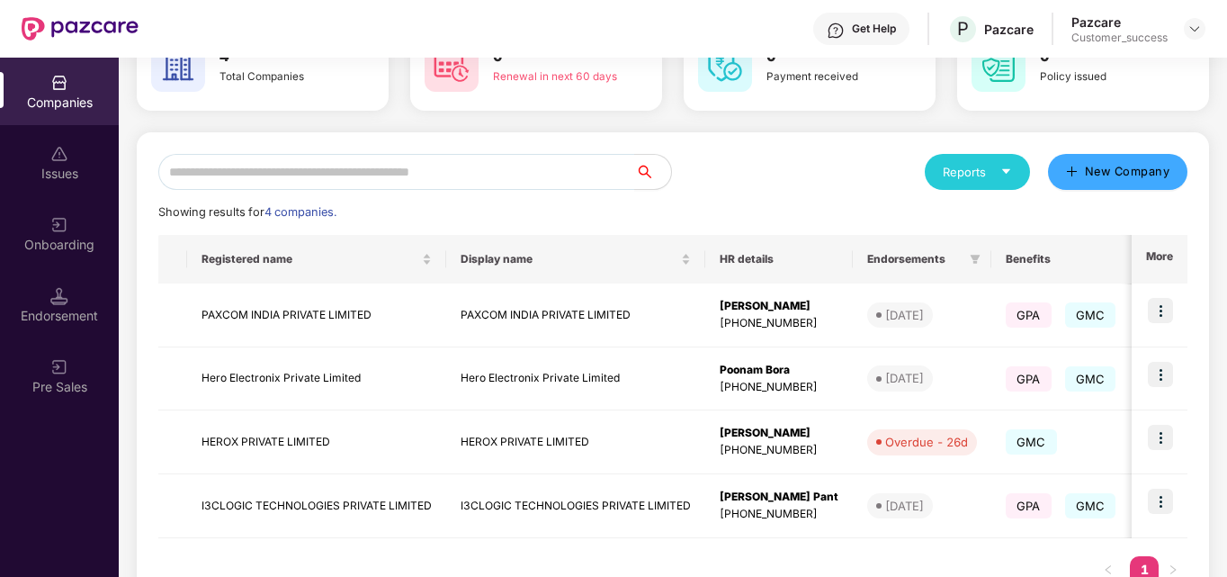
scroll to position [119, 0]
click at [57, 390] on div "Pre Sales" at bounding box center [59, 387] width 119 height 18
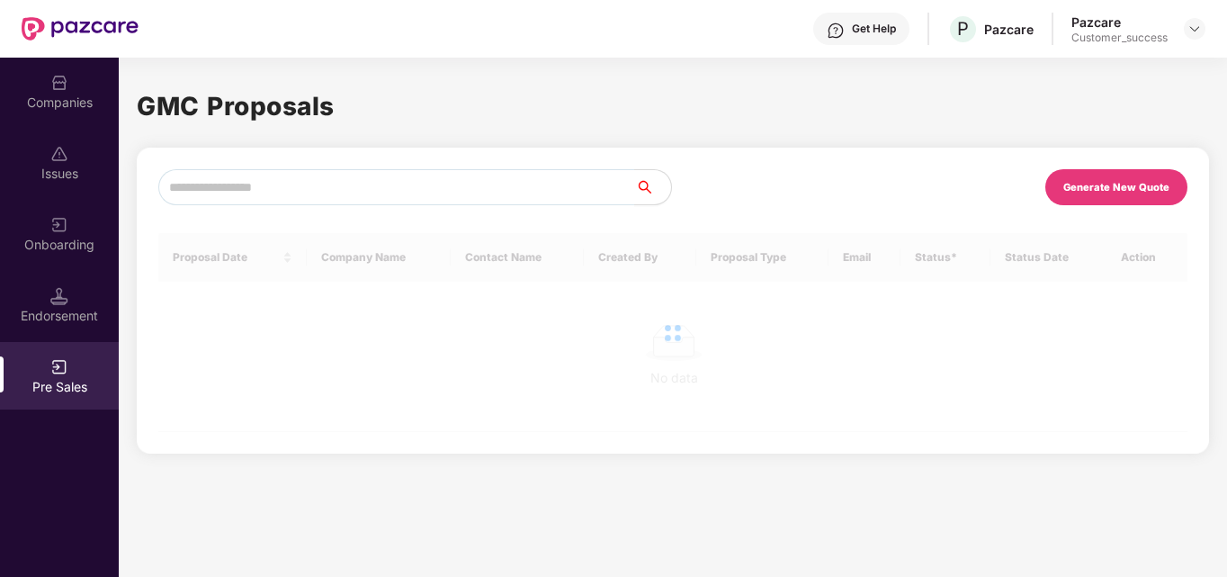
scroll to position [0, 0]
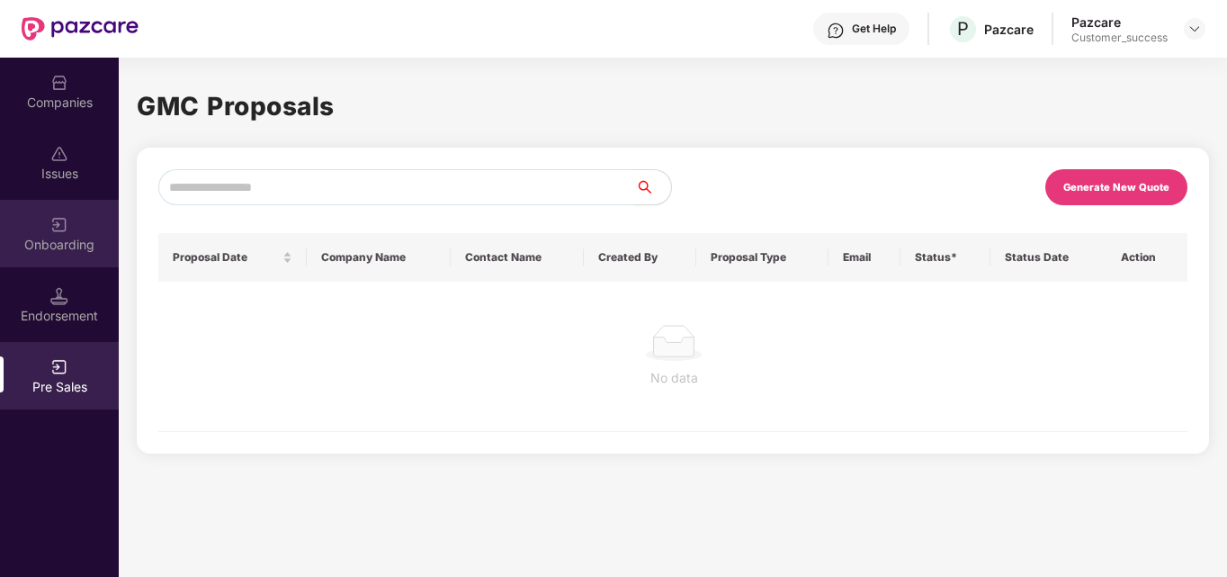
click at [58, 216] on img at bounding box center [59, 225] width 18 height 18
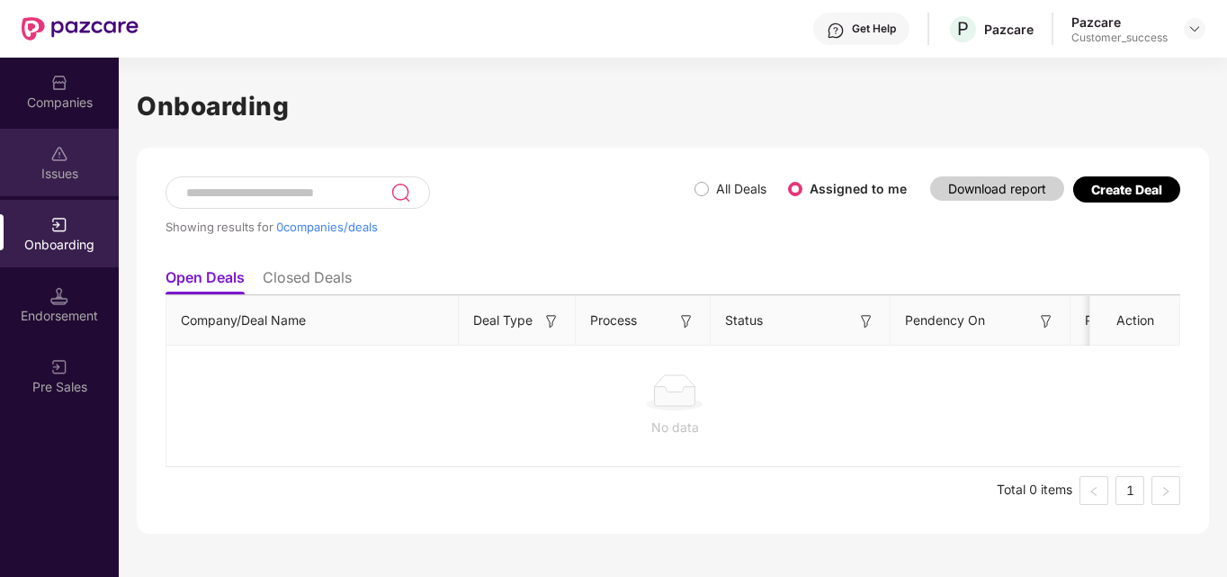
click at [75, 159] on div "Issues" at bounding box center [59, 162] width 119 height 67
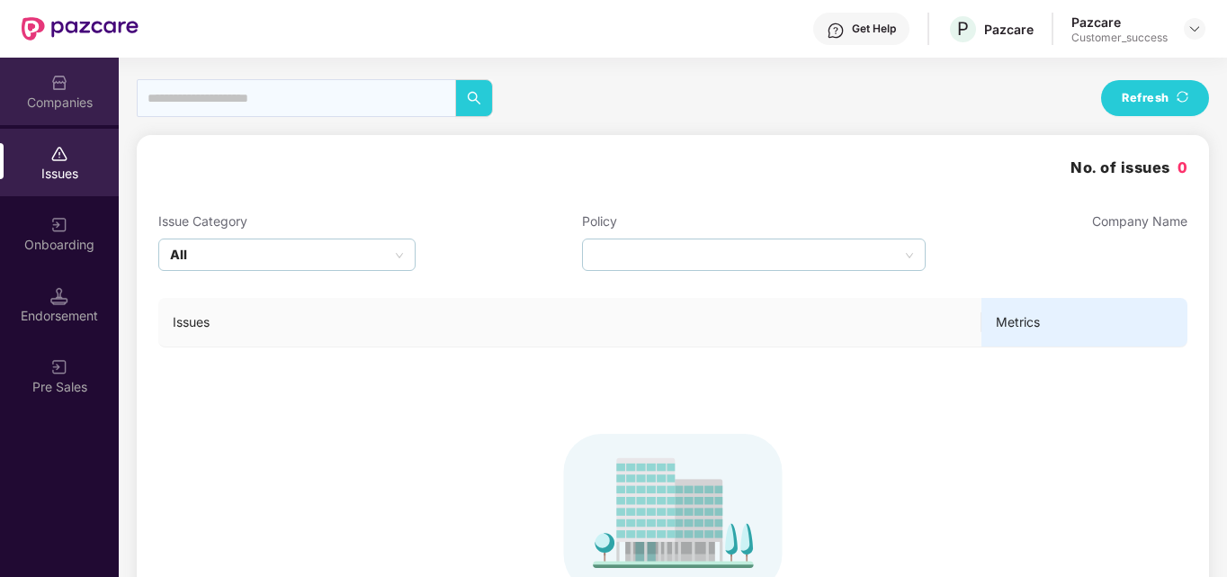
click at [89, 89] on div "Companies" at bounding box center [59, 91] width 119 height 67
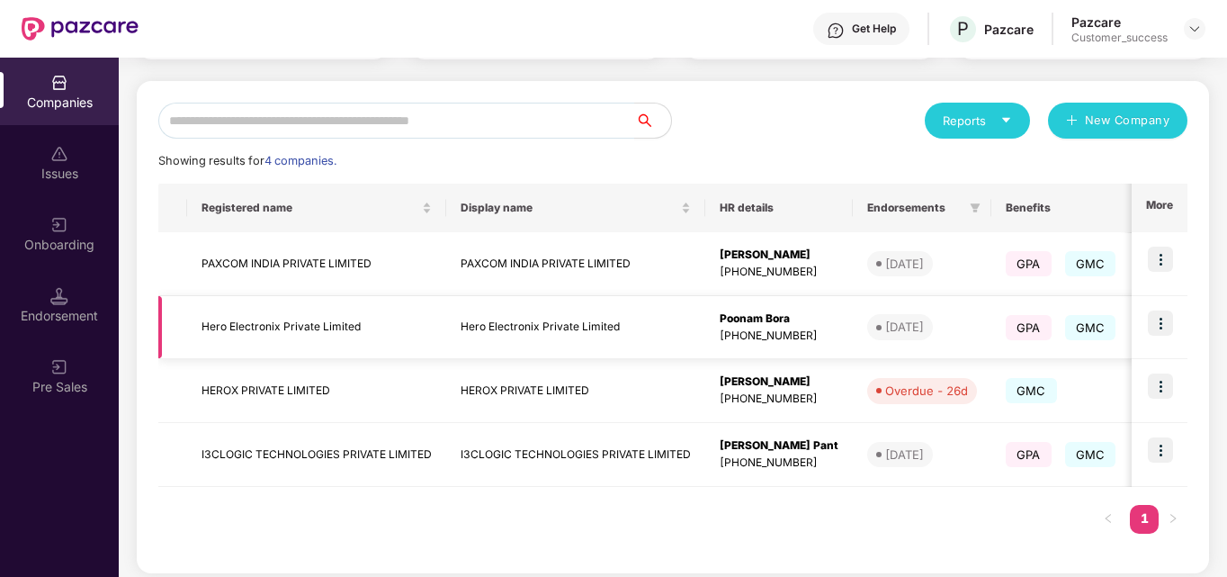
scroll to position [165, 0]
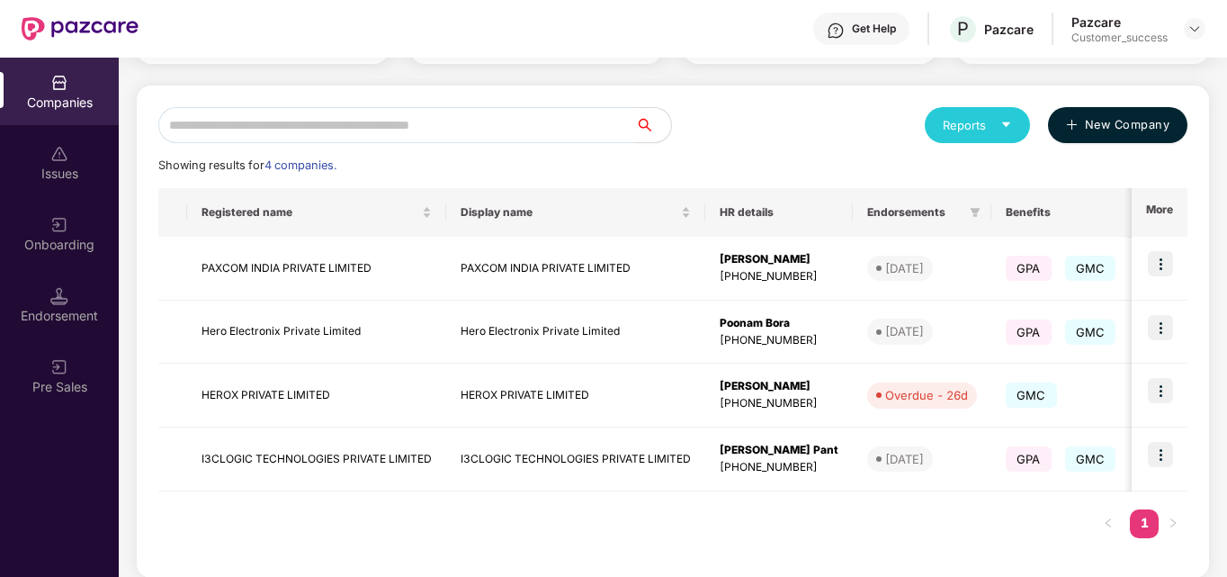
click at [1091, 121] on span "New Company" at bounding box center [1127, 125] width 85 height 18
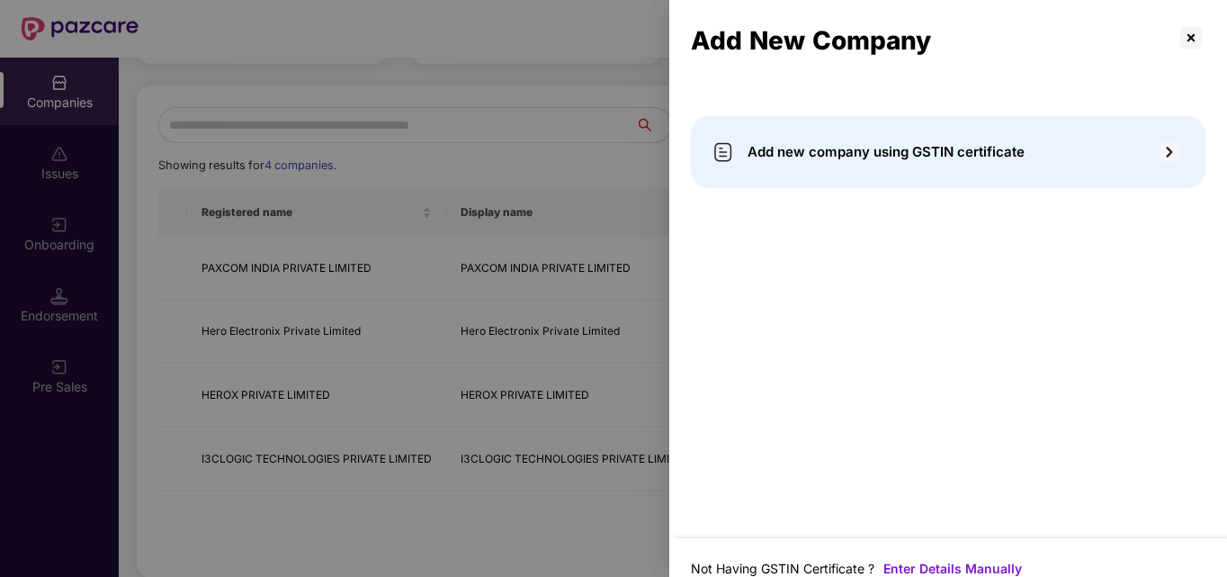
click at [1047, 156] on div "Add new company using GSTIN certificate" at bounding box center [948, 152] width 515 height 72
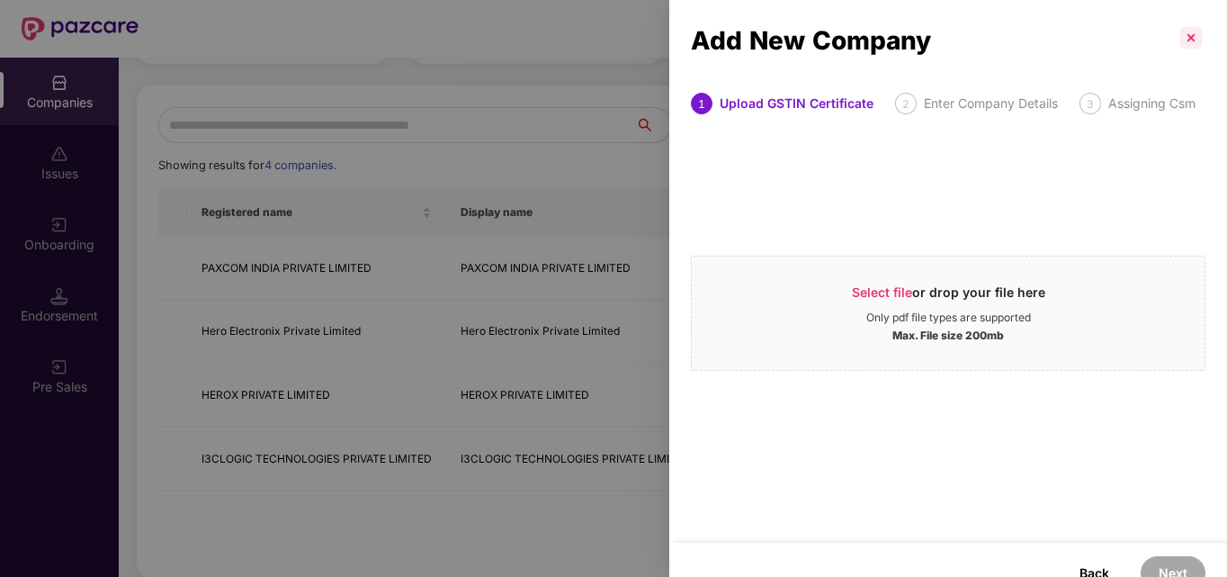
click at [1180, 39] on p at bounding box center [1191, 37] width 29 height 29
